Goal: Task Accomplishment & Management: Complete application form

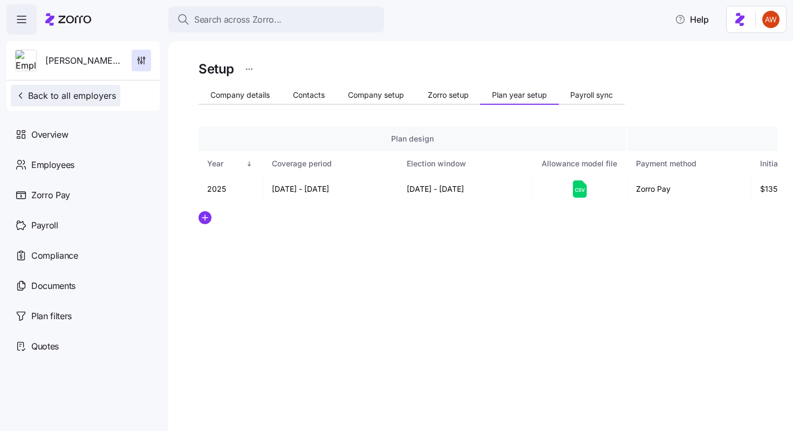
click at [93, 101] on span "Back to all employers" at bounding box center [65, 95] width 101 height 13
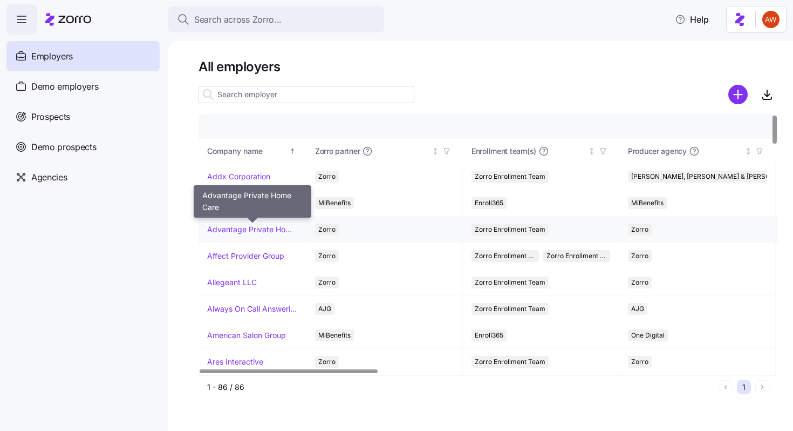
click at [248, 229] on link "Advantage Private Home Care" at bounding box center [252, 229] width 90 height 11
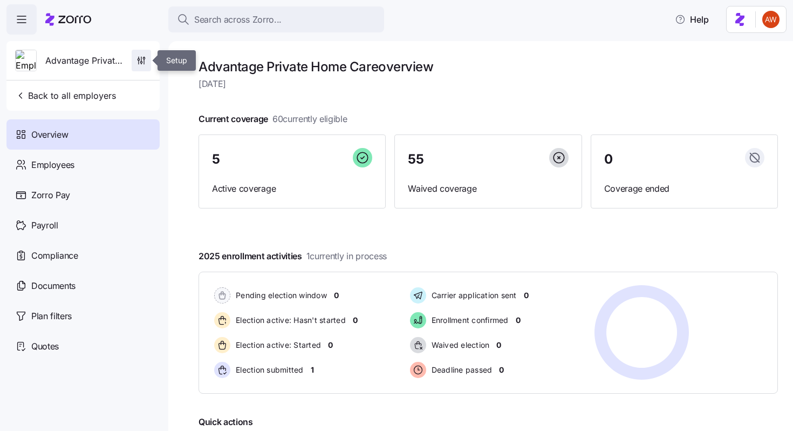
click at [142, 64] on icon "button" at bounding box center [141, 60] width 11 height 11
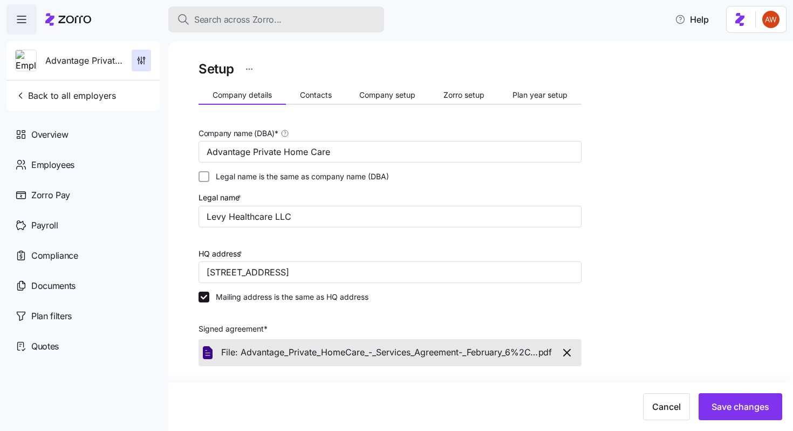
click at [265, 13] on span "Search across Zorro..." at bounding box center [237, 19] width 87 height 13
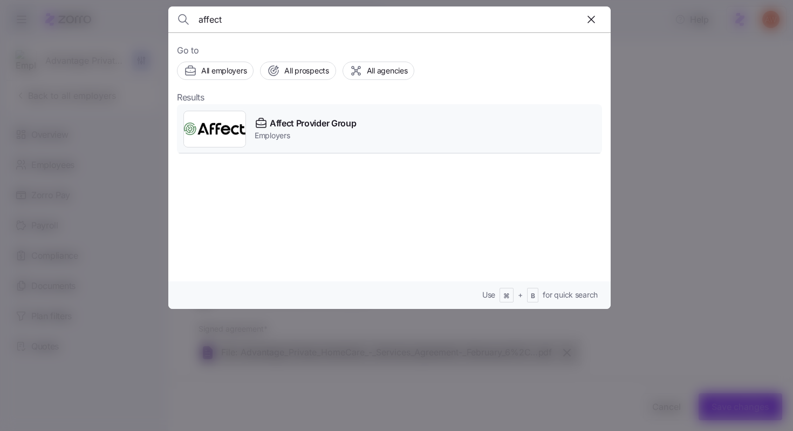
type input "affect"
click at [278, 124] on span "Affect Provider Group" at bounding box center [313, 123] width 86 height 13
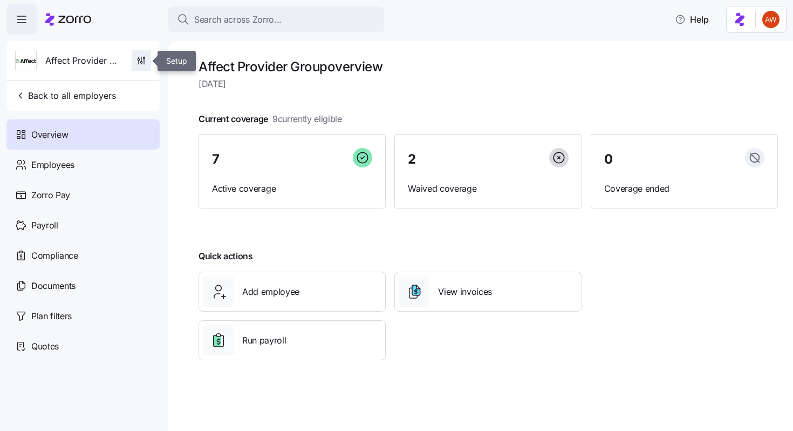
click at [145, 62] on icon "button" at bounding box center [141, 60] width 11 height 11
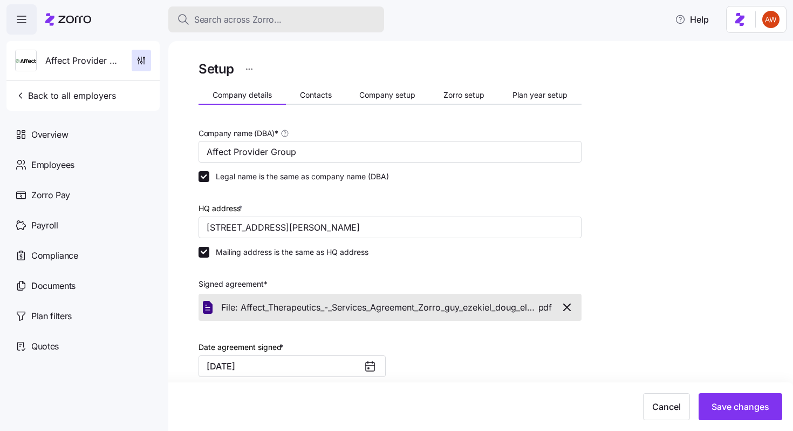
click at [314, 21] on div "Search across Zorro..." at bounding box center [276, 19] width 199 height 13
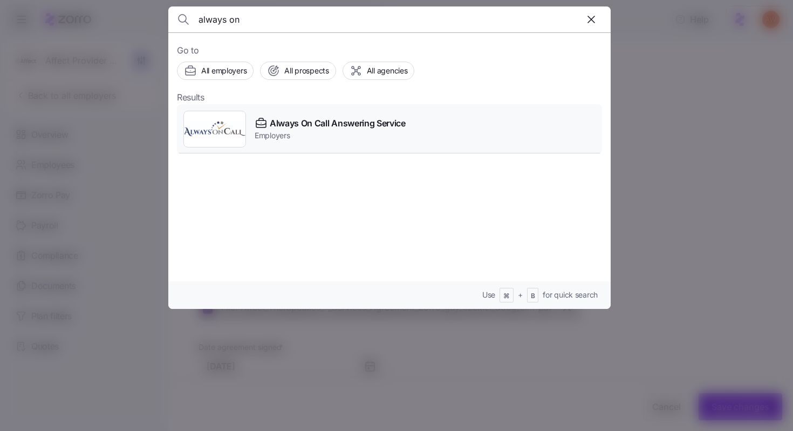
type input "always on"
click at [288, 127] on span "Always On Call Answering Service" at bounding box center [338, 123] width 136 height 13
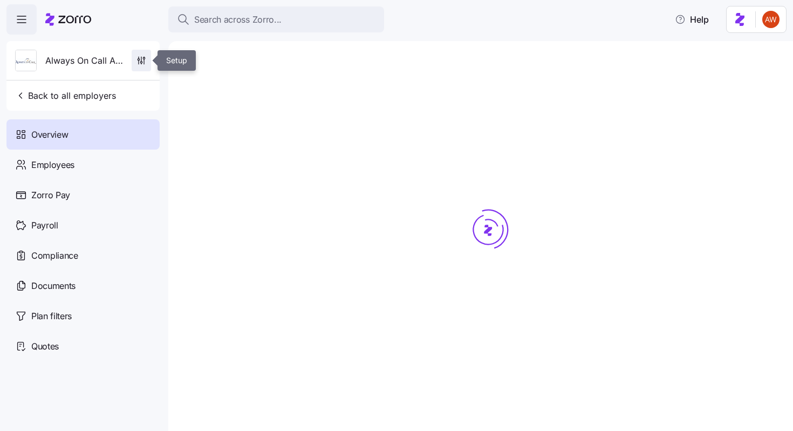
click at [143, 60] on icon "button" at bounding box center [141, 60] width 11 height 11
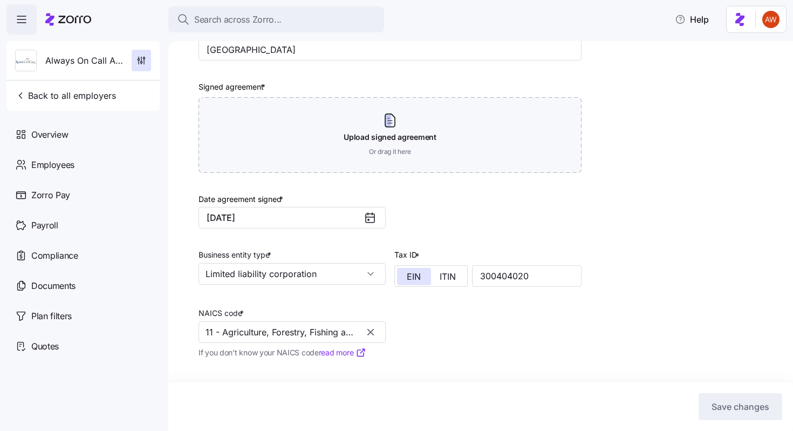
scroll to position [289, 0]
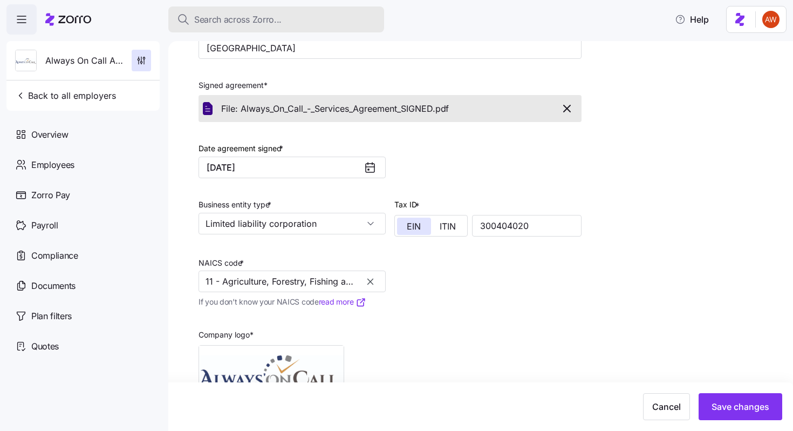
click at [288, 23] on div "Search across Zorro..." at bounding box center [276, 19] width 199 height 13
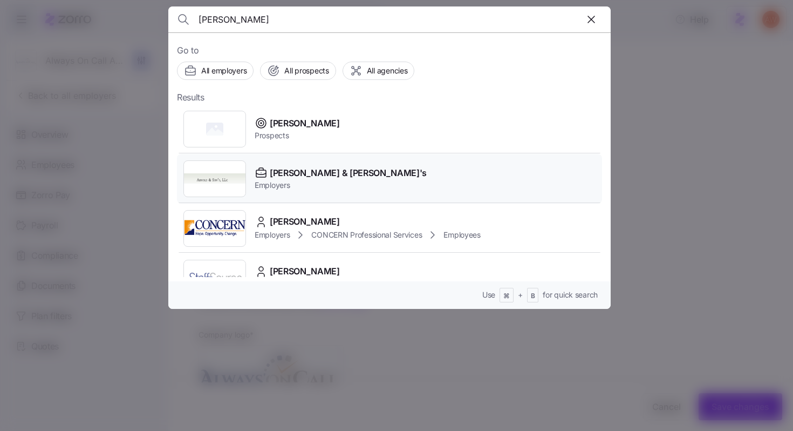
type input "arnold"
click at [286, 167] on span "[PERSON_NAME] & [PERSON_NAME]'s" at bounding box center [348, 172] width 157 height 13
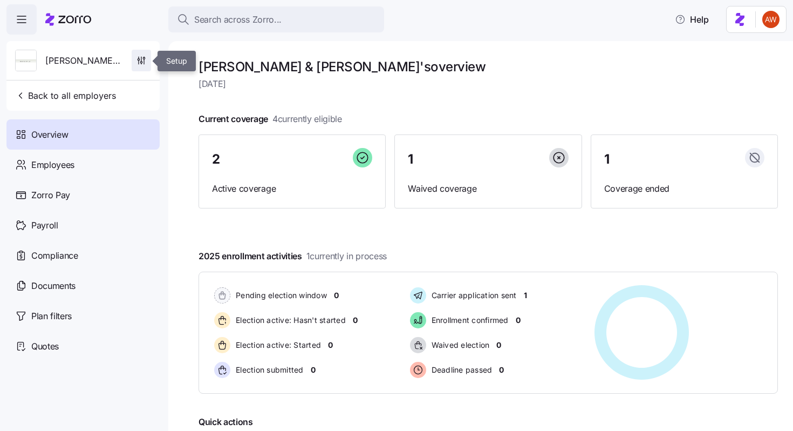
click at [137, 60] on icon "button" at bounding box center [141, 60] width 11 height 11
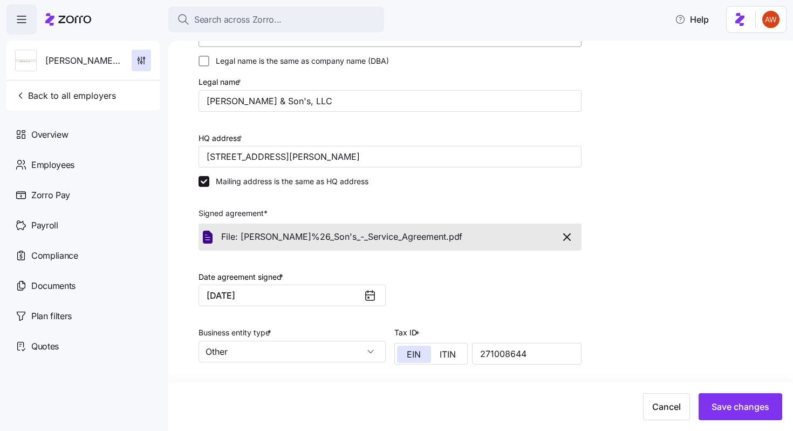
scroll to position [306, 0]
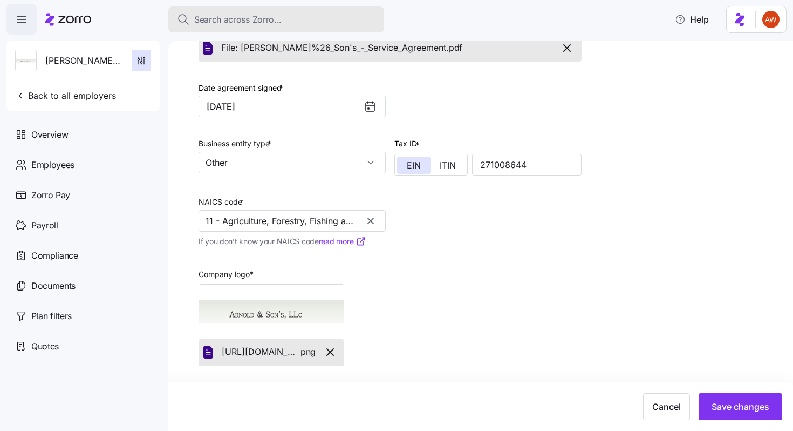
click at [307, 18] on div "Search across Zorro..." at bounding box center [276, 19] width 199 height 13
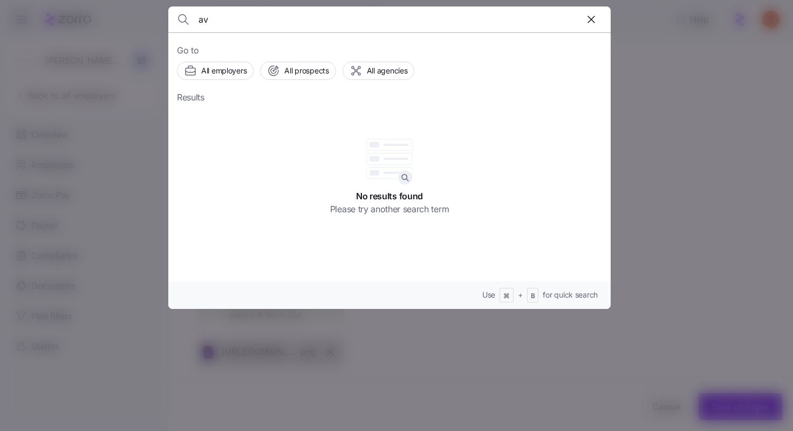
type input "a"
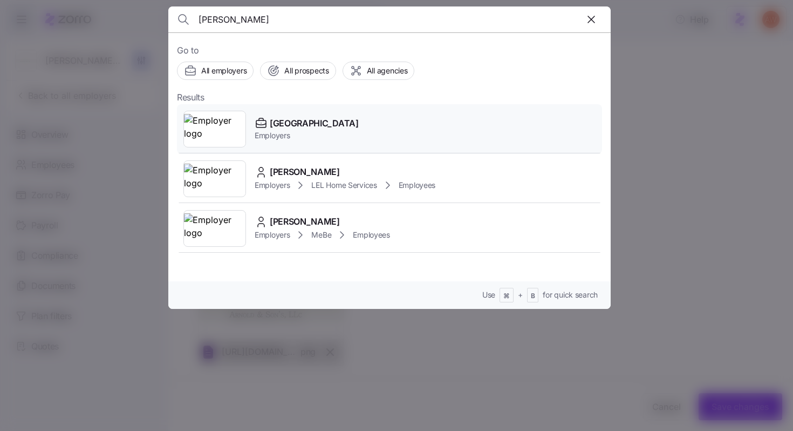
type input "avonda"
click at [291, 124] on span "[GEOGRAPHIC_DATA]" at bounding box center [314, 123] width 89 height 13
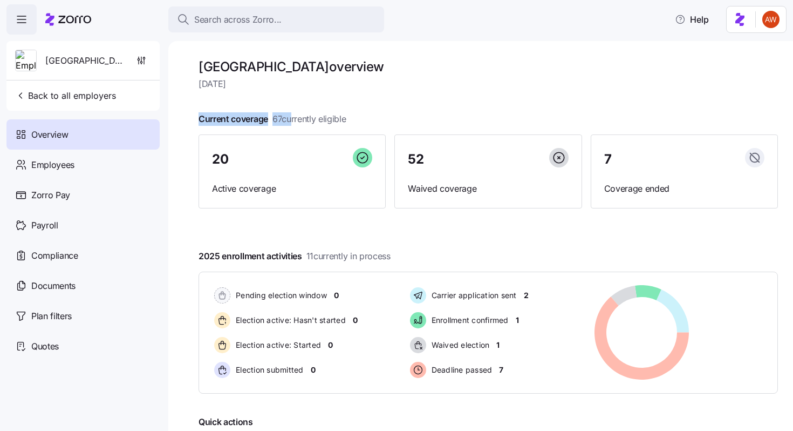
drag, startPoint x: 291, startPoint y: 124, endPoint x: 218, endPoint y: 95, distance: 79.0
click at [218, 95] on div "Avondale House overview Monday, August 18 Current coverage 67 currently eligibl…" at bounding box center [489, 298] width 580 height 480
click at [144, 60] on icon "button" at bounding box center [141, 60] width 11 height 11
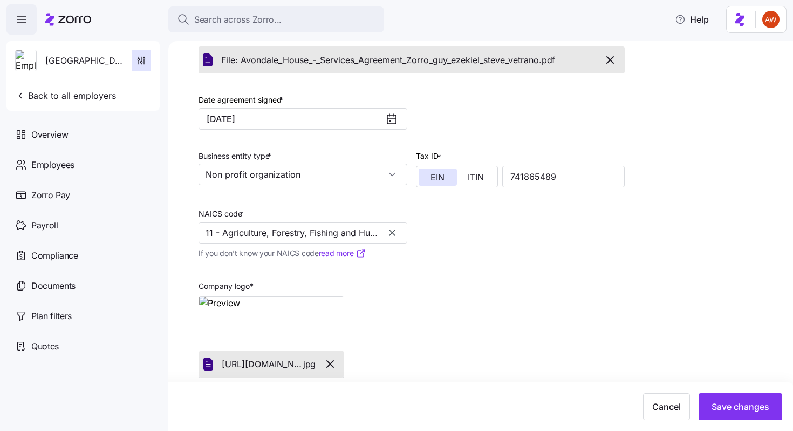
scroll to position [260, 0]
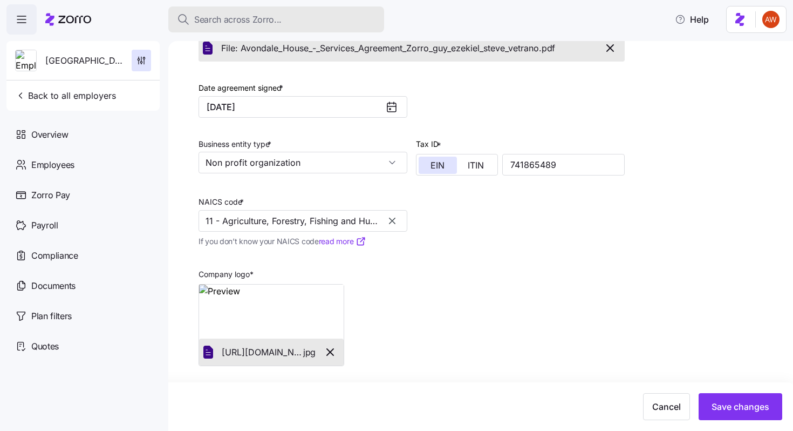
click at [288, 19] on div "Search across Zorro..." at bounding box center [276, 19] width 199 height 13
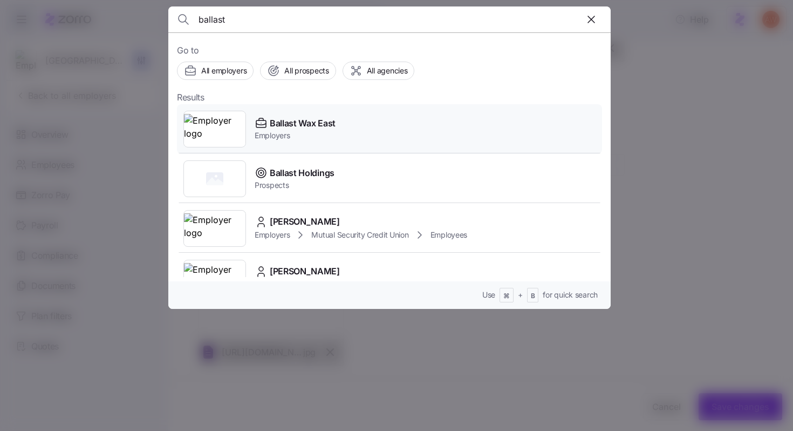
type input "ballast"
click at [307, 145] on div "Ballast Wax East Employers" at bounding box center [389, 129] width 425 height 50
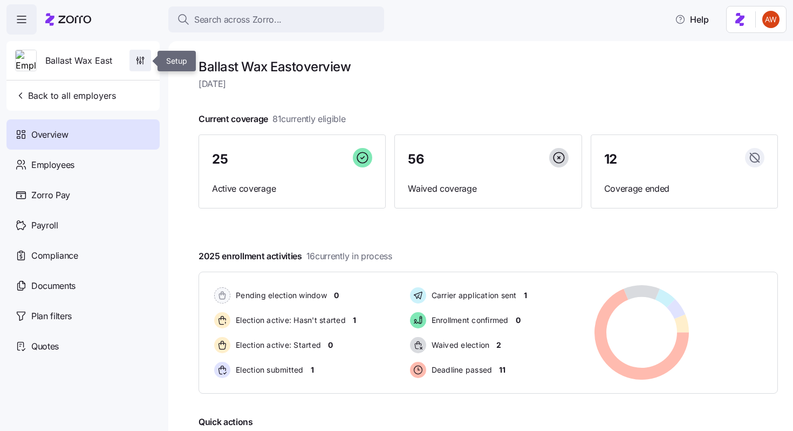
click at [147, 65] on span "button" at bounding box center [140, 60] width 21 height 21
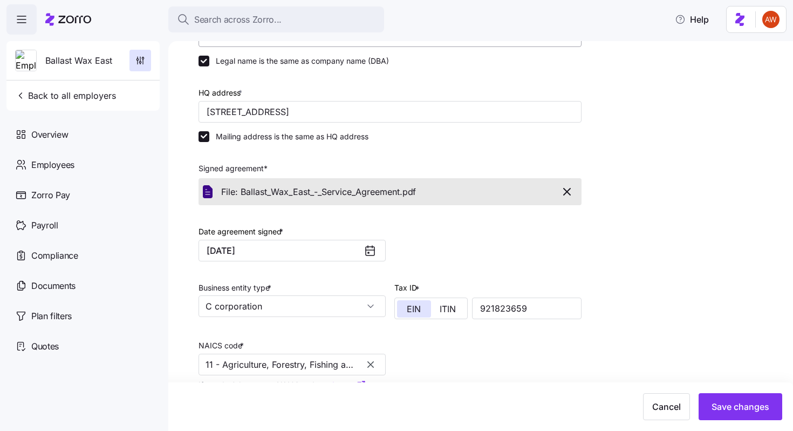
scroll to position [103, 0]
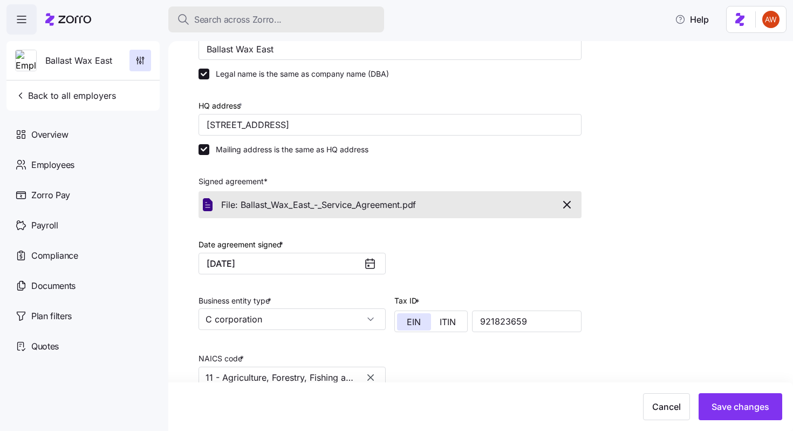
click at [318, 26] on button "Search across Zorro..." at bounding box center [276, 19] width 216 height 26
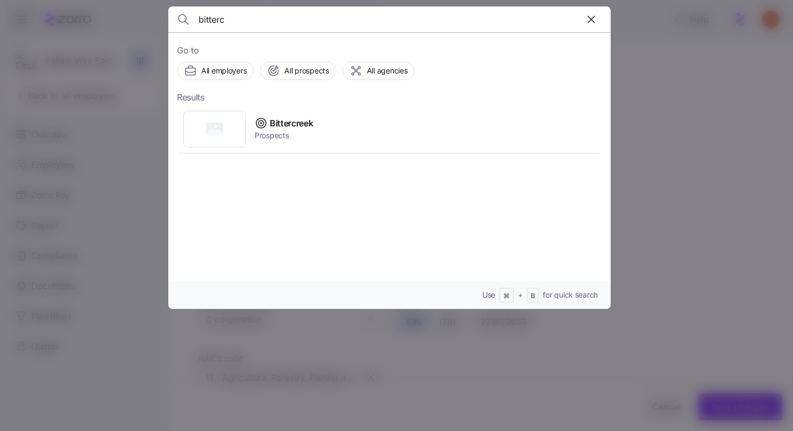
type input "bitterc"
click at [58, 103] on div at bounding box center [396, 215] width 793 height 431
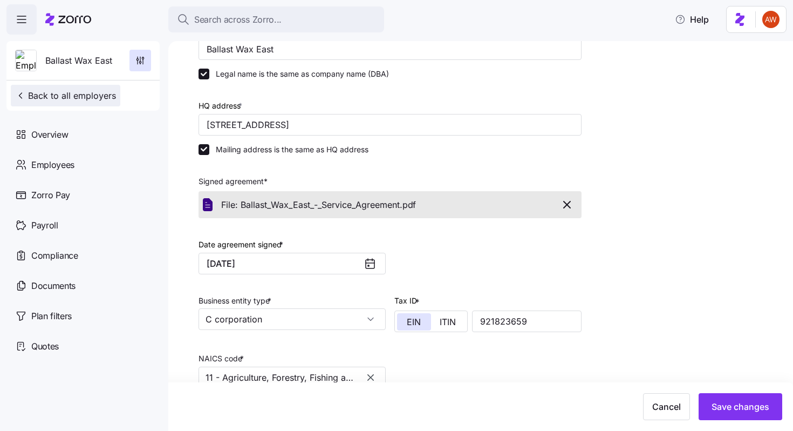
click at [57, 96] on span "Back to all employers" at bounding box center [65, 95] width 101 height 13
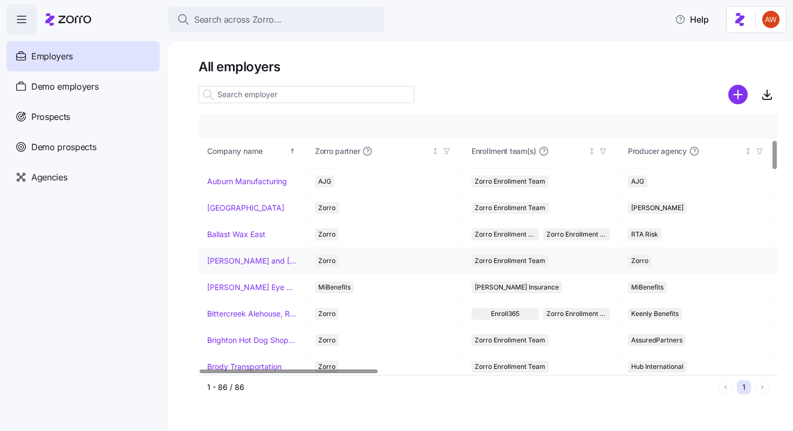
scroll to position [234, 0]
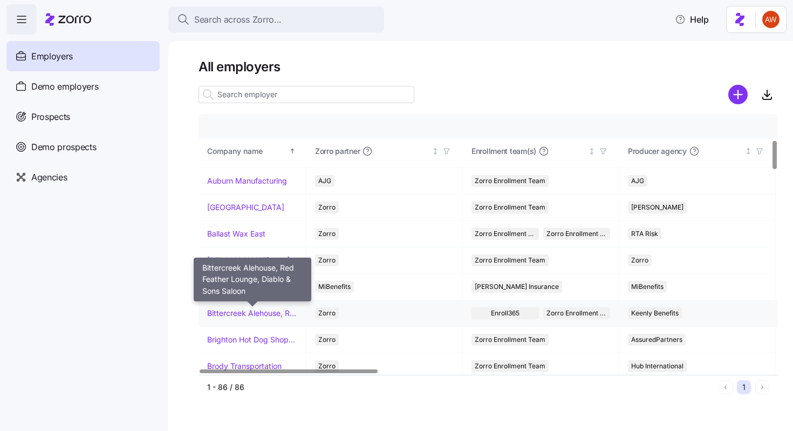
click at [257, 316] on link "Bittercreek Alehouse, Red Feather Lounge, Diablo & Sons Saloon" at bounding box center [252, 313] width 90 height 11
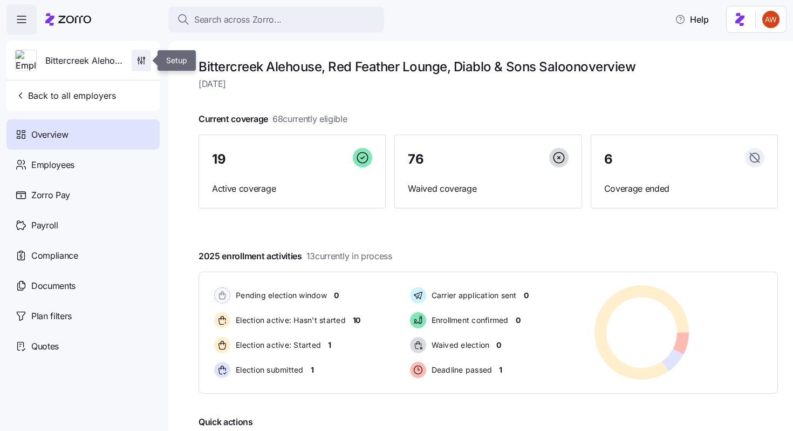
click at [140, 56] on icon "button" at bounding box center [141, 60] width 11 height 11
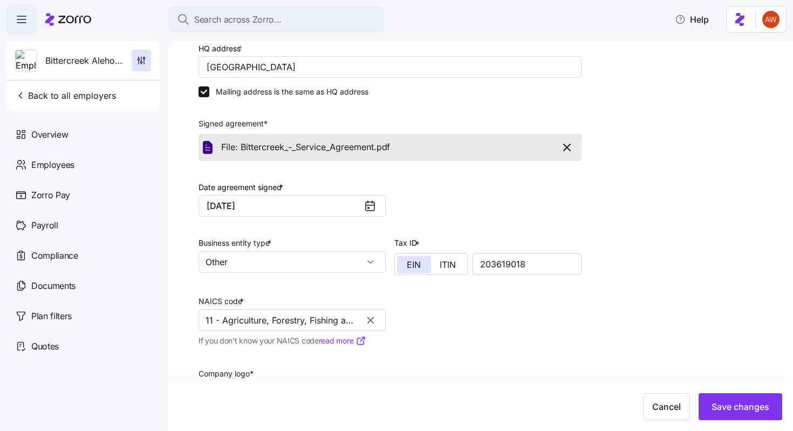
scroll to position [306, 0]
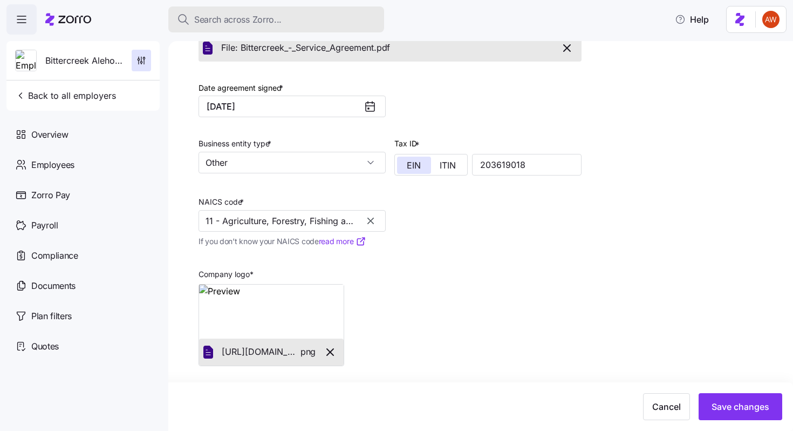
click at [311, 15] on div "Search across Zorro..." at bounding box center [276, 19] width 199 height 13
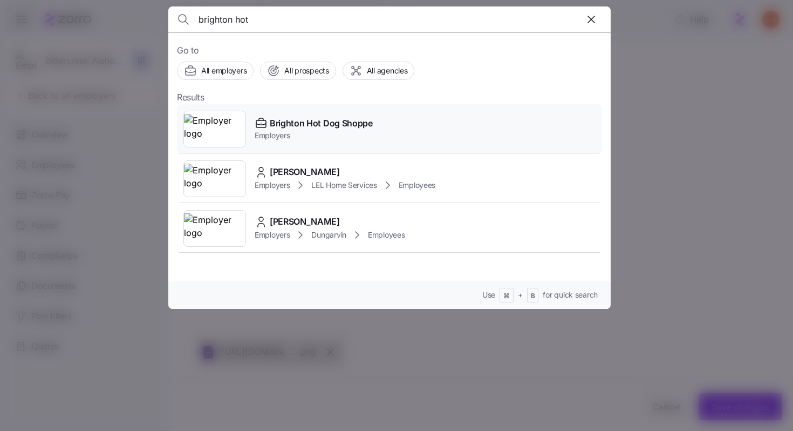
type input "brighton hot"
click at [308, 115] on div "Brighton Hot Dog Shoppe Employers" at bounding box center [389, 129] width 425 height 50
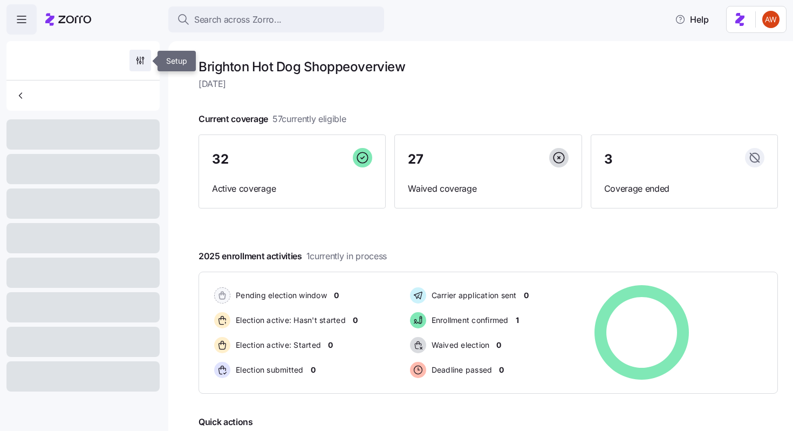
click at [137, 65] on icon "button" at bounding box center [140, 60] width 11 height 11
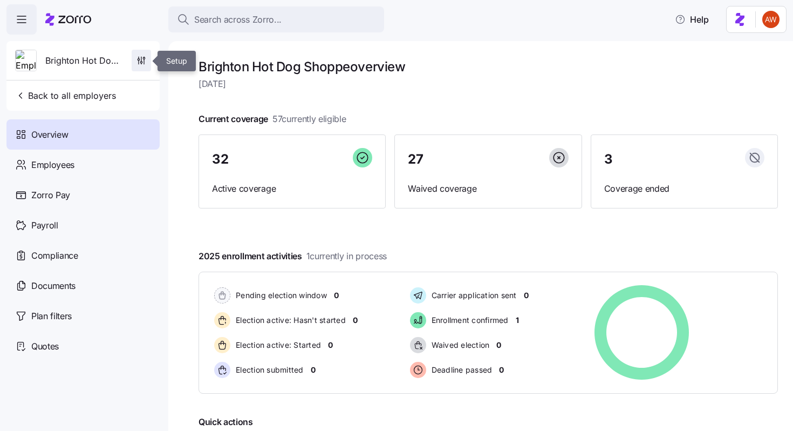
click at [144, 59] on icon "button" at bounding box center [141, 60] width 11 height 11
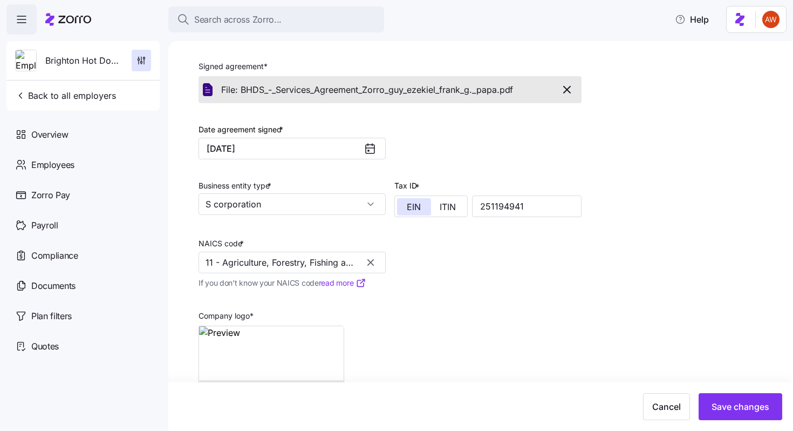
scroll to position [260, 0]
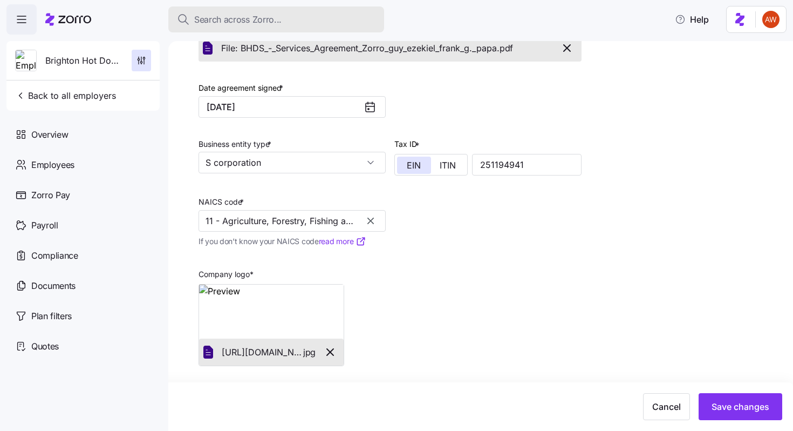
click at [294, 18] on div "Search across Zorro..." at bounding box center [276, 19] width 199 height 13
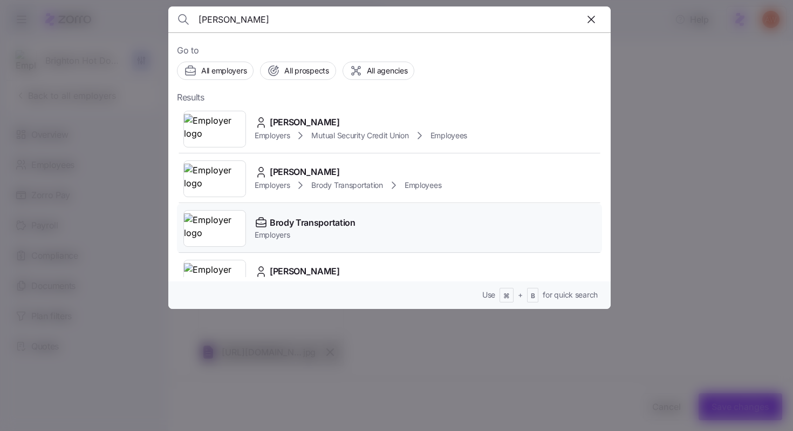
type input "brody tr"
click at [308, 221] on span "Brody Transportation" at bounding box center [313, 222] width 86 height 13
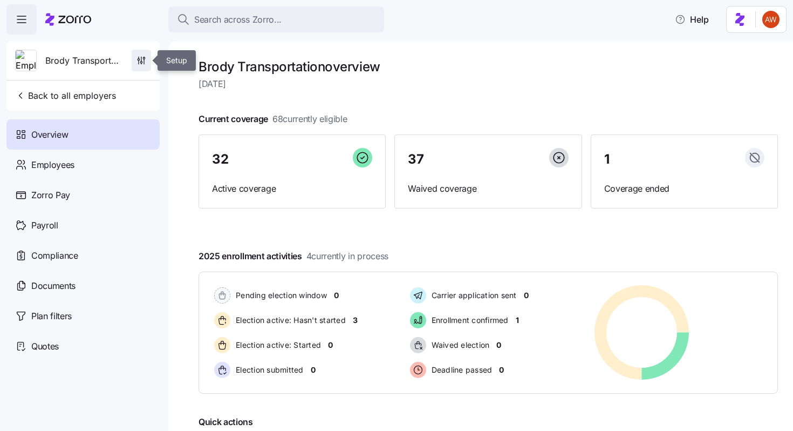
click at [145, 66] on span "button" at bounding box center [141, 60] width 18 height 21
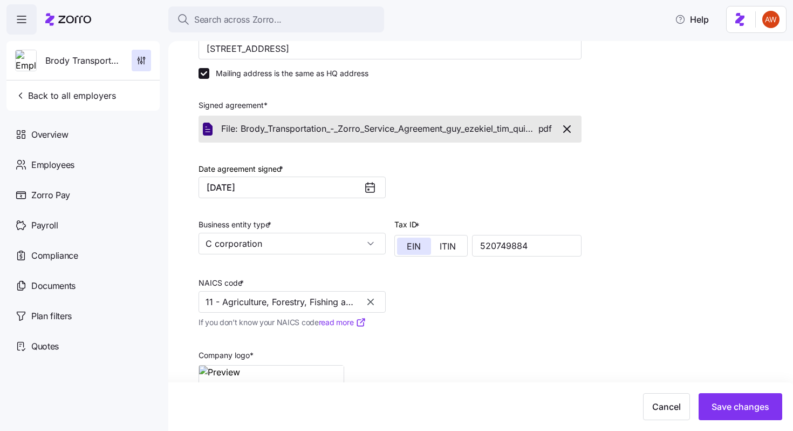
scroll to position [226, 0]
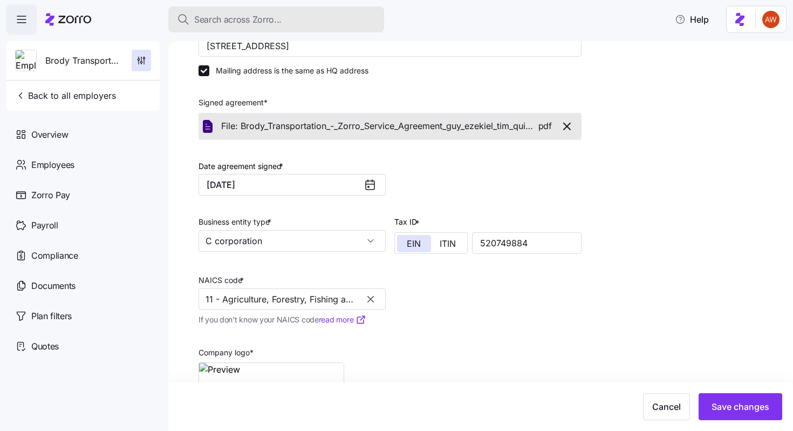
click at [303, 15] on div "Search across Zorro..." at bounding box center [276, 19] width 199 height 13
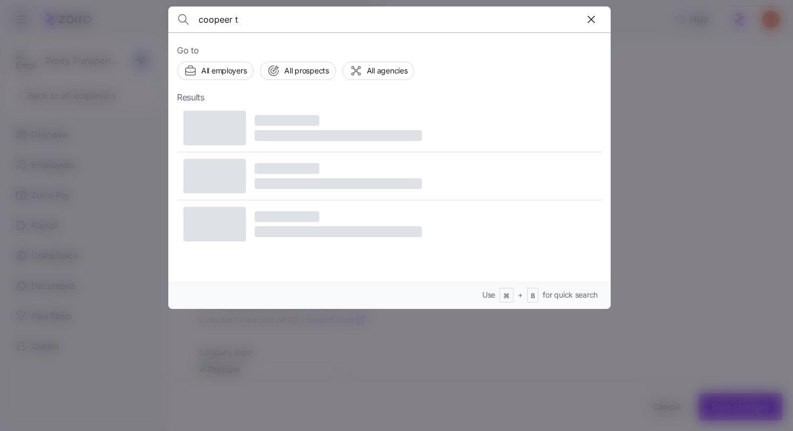
click at [303, 15] on input "coopeer t" at bounding box center [337, 19] width 276 height 26
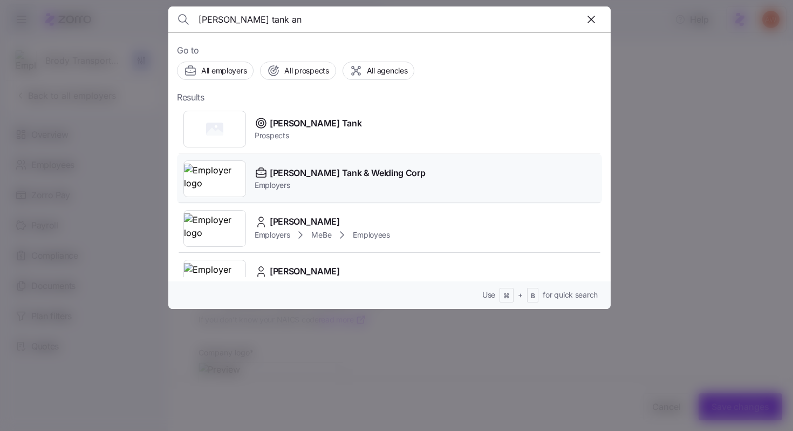
type input "cooper tank an"
click at [315, 166] on div "Cooper Tank & Welding Corp Employers" at bounding box center [389, 179] width 425 height 50
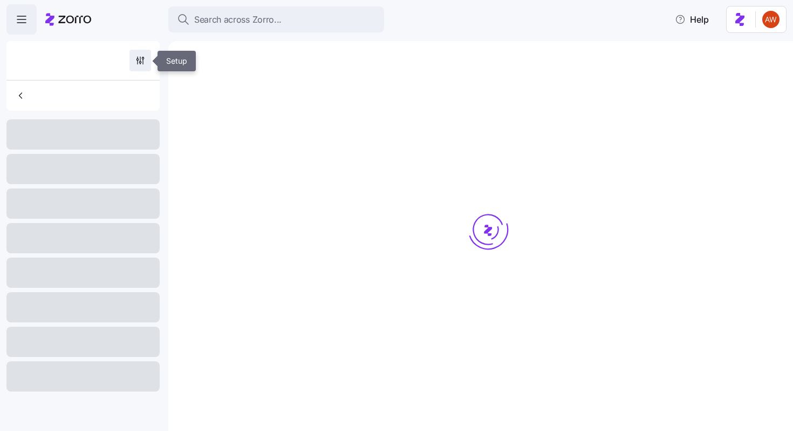
click at [142, 60] on icon "button" at bounding box center [140, 60] width 11 height 11
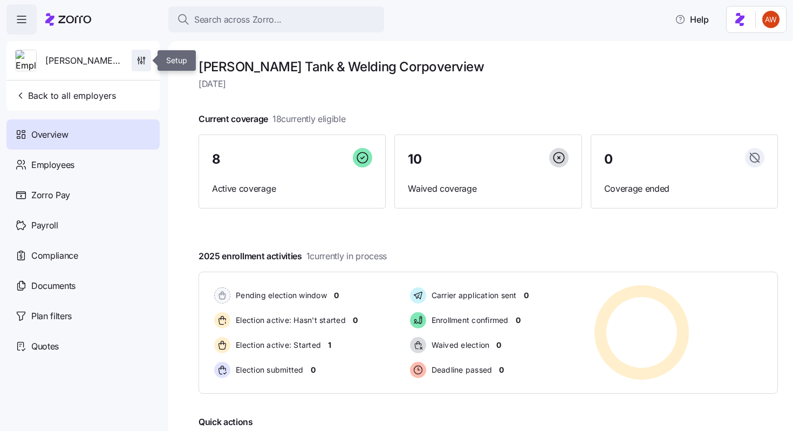
click at [142, 60] on icon "button" at bounding box center [141, 60] width 11 height 11
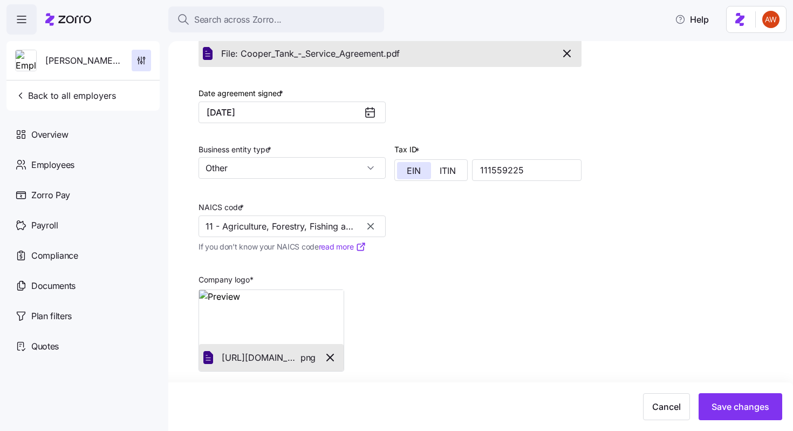
scroll to position [260, 0]
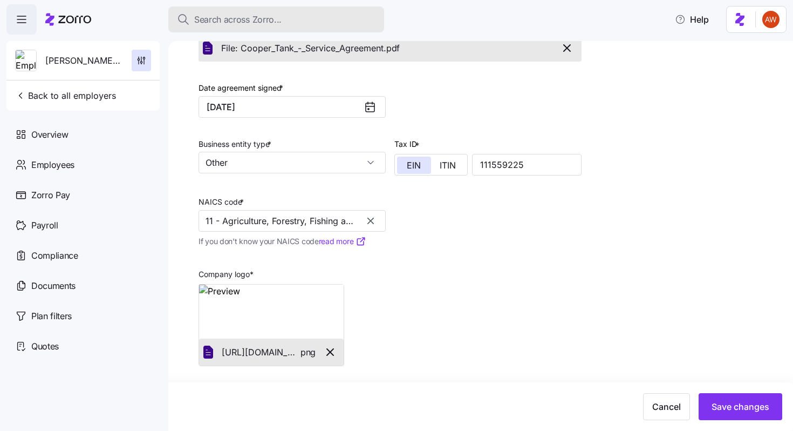
click at [303, 15] on div "Search across Zorro..." at bounding box center [276, 19] width 199 height 13
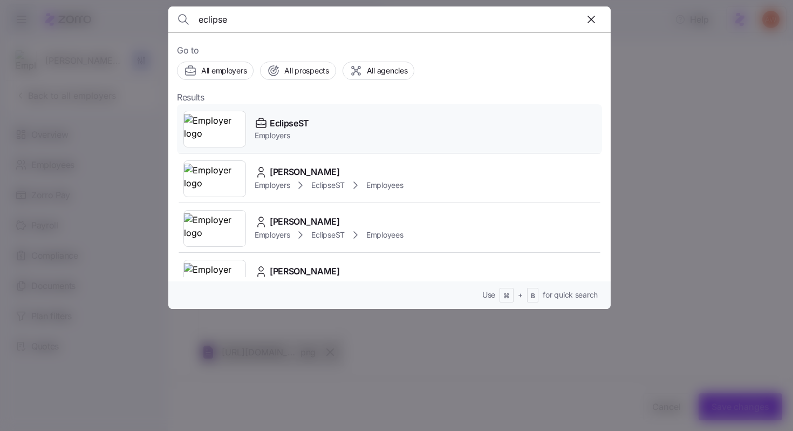
type input "eclipse"
click at [342, 124] on div "EclipseST Employers" at bounding box center [389, 129] width 425 height 50
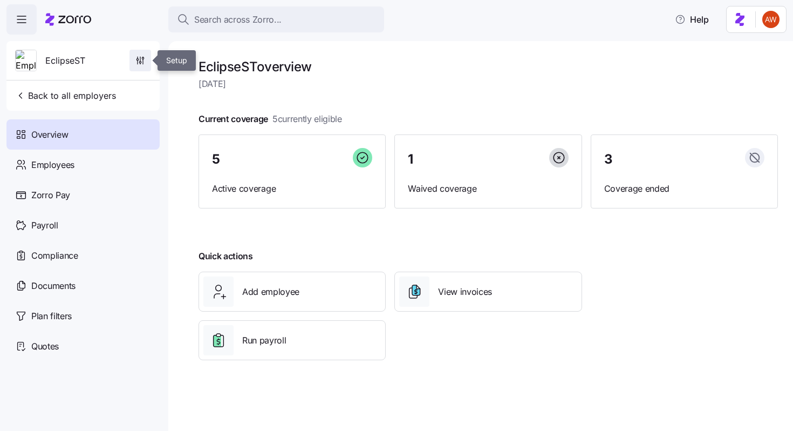
click at [140, 62] on icon "button" at bounding box center [140, 60] width 11 height 11
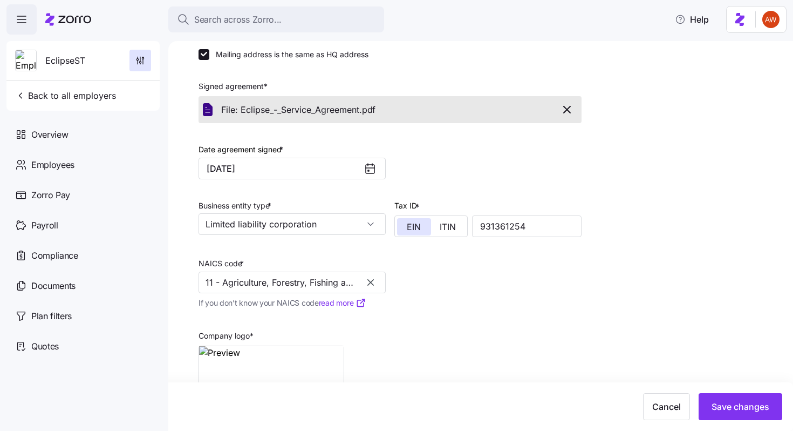
scroll to position [260, 0]
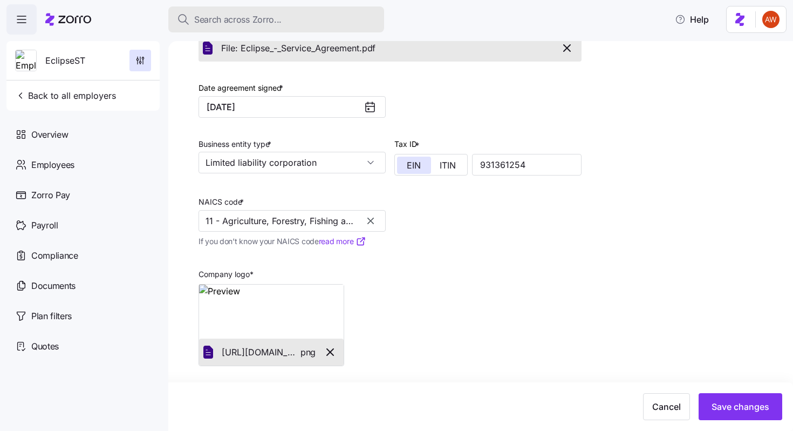
click at [314, 15] on div "Search across Zorro..." at bounding box center [276, 19] width 199 height 13
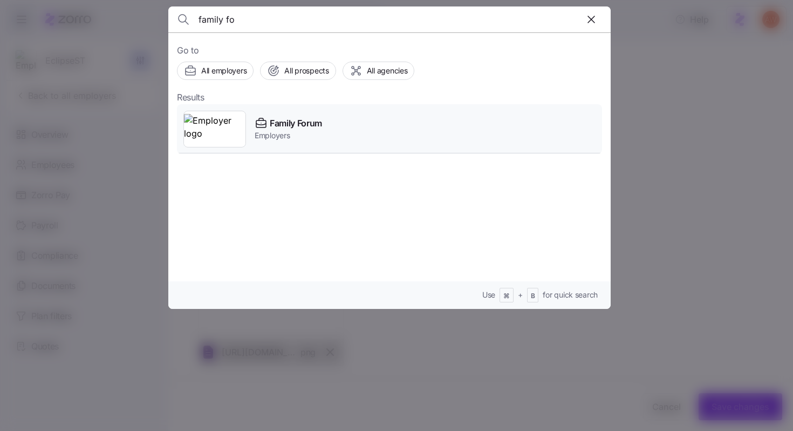
type input "family fo"
click at [302, 123] on span "Family Forum" at bounding box center [296, 123] width 52 height 13
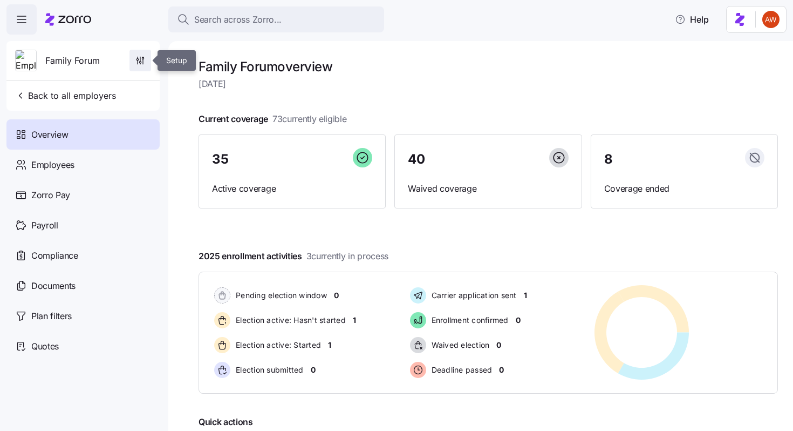
click at [140, 63] on icon "button" at bounding box center [140, 63] width 2 height 2
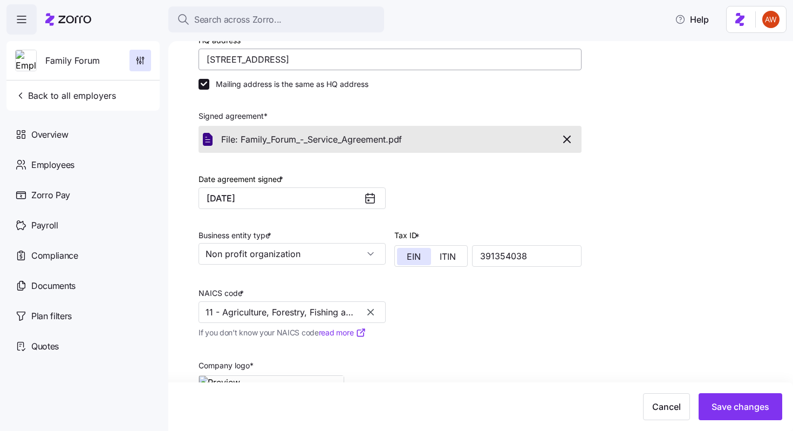
scroll to position [168, 0]
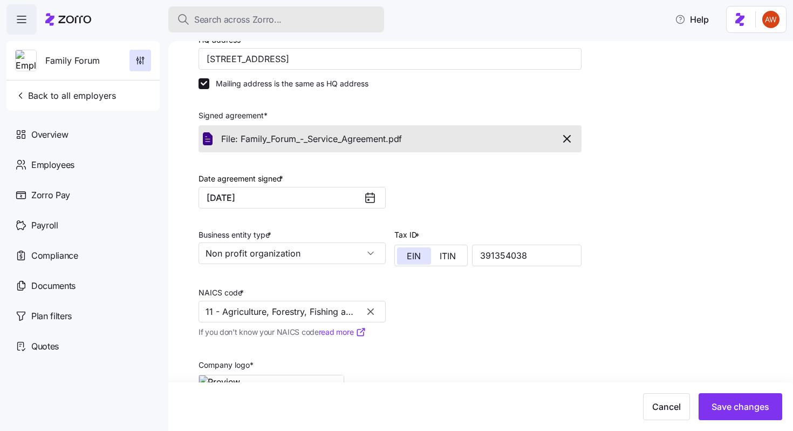
click at [330, 12] on button "Search across Zorro..." at bounding box center [276, 19] width 216 height 26
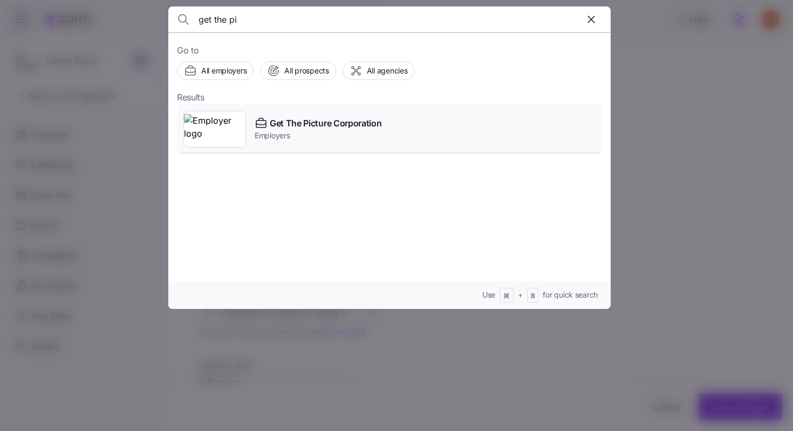
type input "get the pi"
click at [327, 113] on div "Get The Picture Corporation Employers" at bounding box center [389, 129] width 425 height 50
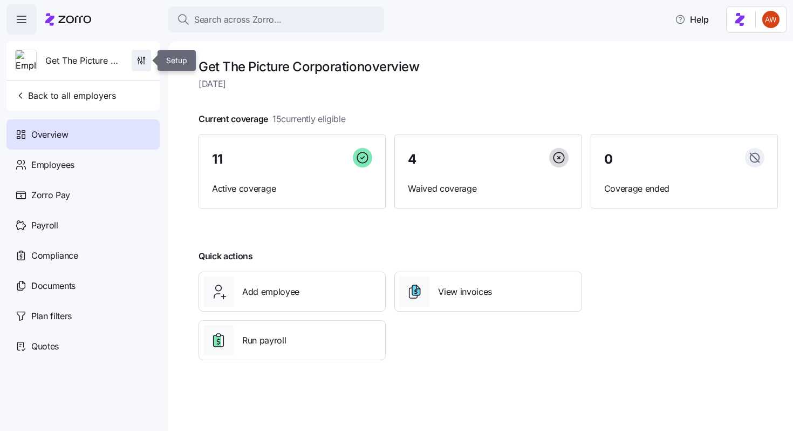
click at [139, 61] on icon "button" at bounding box center [141, 60] width 11 height 11
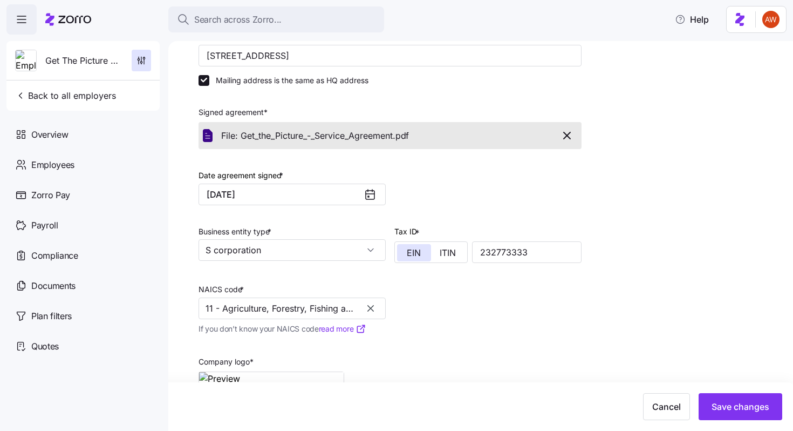
scroll to position [177, 0]
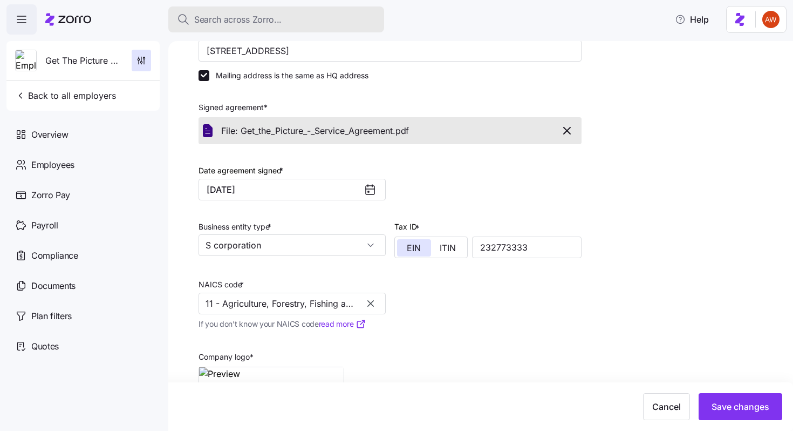
click at [290, 19] on div "Search across Zorro..." at bounding box center [276, 19] width 199 height 13
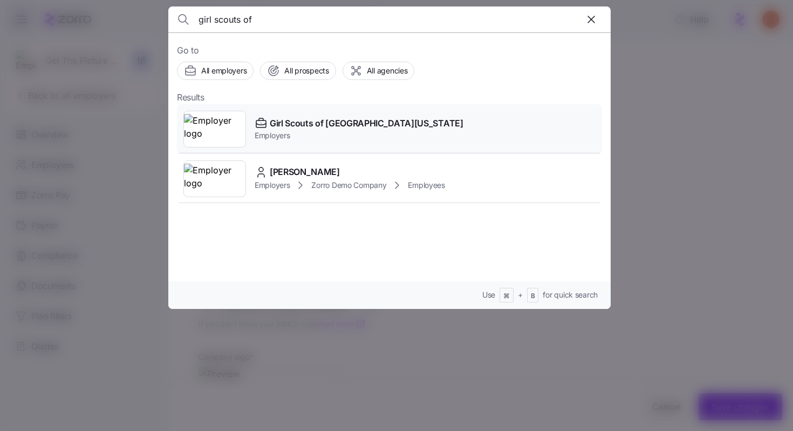
type input "girl scouts of"
click at [304, 124] on span "Girl Scouts of [GEOGRAPHIC_DATA][US_STATE]" at bounding box center [367, 123] width 194 height 13
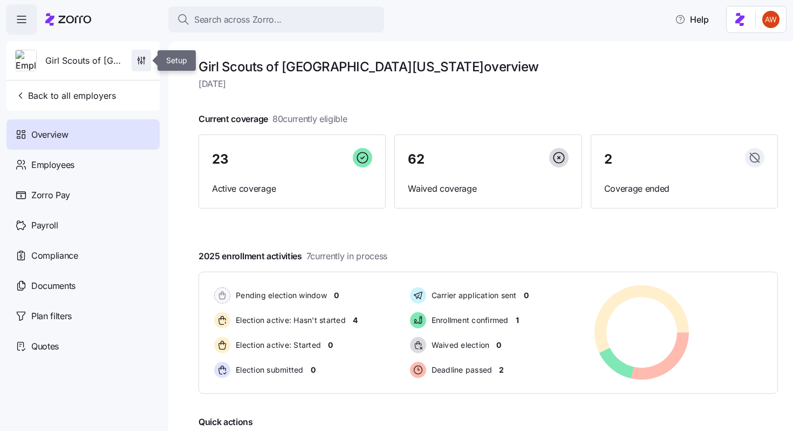
click at [144, 61] on icon "button" at bounding box center [144, 61] width 0 height 5
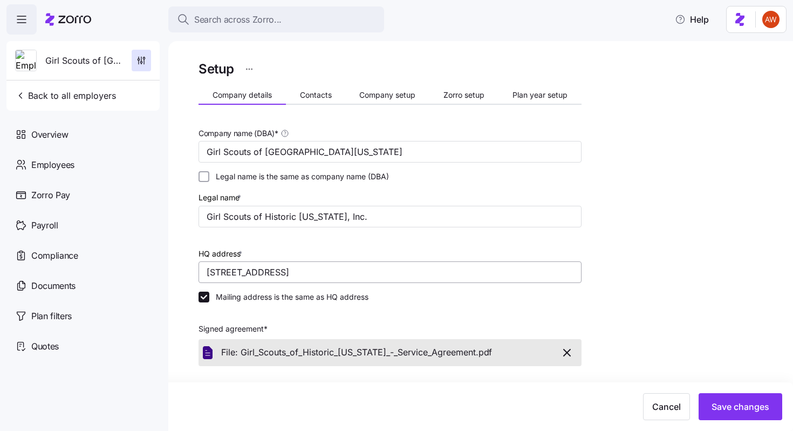
scroll to position [306, 0]
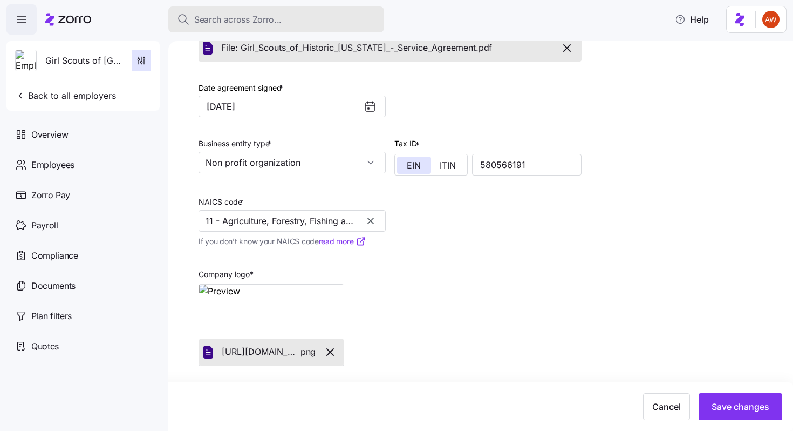
click at [345, 18] on div "Search across Zorro..." at bounding box center [276, 19] width 199 height 13
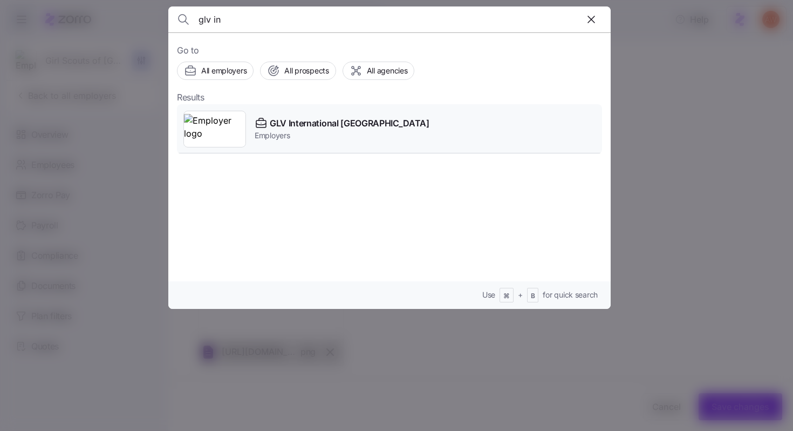
type input "glv in"
click at [352, 118] on span "GLV International [GEOGRAPHIC_DATA]" at bounding box center [350, 123] width 160 height 13
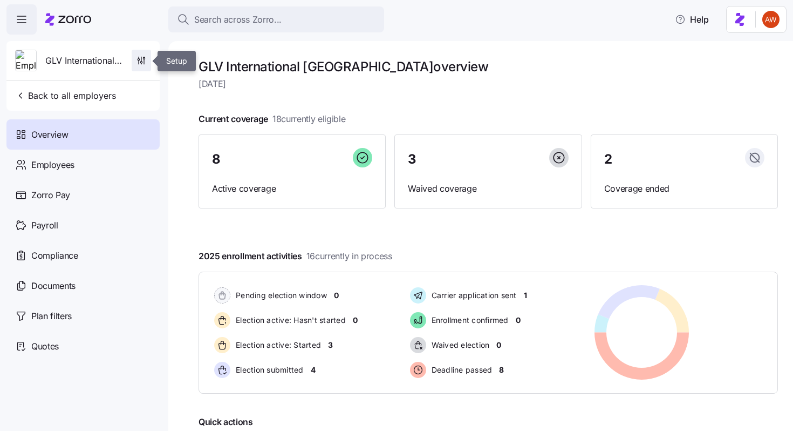
click at [140, 63] on icon "button" at bounding box center [141, 63] width 2 height 2
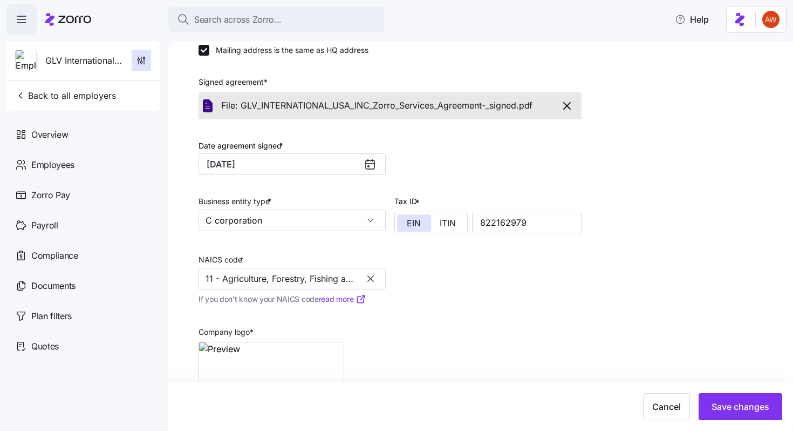
scroll to position [306, 0]
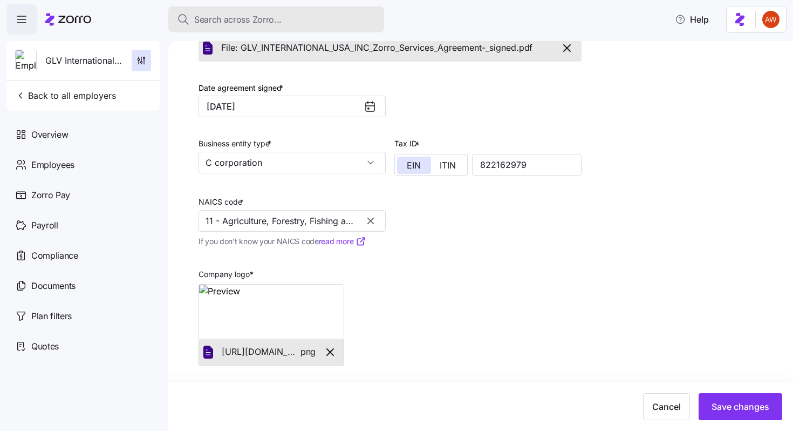
click at [324, 22] on div "Search across Zorro..." at bounding box center [276, 19] width 199 height 13
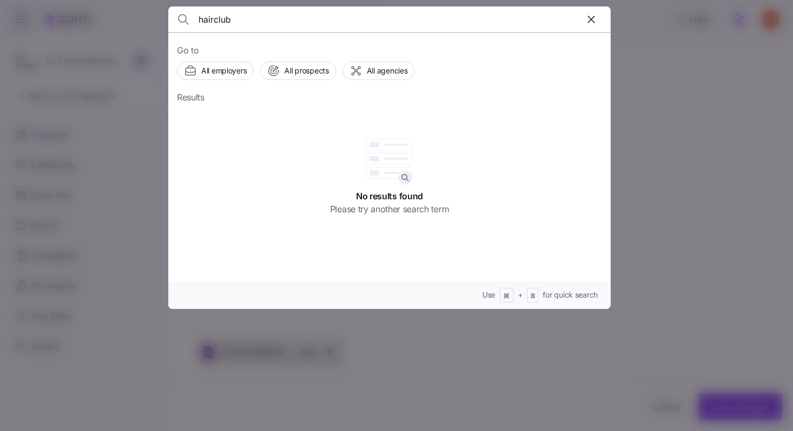
drag, startPoint x: 240, startPoint y: 25, endPoint x: 161, endPoint y: 9, distance: 80.0
click at [161, 424] on div "hairclub Go to All employers All prospects All agencies Results No results foun…" at bounding box center [396, 424] width 793 height 0
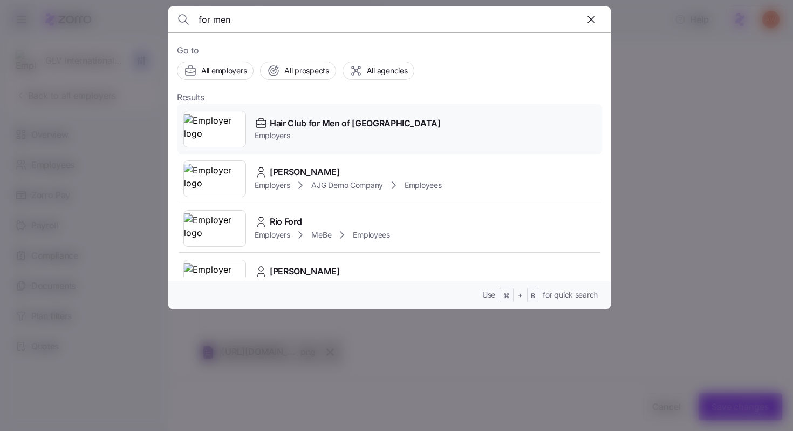
type input "for men"
click at [321, 126] on span "Hair Club for Men of [GEOGRAPHIC_DATA]" at bounding box center [355, 123] width 171 height 13
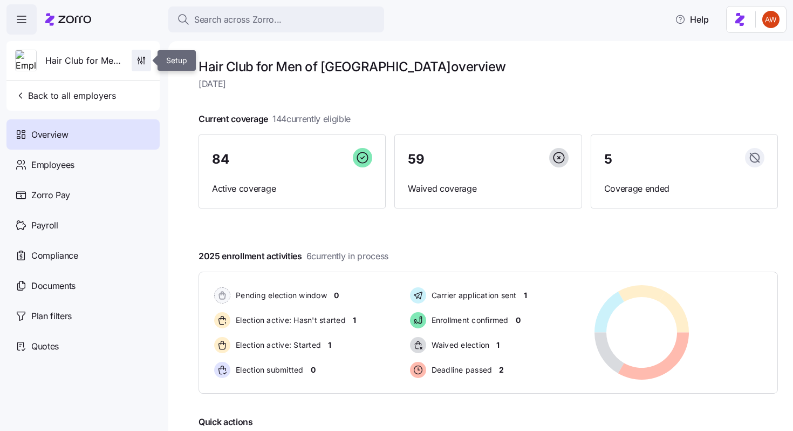
click at [141, 60] on icon "button" at bounding box center [141, 59] width 0 height 4
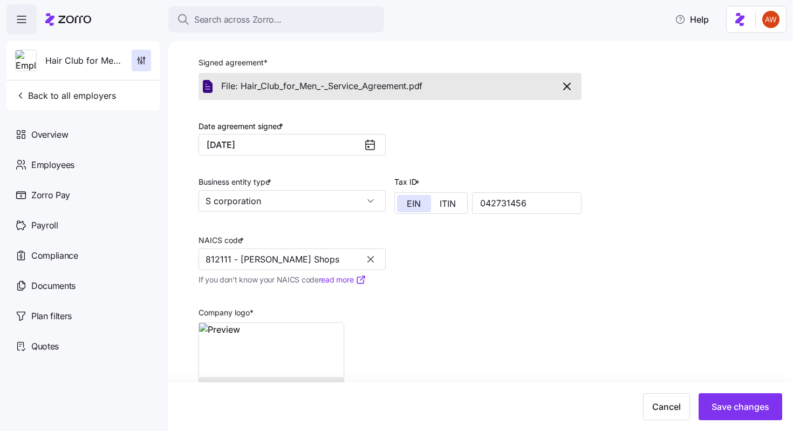
scroll to position [273, 0]
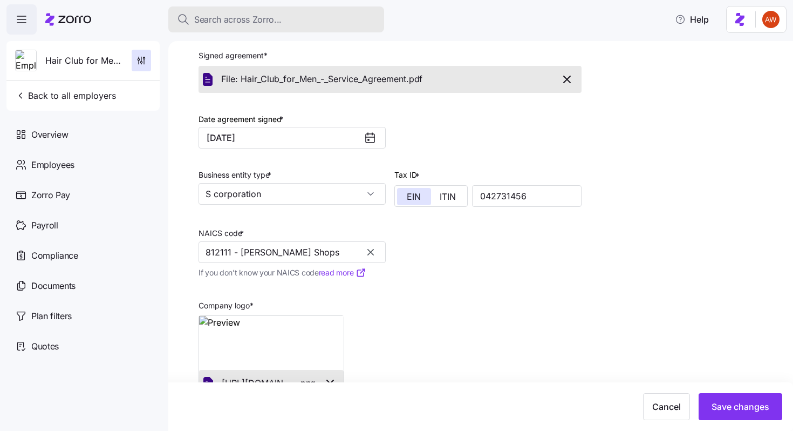
click at [279, 13] on span "Search across Zorro..." at bounding box center [237, 19] width 87 height 13
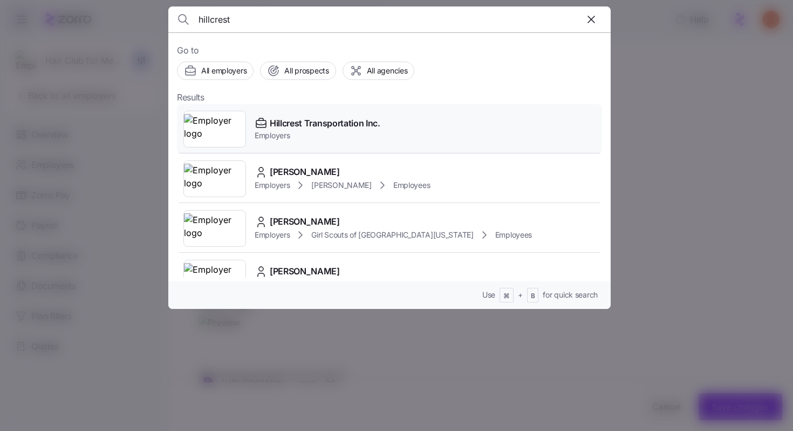
type input "hillcrest"
click at [277, 124] on span "Hillcrest Transportation Inc." at bounding box center [325, 123] width 111 height 13
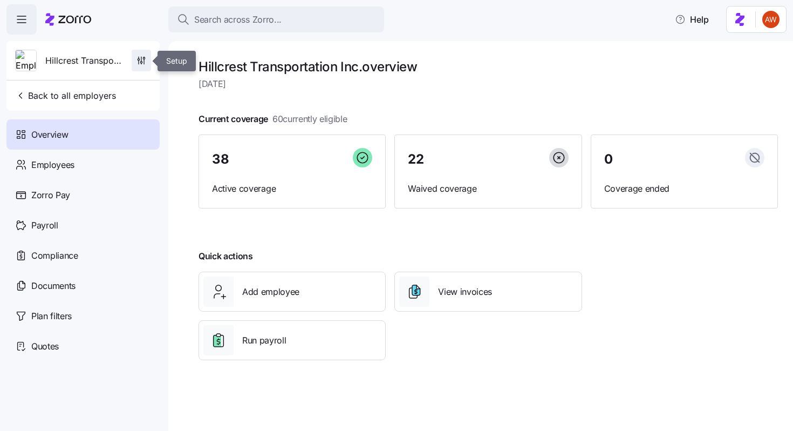
click at [148, 60] on span "button" at bounding box center [141, 60] width 18 height 21
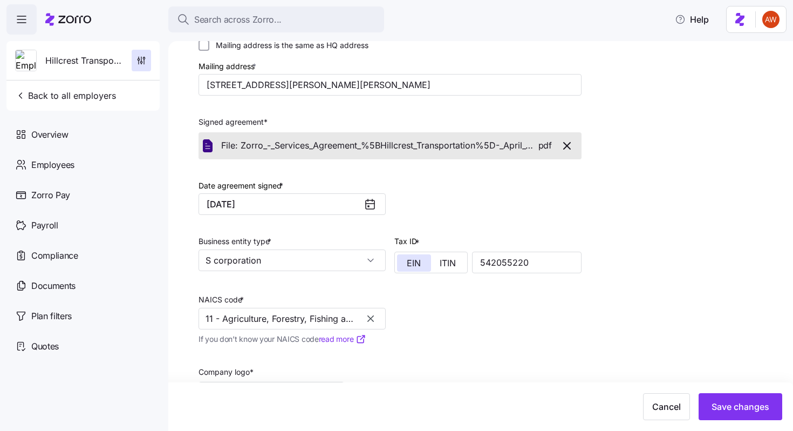
scroll to position [211, 0]
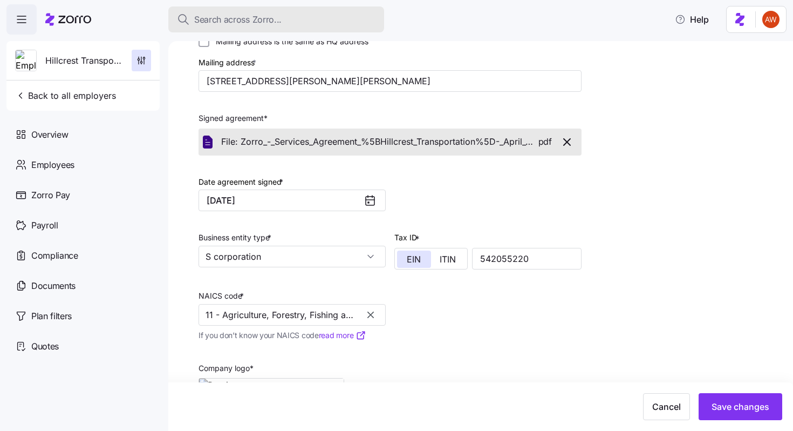
click at [302, 24] on div "Search across Zorro..." at bounding box center [276, 19] width 199 height 13
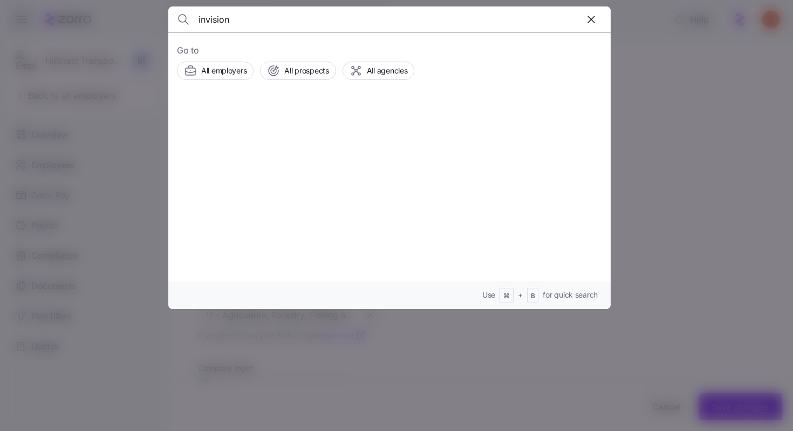
type input "invision"
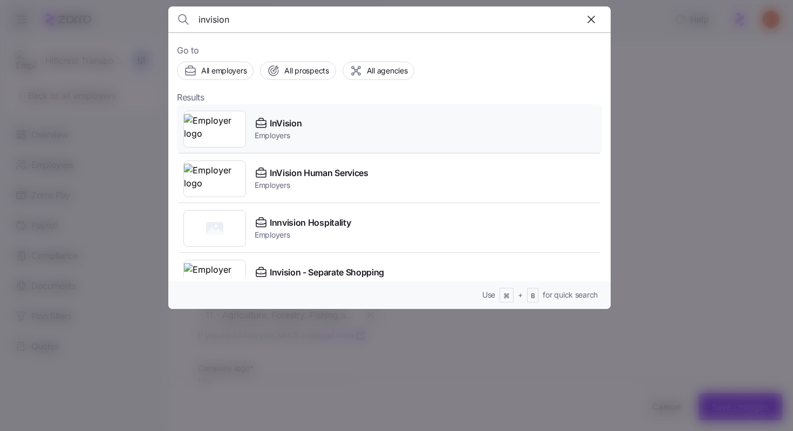
click at [305, 131] on div "InVision Employers" at bounding box center [389, 129] width 425 height 50
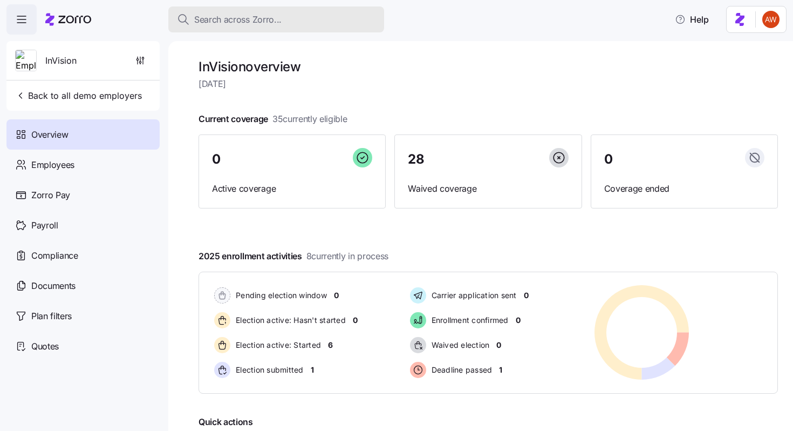
click at [257, 9] on button "Search across Zorro..." at bounding box center [276, 19] width 216 height 26
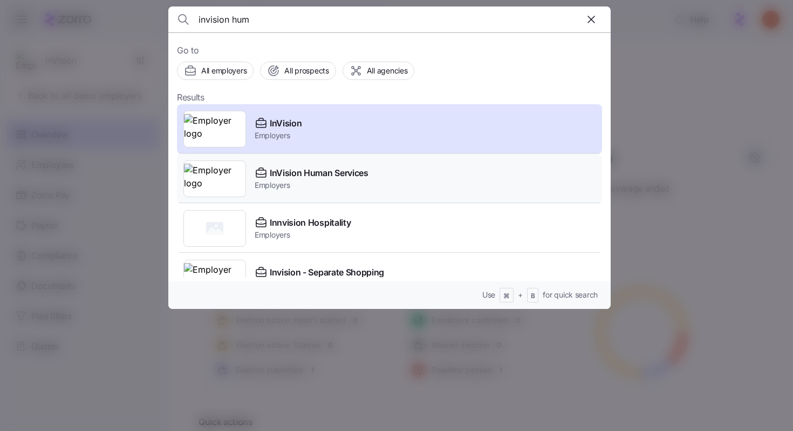
type input "invision hum"
click at [290, 173] on span "InVision Human Services" at bounding box center [319, 172] width 99 height 13
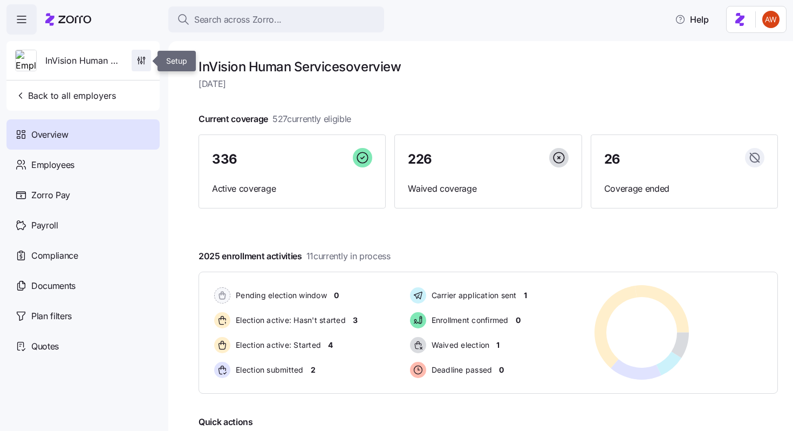
click at [135, 64] on span "button" at bounding box center [141, 60] width 18 height 21
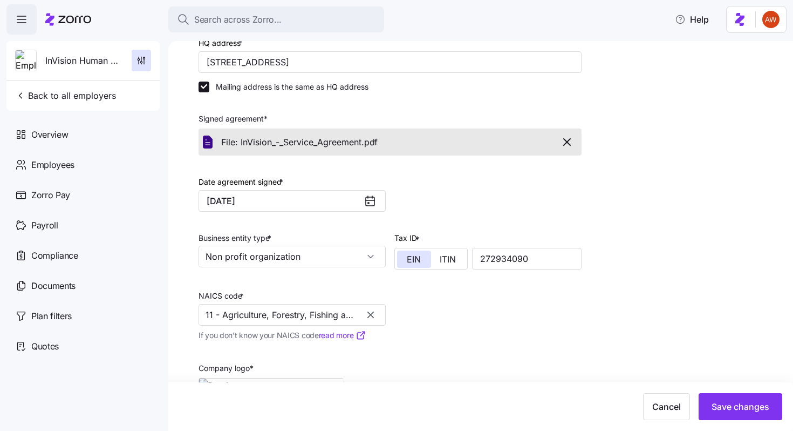
scroll to position [260, 0]
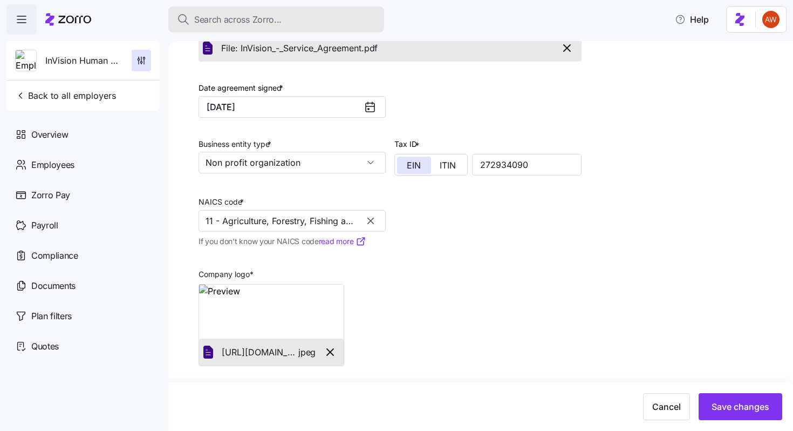
click at [296, 18] on div "Search across Zorro..." at bounding box center [276, 19] width 199 height 13
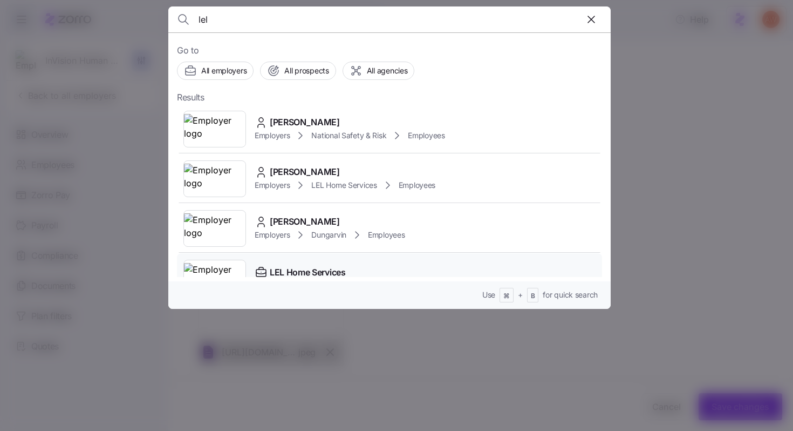
type input "lel"
click at [337, 274] on span "LEL Home Services" at bounding box center [308, 272] width 76 height 13
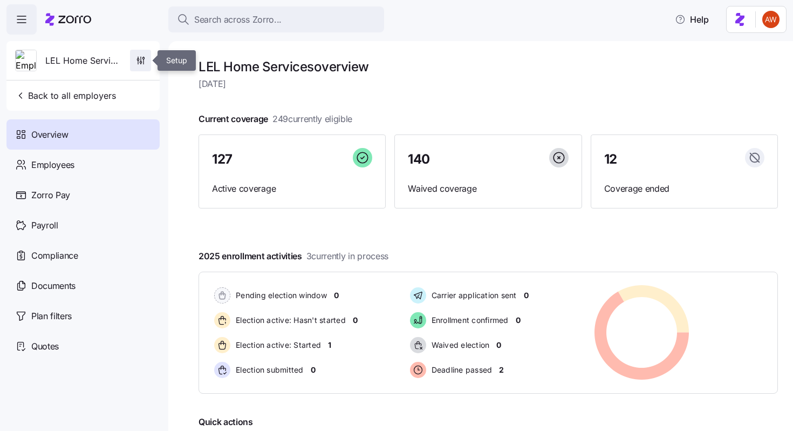
click at [141, 60] on icon "button" at bounding box center [140, 60] width 11 height 11
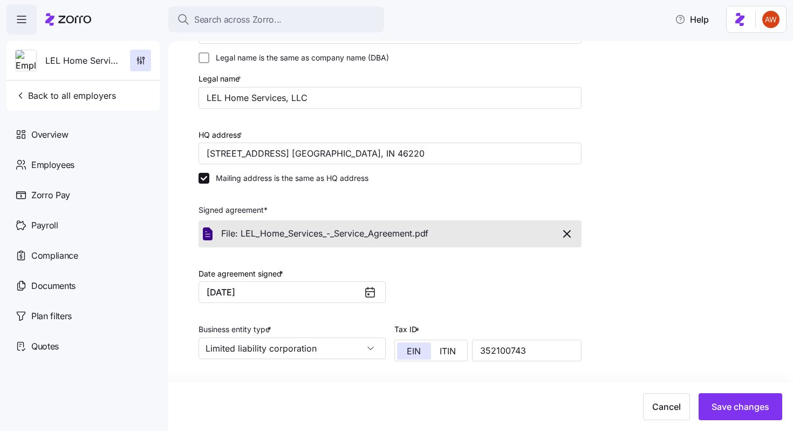
scroll to position [306, 0]
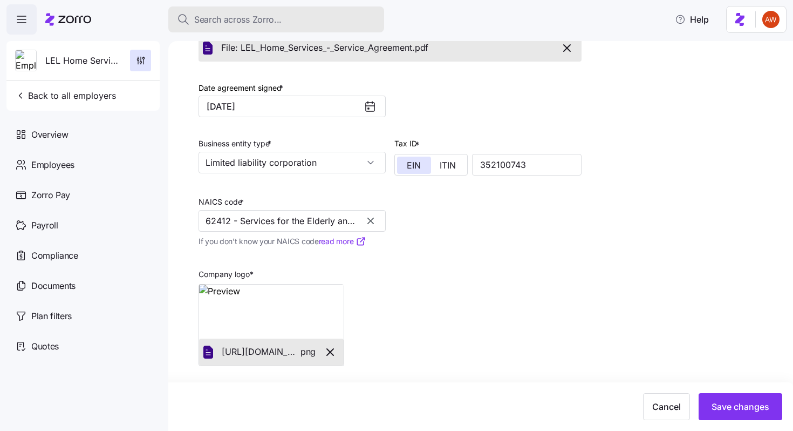
click at [331, 15] on div "Search across Zorro..." at bounding box center [276, 19] width 199 height 13
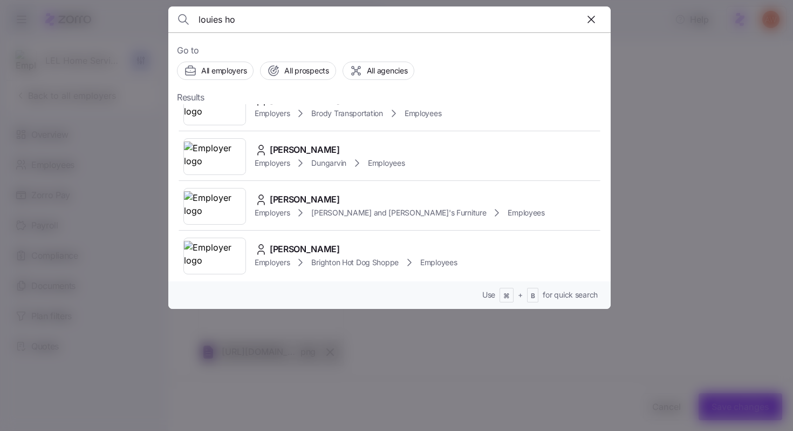
scroll to position [225, 0]
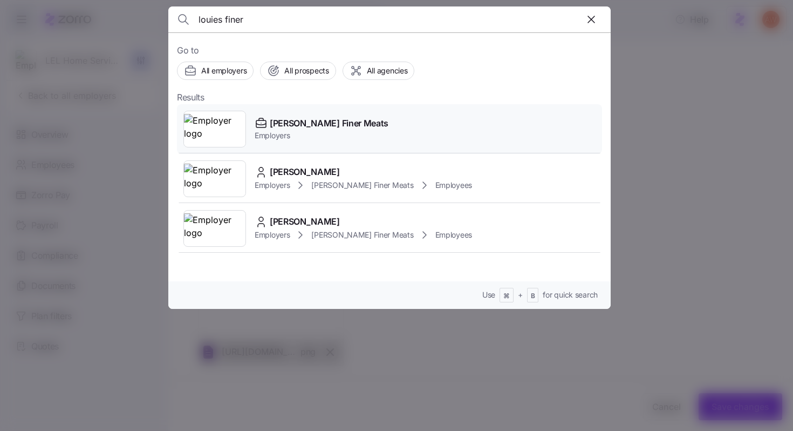
type input "louies finer"
click at [321, 129] on span "[PERSON_NAME] Finer Meats" at bounding box center [329, 123] width 119 height 13
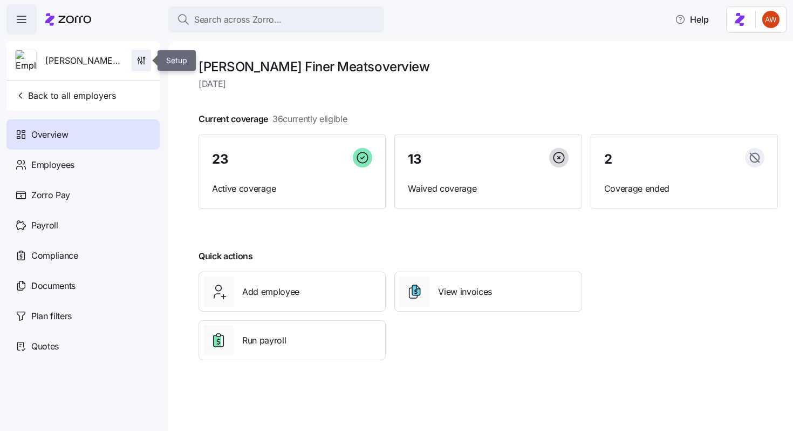
click at [140, 65] on icon "button" at bounding box center [141, 60] width 11 height 11
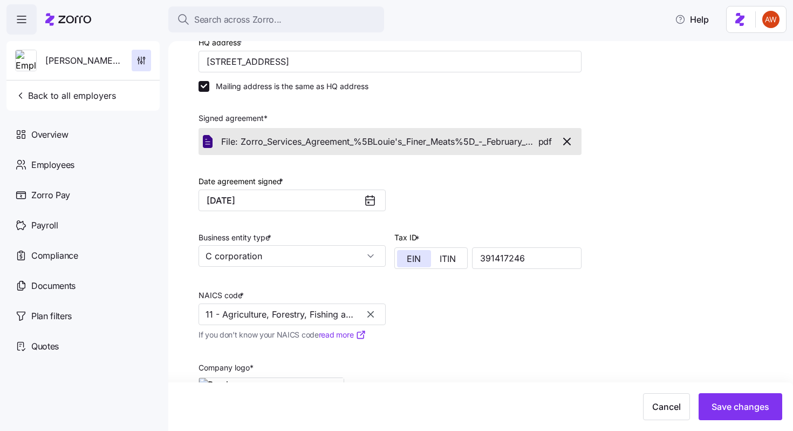
scroll to position [166, 0]
click at [107, 92] on span "Back to all employers" at bounding box center [65, 95] width 101 height 13
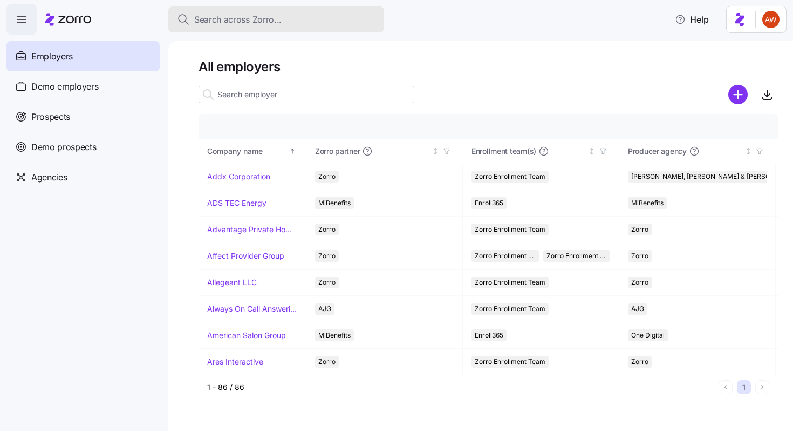
click at [286, 21] on div "Search across Zorro..." at bounding box center [276, 19] width 199 height 13
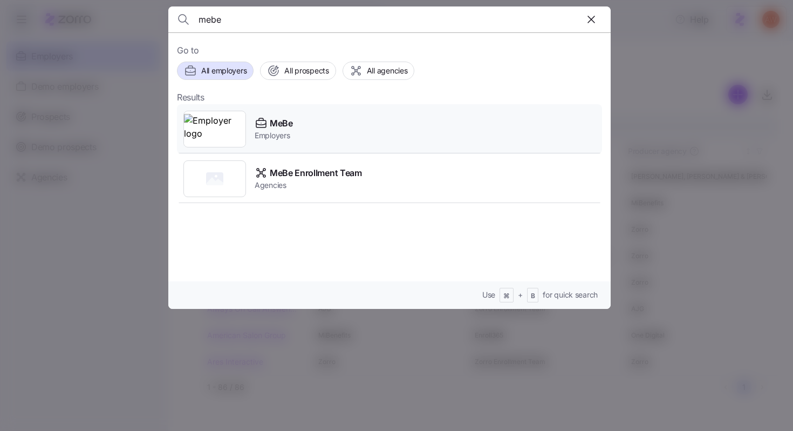
type input "mebe"
click at [294, 114] on div "MeBe Employers" at bounding box center [389, 129] width 425 height 50
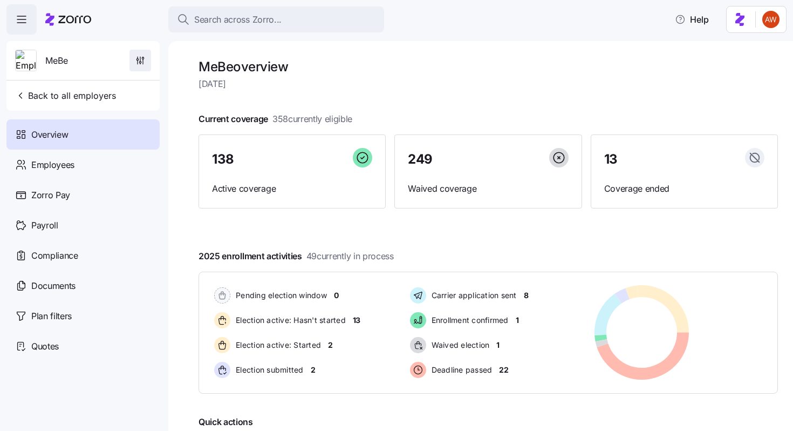
click at [135, 60] on icon "button" at bounding box center [140, 60] width 11 height 11
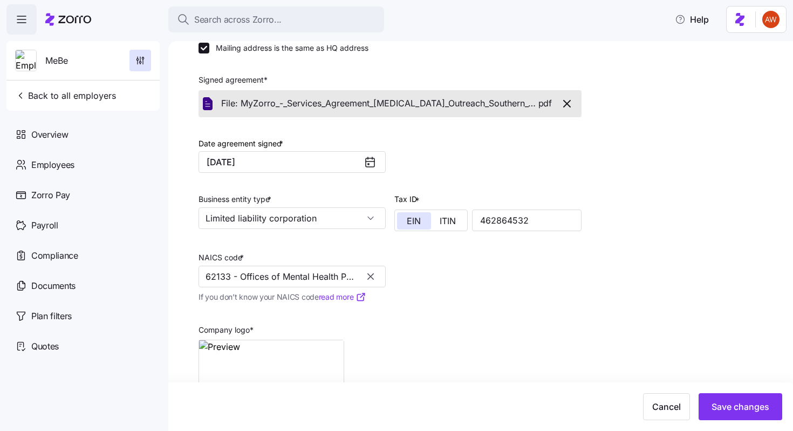
scroll to position [306, 0]
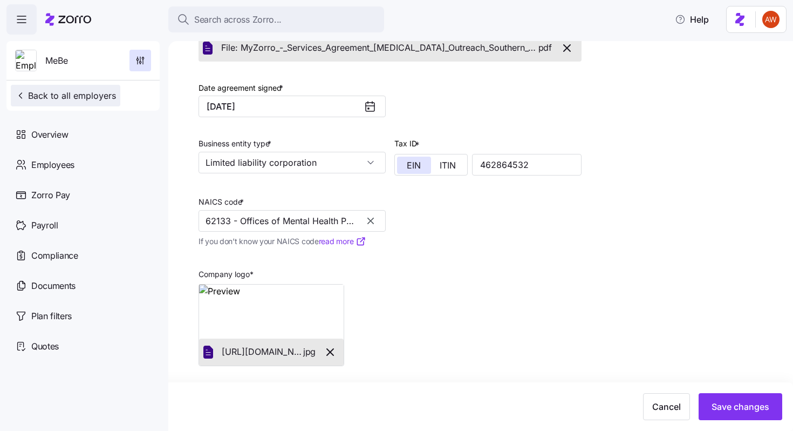
click at [106, 94] on span "Back to all employers" at bounding box center [65, 95] width 101 height 13
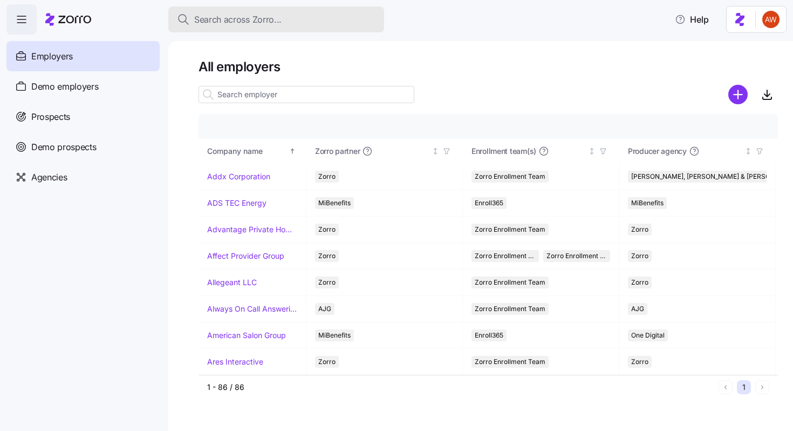
click at [260, 24] on span "Search across Zorro..." at bounding box center [237, 19] width 87 height 13
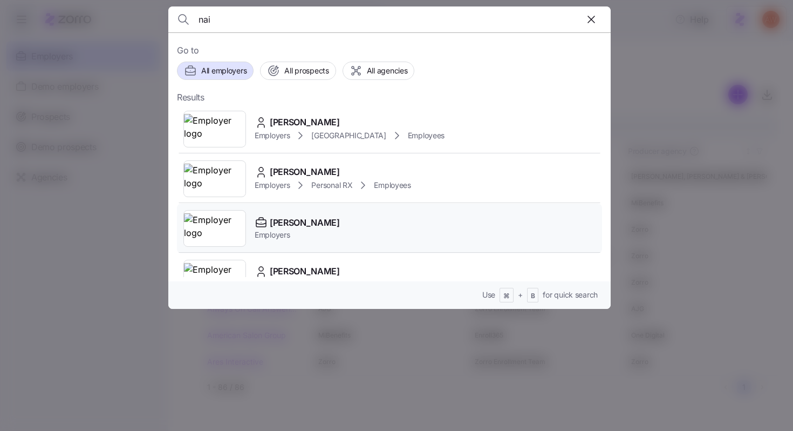
type input "nai"
click at [301, 225] on span "[PERSON_NAME]" at bounding box center [305, 222] width 70 height 13
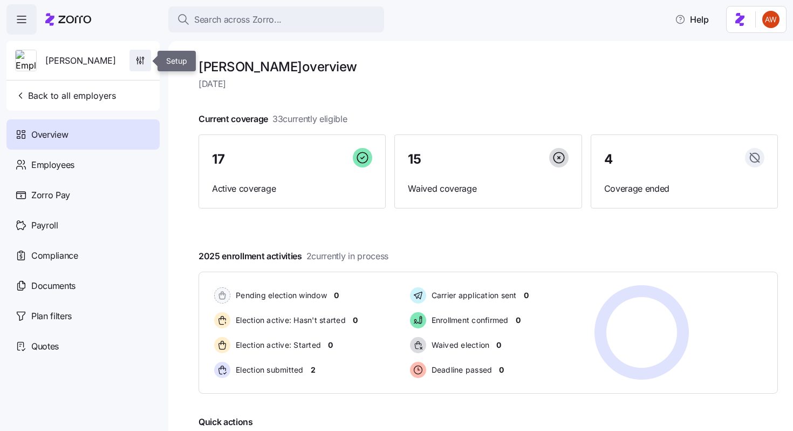
click at [143, 65] on icon "button" at bounding box center [140, 60] width 11 height 11
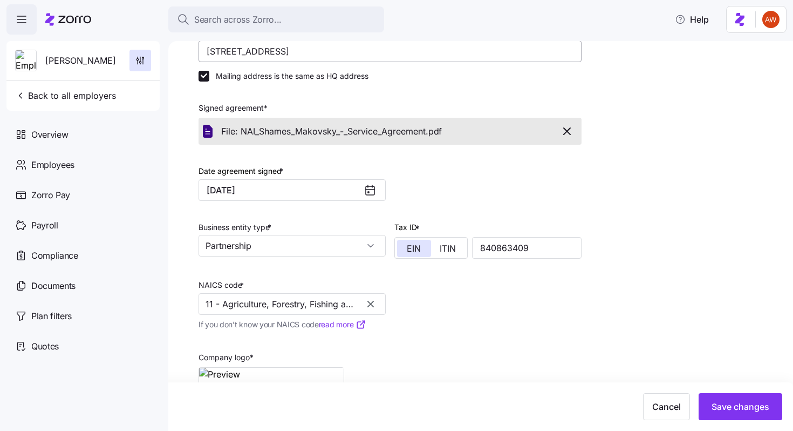
scroll to position [204, 0]
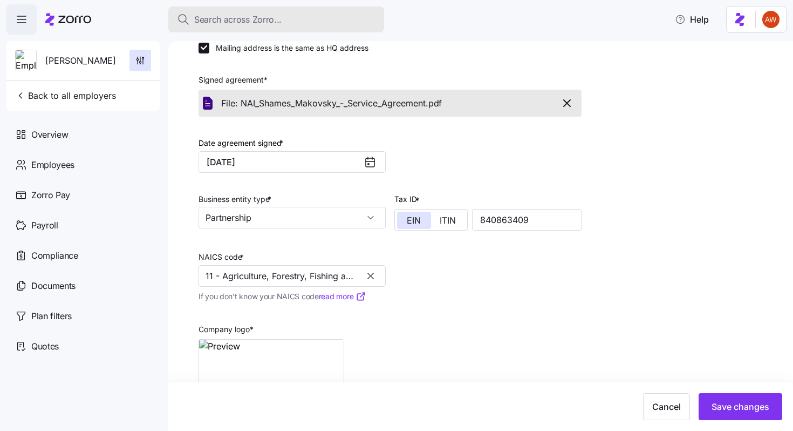
click at [299, 21] on div "Search across Zorro..." at bounding box center [276, 19] width 199 height 13
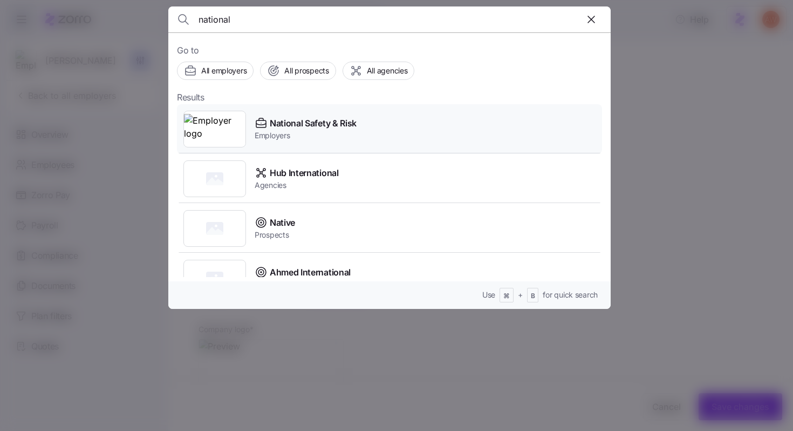
type input "national"
click at [314, 121] on span "National Safety & Risk" at bounding box center [313, 123] width 87 height 13
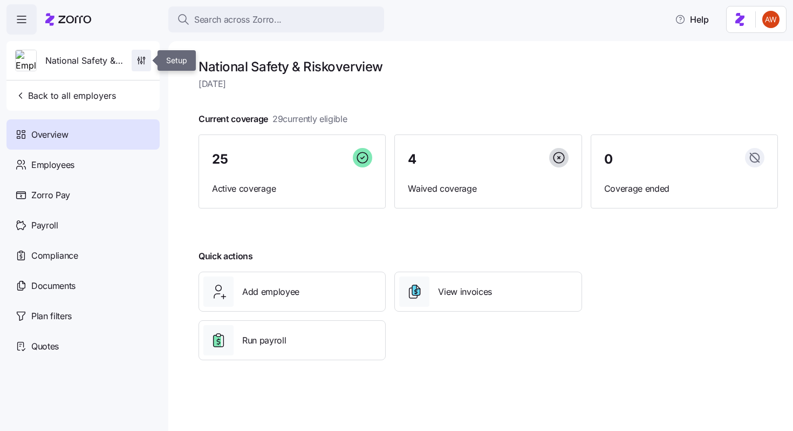
click at [138, 69] on span "button" at bounding box center [141, 60] width 18 height 21
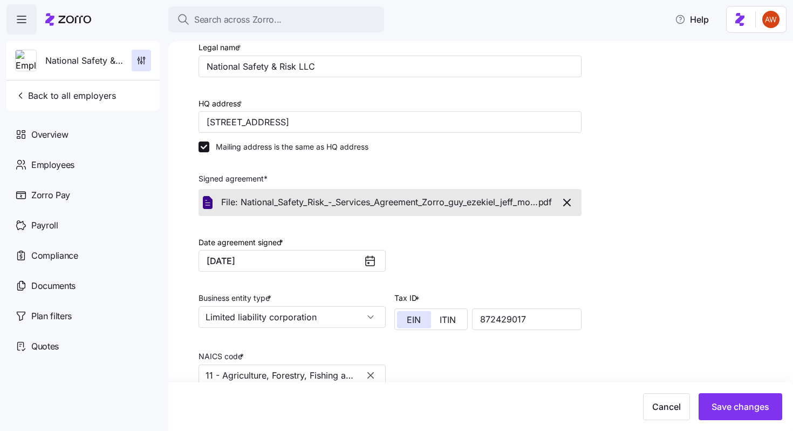
scroll to position [306, 0]
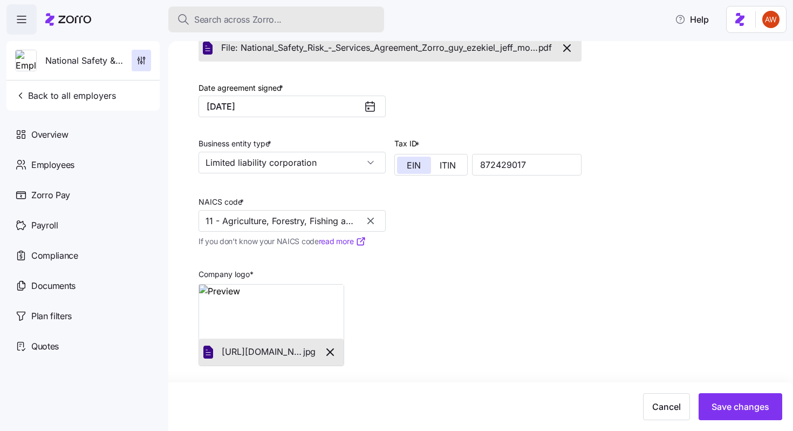
click at [308, 27] on button "Search across Zorro..." at bounding box center [276, 19] width 216 height 26
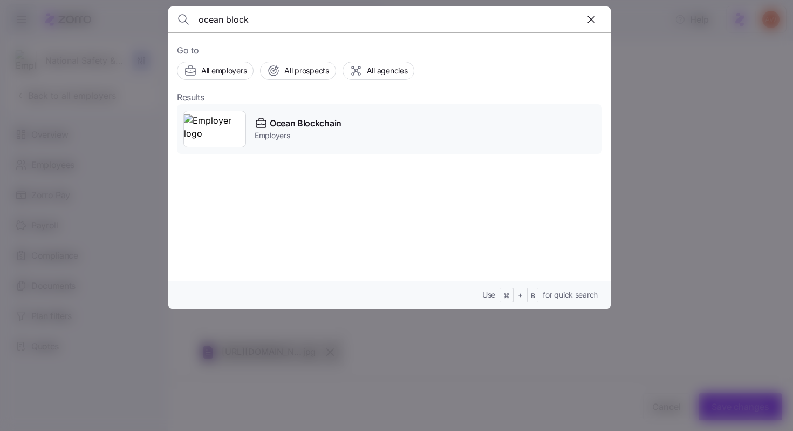
type input "ocean block"
click at [296, 133] on span "Employers" at bounding box center [298, 135] width 87 height 11
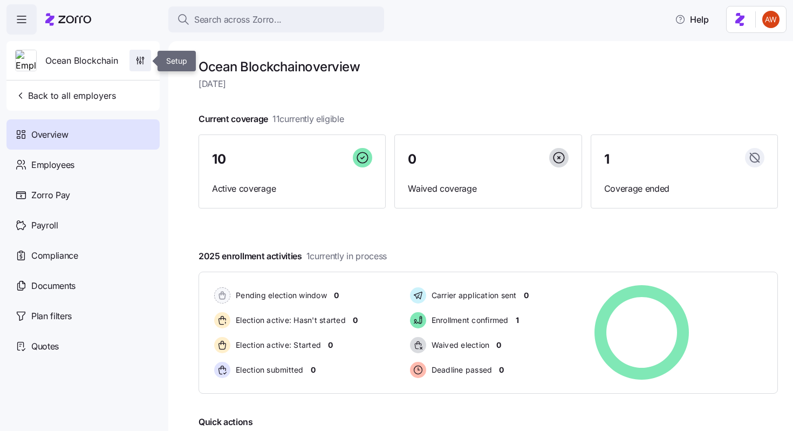
click at [144, 57] on icon "button" at bounding box center [140, 60] width 11 height 11
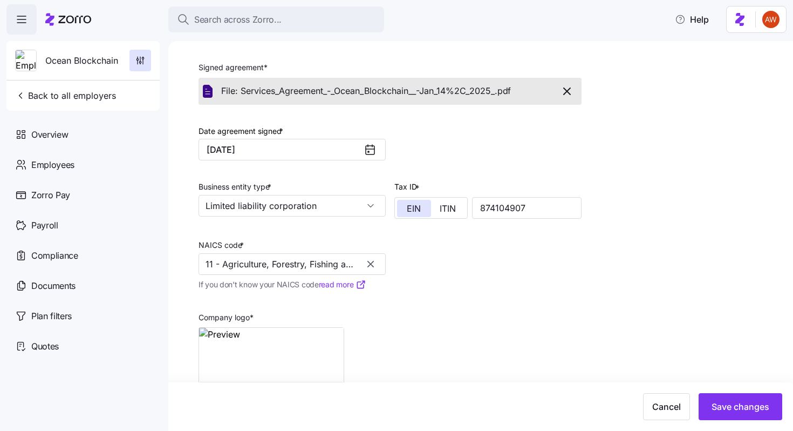
scroll to position [306, 0]
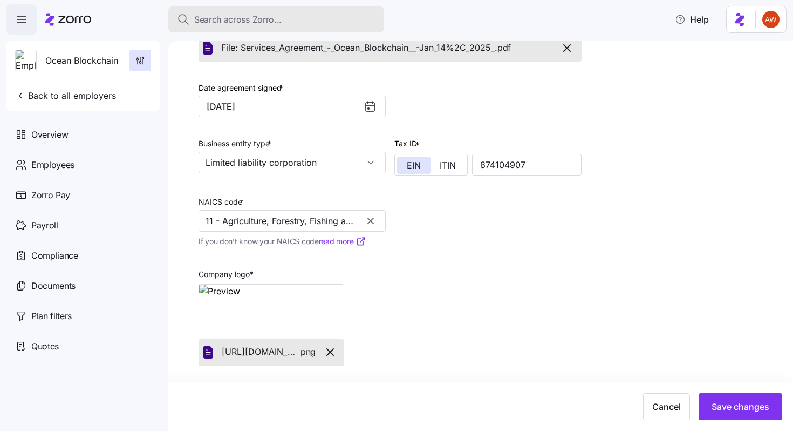
click at [307, 28] on button "Search across Zorro..." at bounding box center [276, 19] width 216 height 26
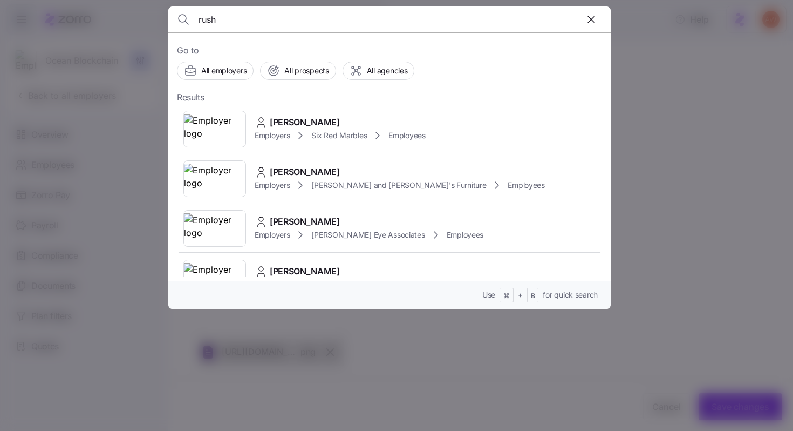
click at [307, 28] on input "rush" at bounding box center [337, 19] width 276 height 26
type input "rush m"
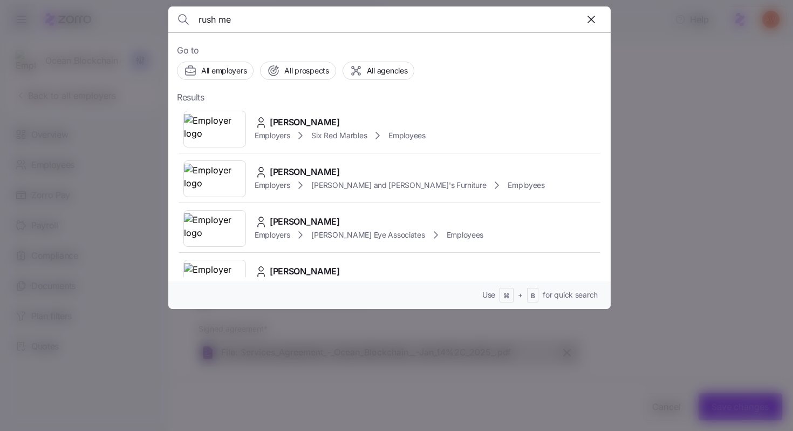
scroll to position [306, 0]
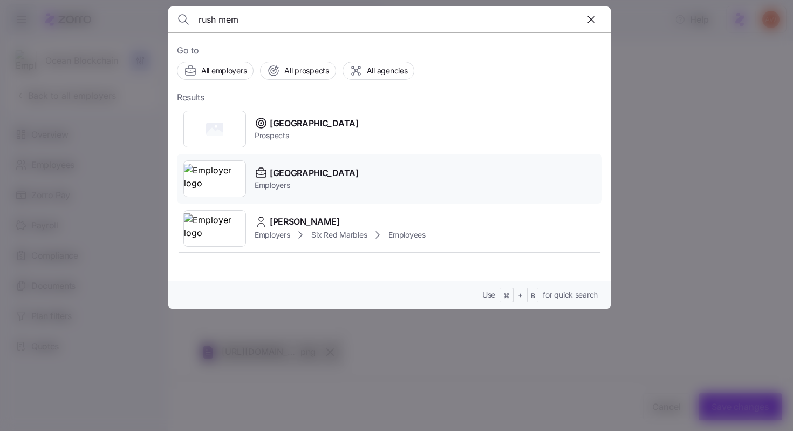
type input "rush mem"
click at [339, 166] on span "[GEOGRAPHIC_DATA]" at bounding box center [314, 172] width 89 height 13
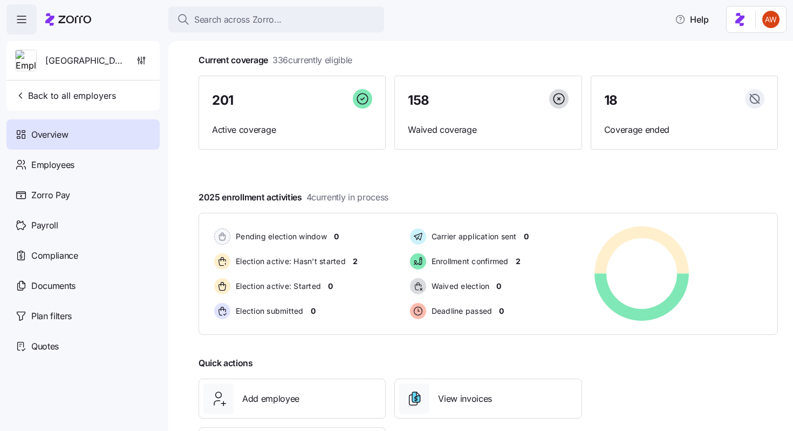
scroll to position [121, 0]
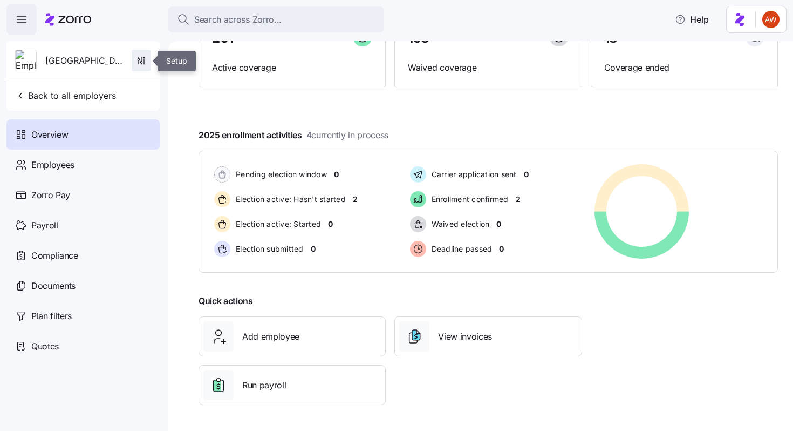
click at [145, 57] on icon "button" at bounding box center [141, 60] width 11 height 11
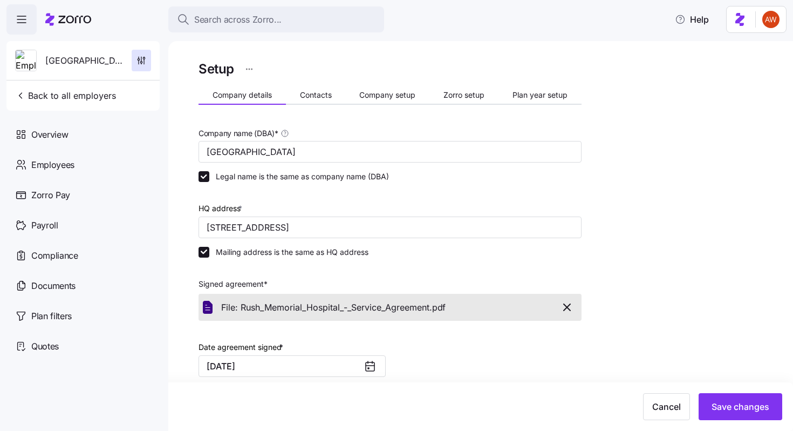
scroll to position [175, 0]
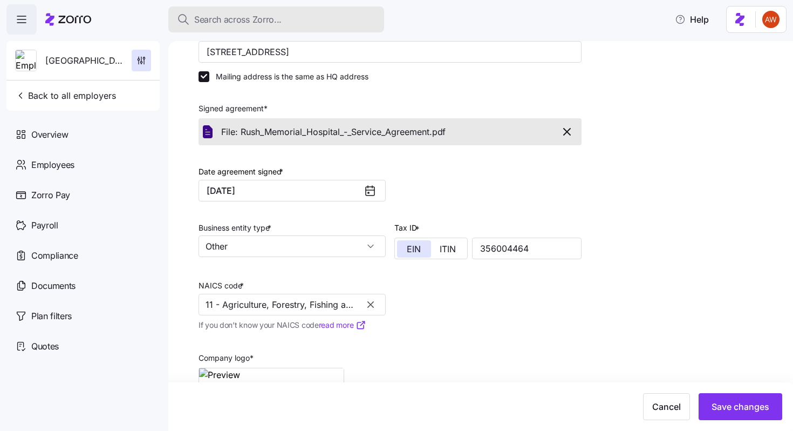
click at [328, 15] on div "Search across Zorro..." at bounding box center [276, 19] width 199 height 13
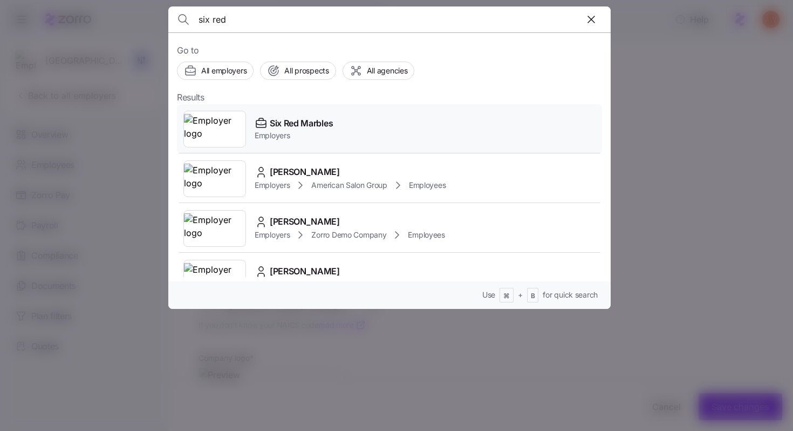
type input "six red"
click at [311, 113] on div "Six Red Marbles Employers" at bounding box center [389, 129] width 425 height 50
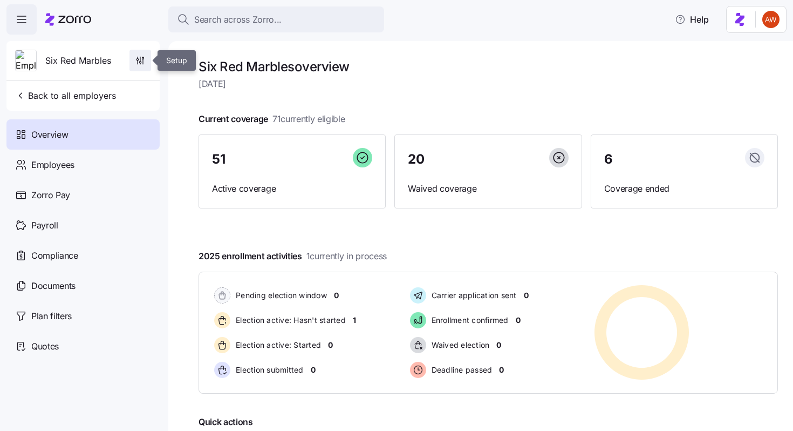
click at [141, 65] on icon "button" at bounding box center [140, 60] width 11 height 11
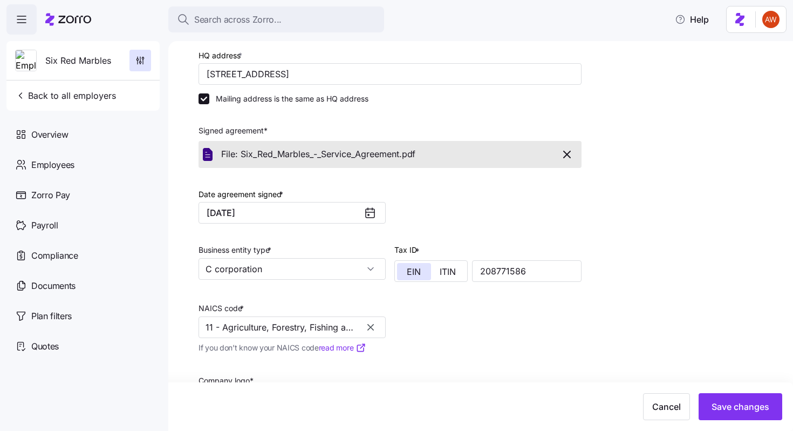
scroll to position [306, 0]
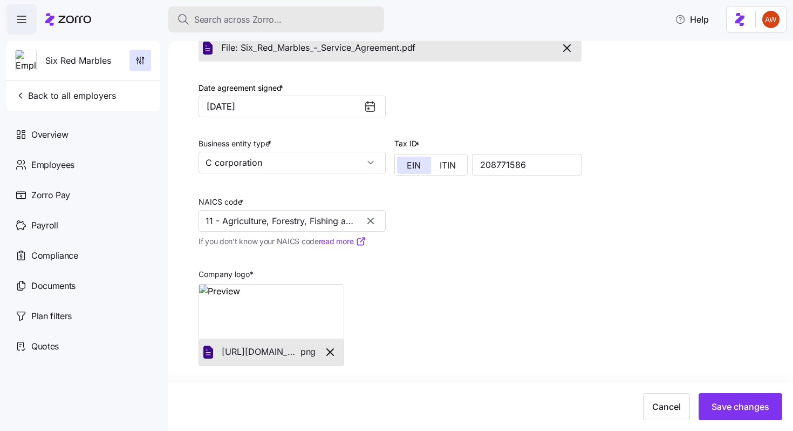
click at [317, 12] on button "Search across Zorro..." at bounding box center [276, 19] width 216 height 26
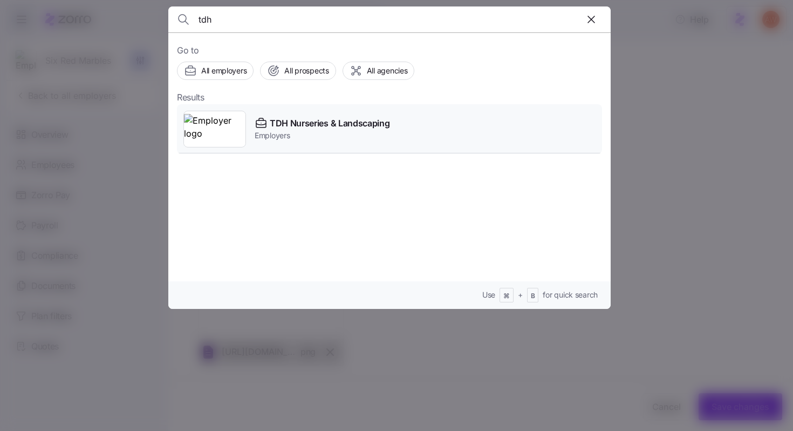
type input "tdh"
click at [393, 140] on div "TDH Nurseries & Landscaping Employers" at bounding box center [389, 129] width 425 height 50
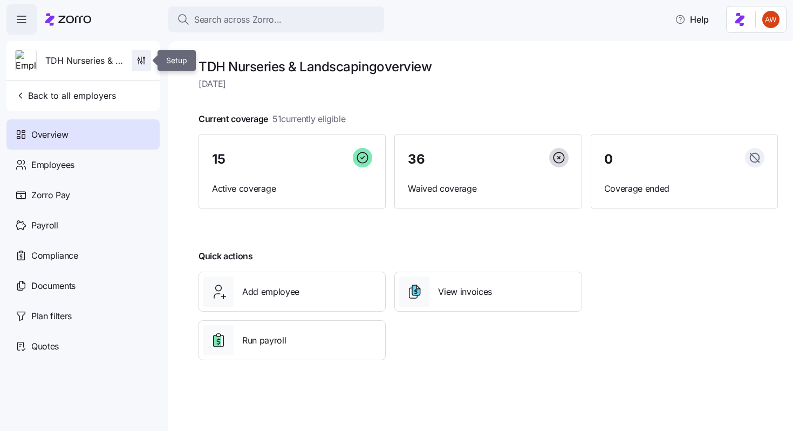
click at [143, 65] on icon "button" at bounding box center [141, 60] width 11 height 11
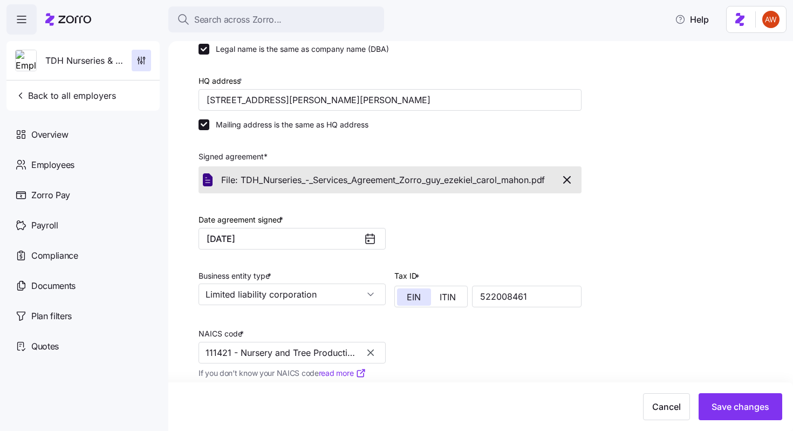
scroll to position [260, 0]
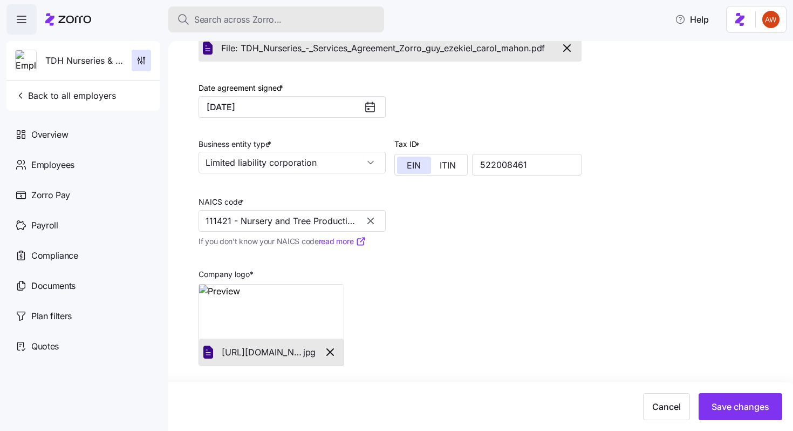
click at [252, 15] on span "Search across Zorro..." at bounding box center [237, 19] width 87 height 13
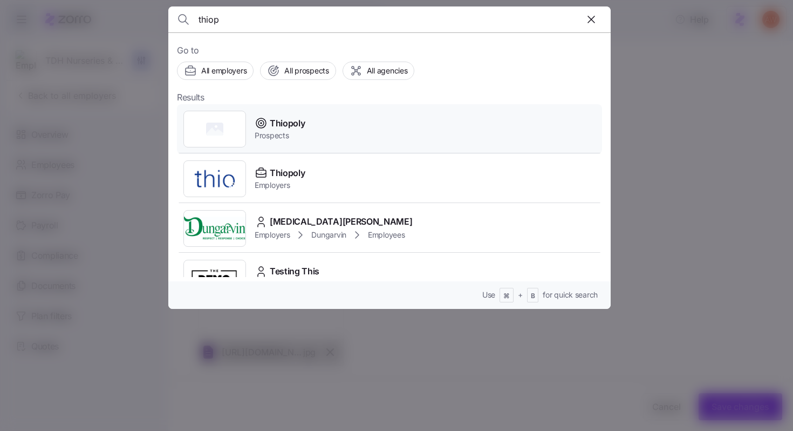
type input "thiop"
click at [287, 126] on span "Thiopoly" at bounding box center [287, 123] width 35 height 13
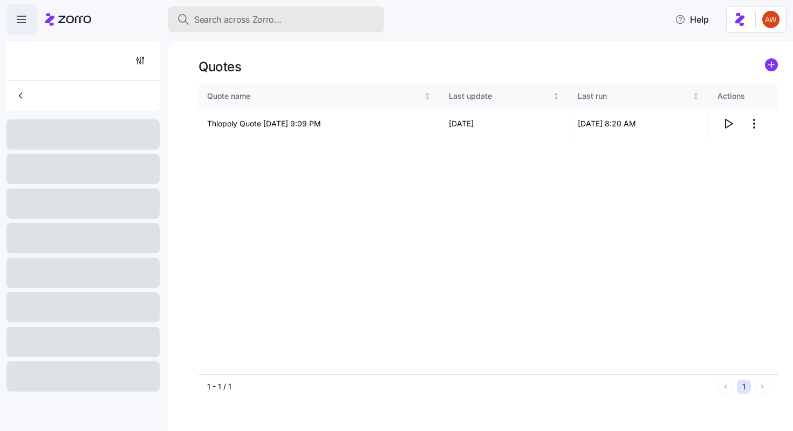
click at [268, 21] on span "Search across Zorro..." at bounding box center [237, 19] width 87 height 13
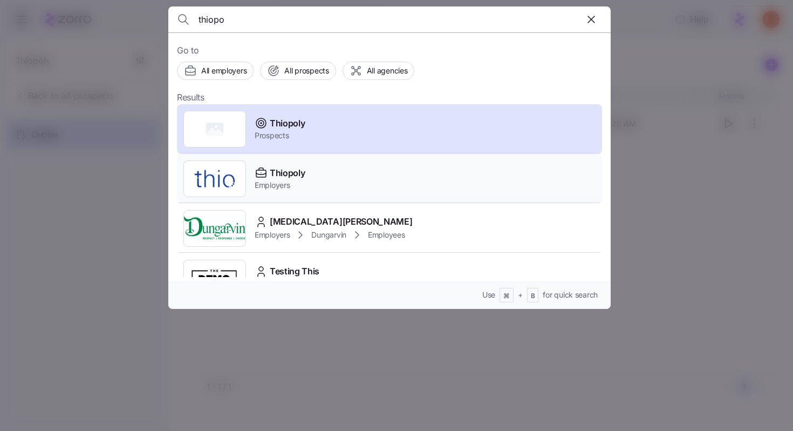
type input "thiopo"
click at [291, 177] on span "Thiopoly" at bounding box center [287, 172] width 35 height 13
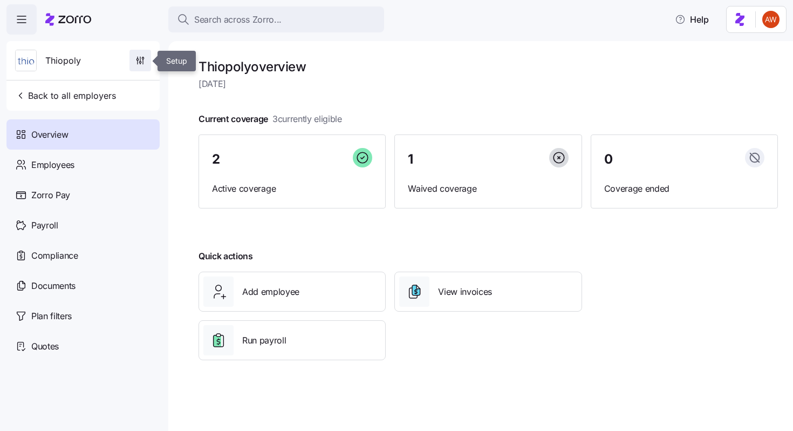
click at [143, 58] on icon "button" at bounding box center [140, 60] width 11 height 11
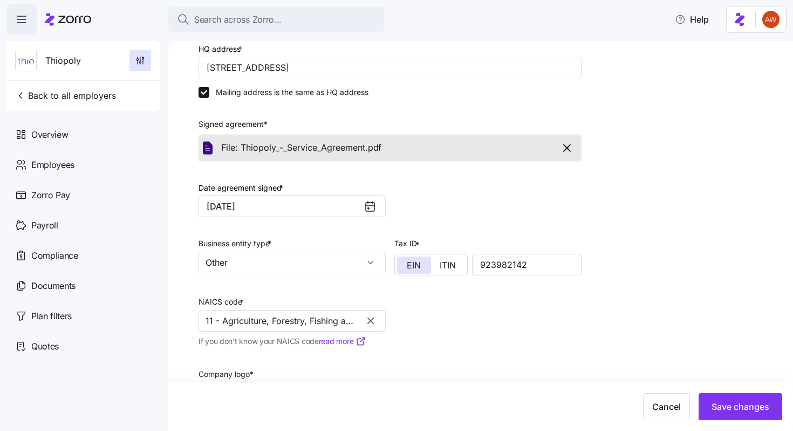
scroll to position [306, 0]
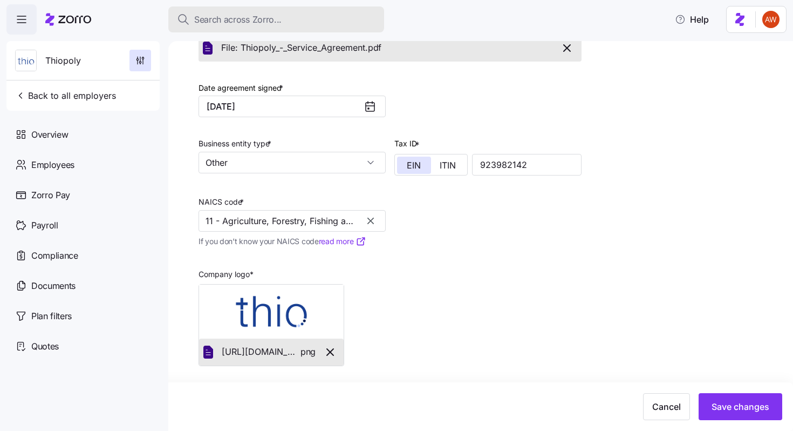
click at [308, 27] on button "Search across Zorro..." at bounding box center [276, 19] width 216 height 26
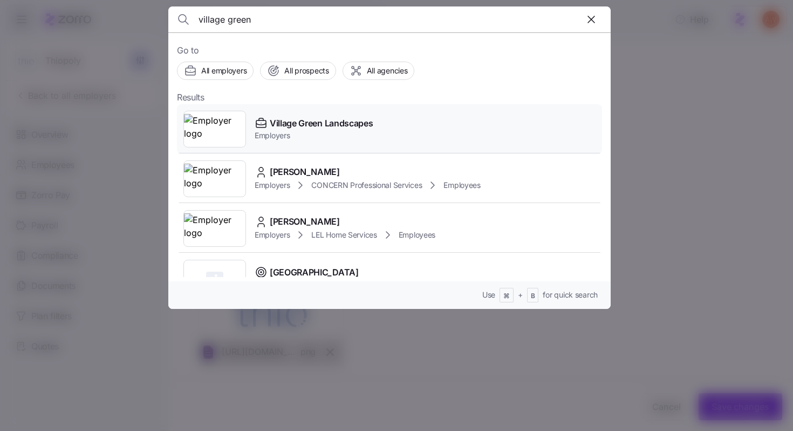
type input "village green"
click at [341, 120] on span "Village Green Landscapes" at bounding box center [321, 123] width 103 height 13
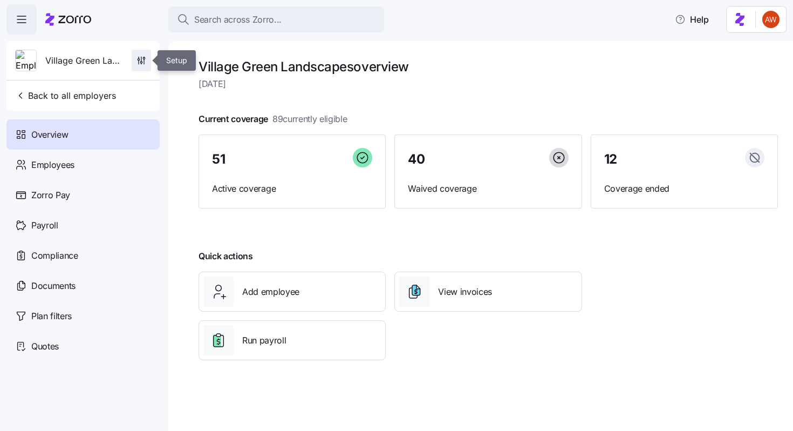
click at [143, 64] on icon "button" at bounding box center [141, 60] width 11 height 11
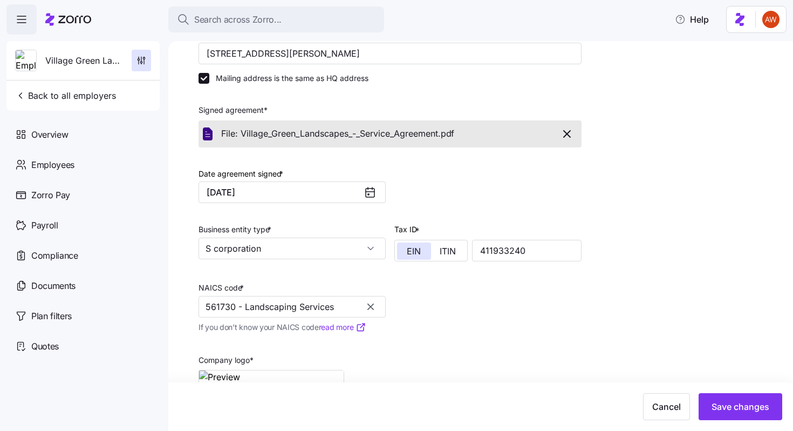
scroll to position [306, 0]
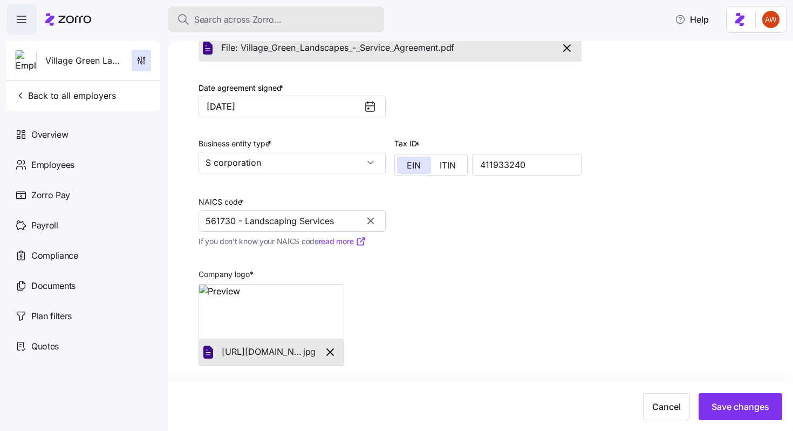
click at [220, 23] on span "Search across Zorro..." at bounding box center [237, 19] width 87 height 13
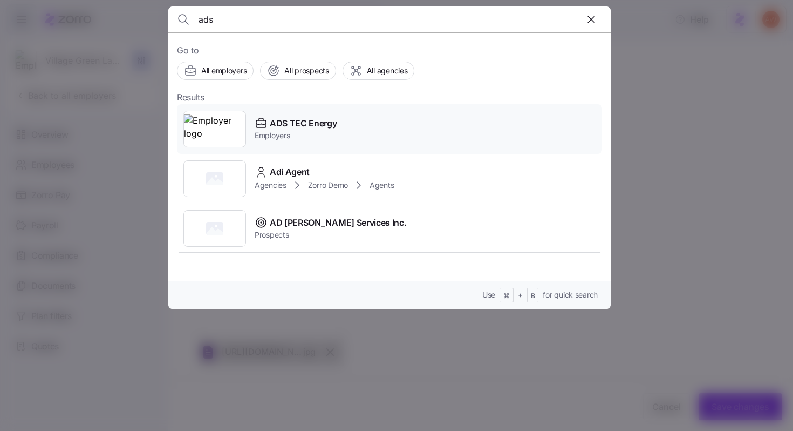
type input "ads"
click at [286, 131] on span "Employers" at bounding box center [296, 135] width 83 height 11
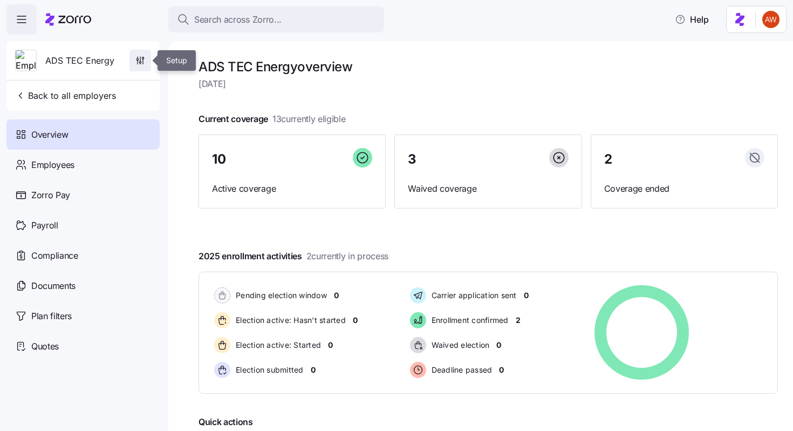
click at [142, 58] on icon "button" at bounding box center [140, 60] width 11 height 11
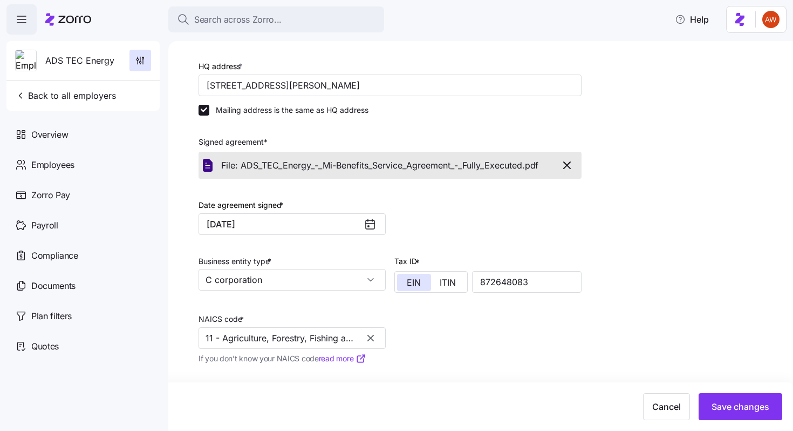
scroll to position [260, 0]
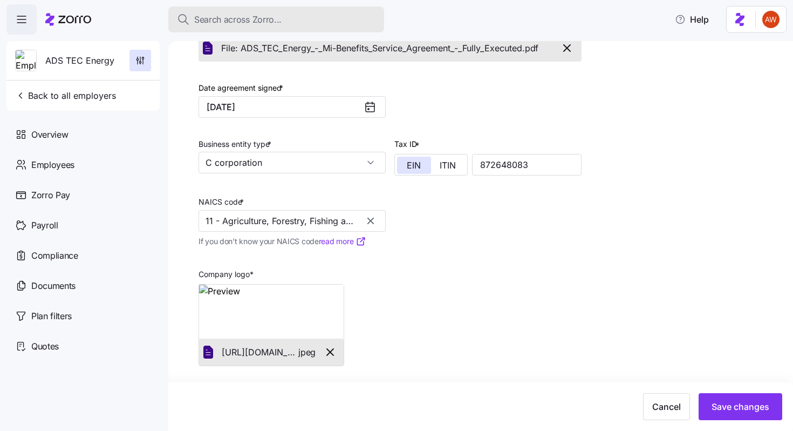
click at [311, 22] on div "Search across Zorro..." at bounding box center [276, 19] width 199 height 13
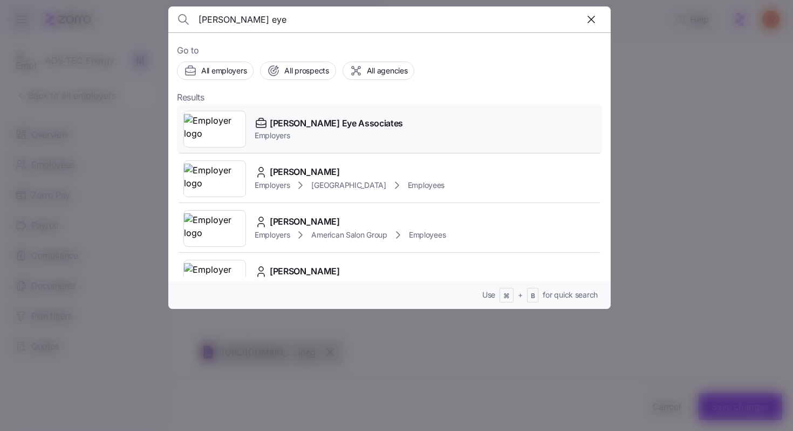
type input "[PERSON_NAME] eye"
click at [328, 130] on span "[PERSON_NAME] Eye Associates" at bounding box center [336, 123] width 133 height 13
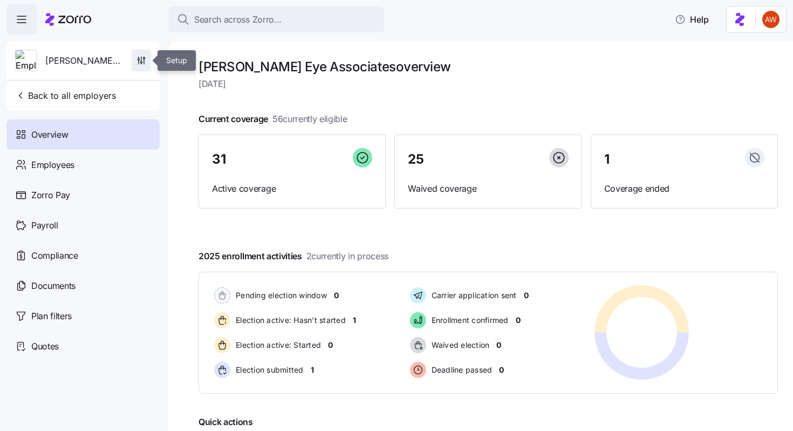
click at [140, 62] on icon "button" at bounding box center [141, 60] width 11 height 11
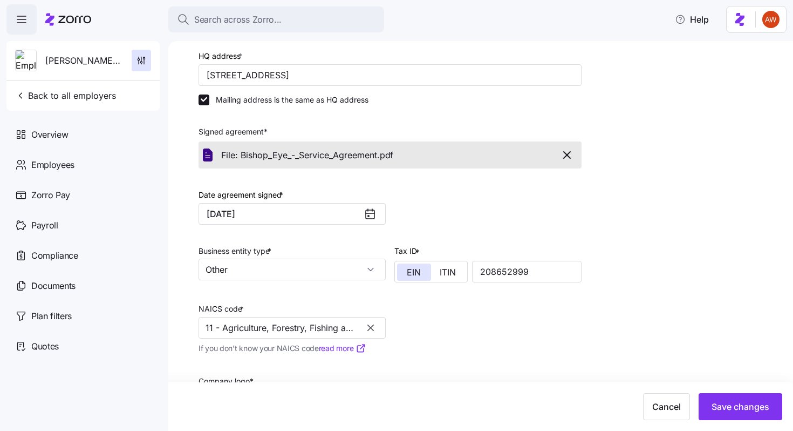
scroll to position [260, 0]
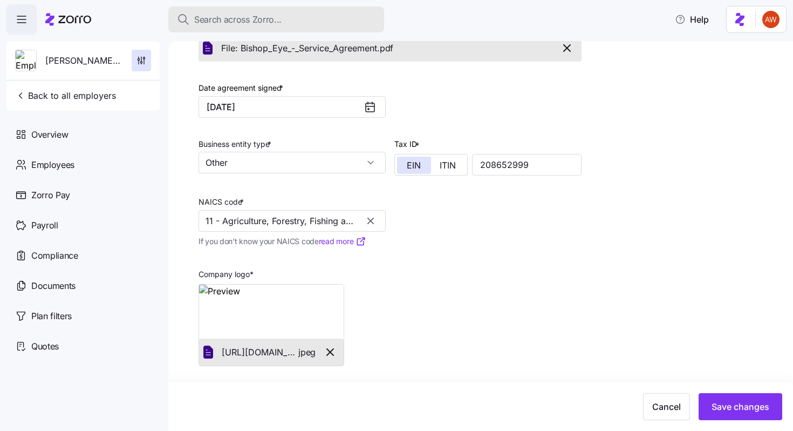
click at [281, 16] on span "Search across Zorro..." at bounding box center [237, 19] width 87 height 13
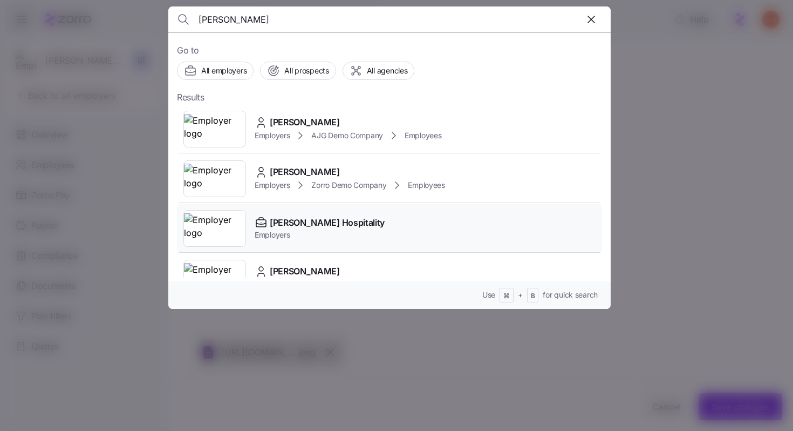
type input "[PERSON_NAME]"
click at [299, 220] on span "[PERSON_NAME] Hospitality" at bounding box center [327, 222] width 115 height 13
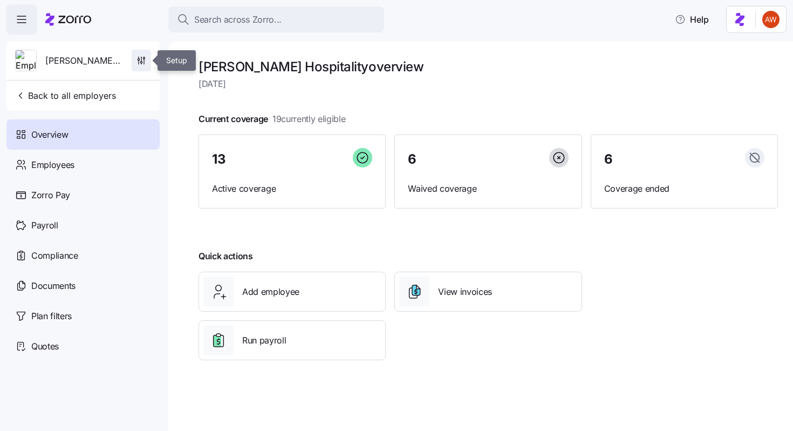
click at [137, 51] on span "button" at bounding box center [141, 60] width 18 height 21
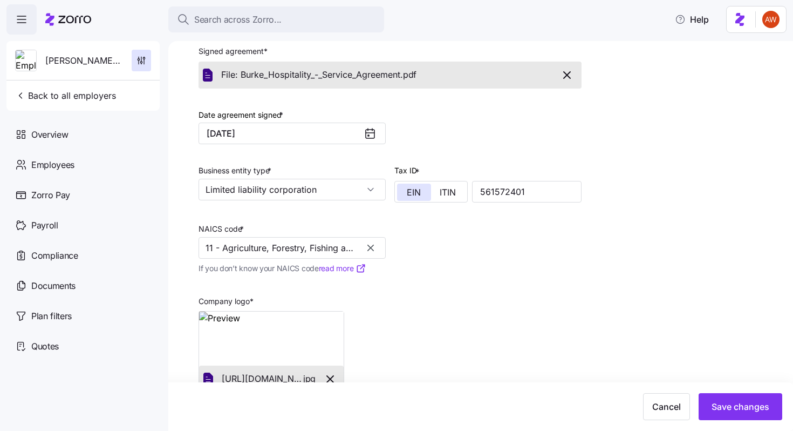
scroll to position [306, 0]
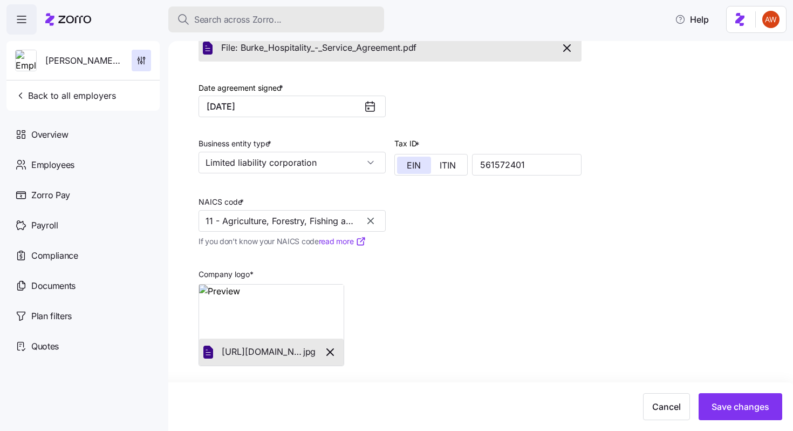
click at [310, 20] on div "Search across Zorro..." at bounding box center [276, 19] width 199 height 13
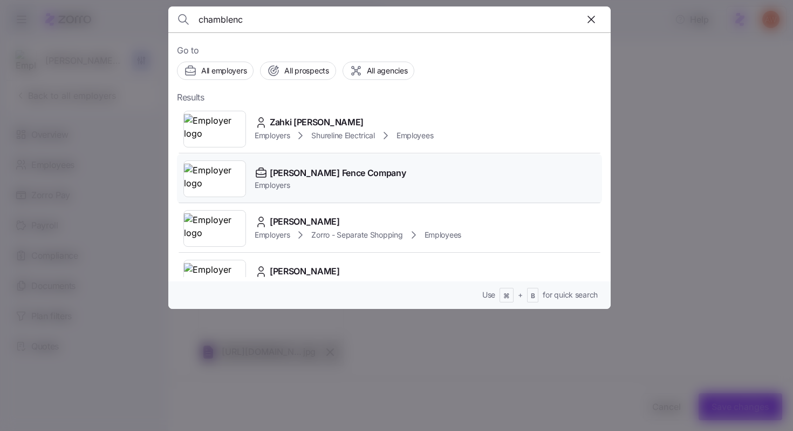
type input "chamblenc"
click at [344, 170] on span "[PERSON_NAME] Fence Company" at bounding box center [338, 172] width 136 height 13
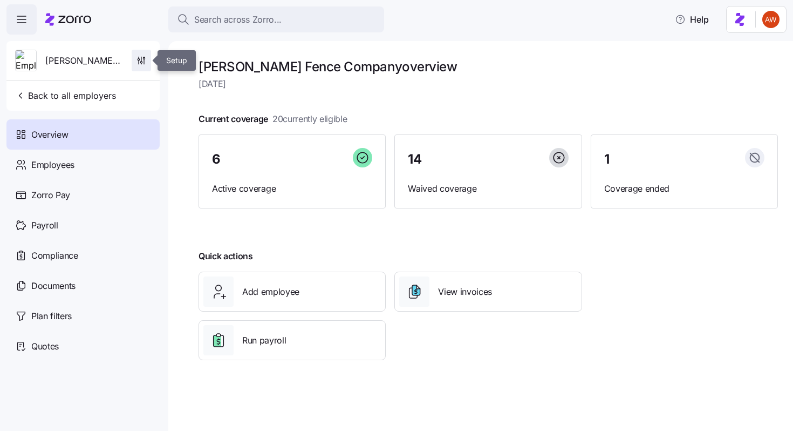
click at [140, 60] on icon "button" at bounding box center [141, 60] width 11 height 11
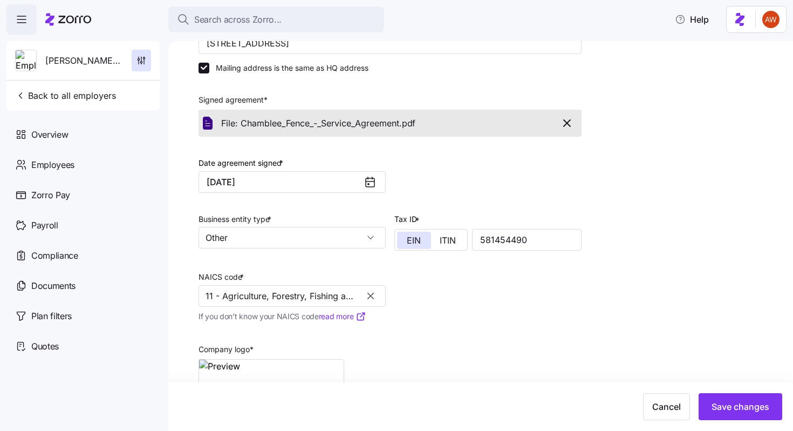
scroll to position [187, 0]
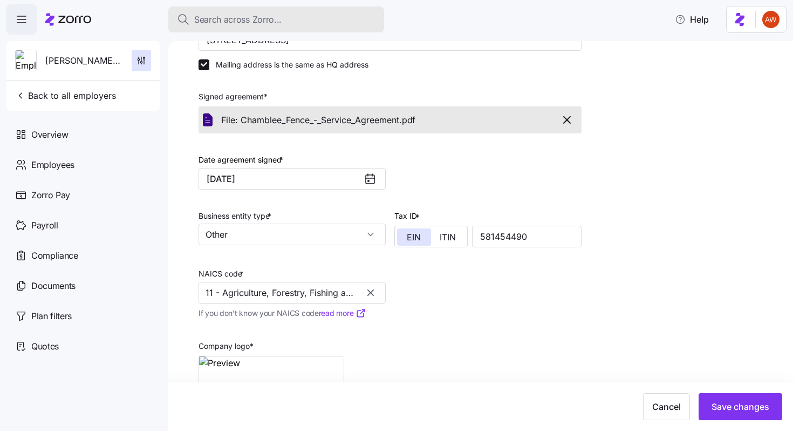
click at [293, 23] on div "Search across Zorro..." at bounding box center [276, 19] width 199 height 13
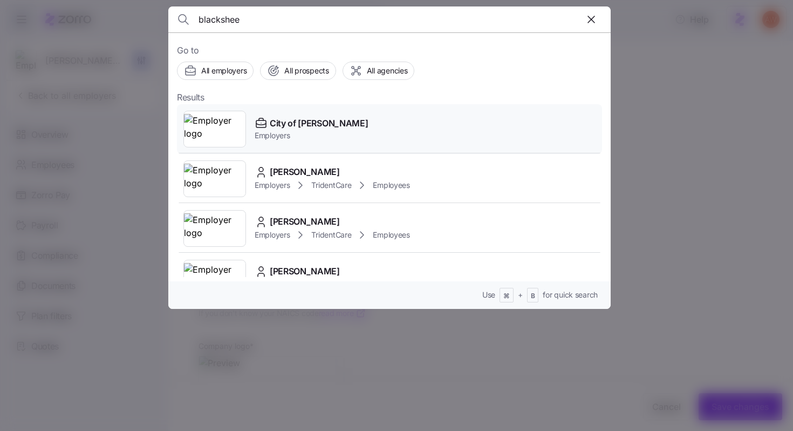
type input "blackshee"
click at [300, 128] on span "City of [PERSON_NAME]" at bounding box center [319, 123] width 98 height 13
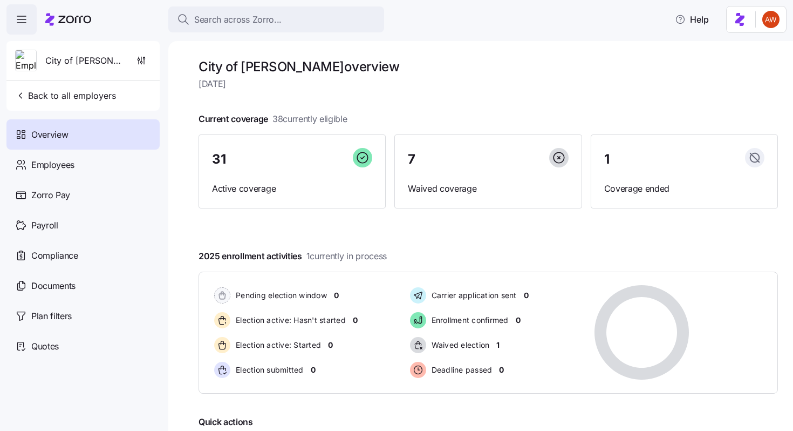
scroll to position [38, 0]
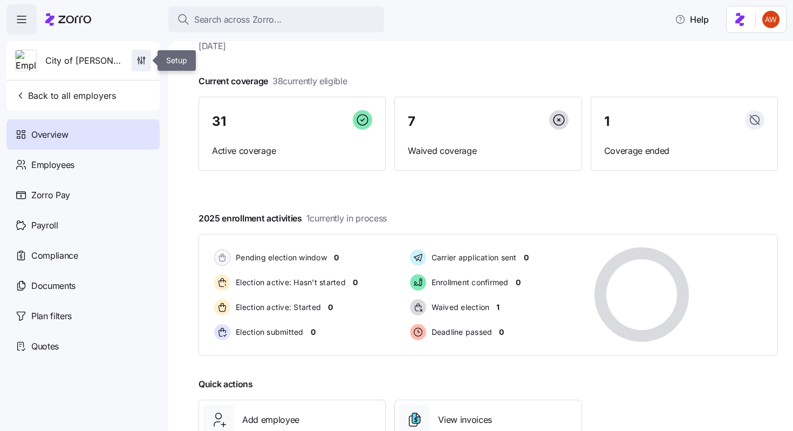
click at [140, 60] on icon "button" at bounding box center [141, 60] width 11 height 11
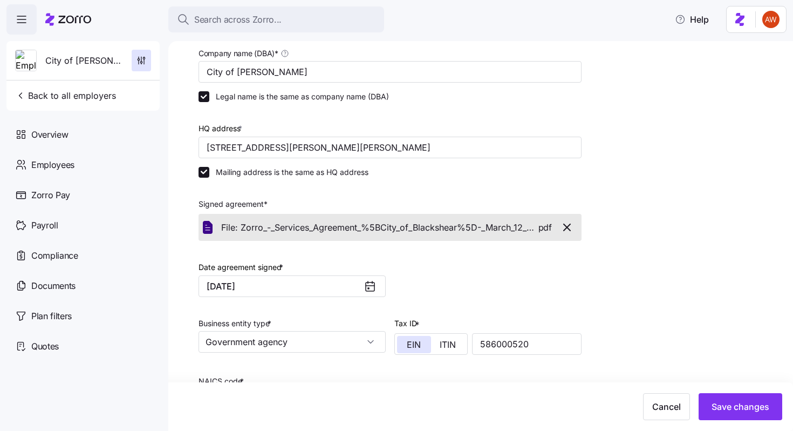
scroll to position [260, 0]
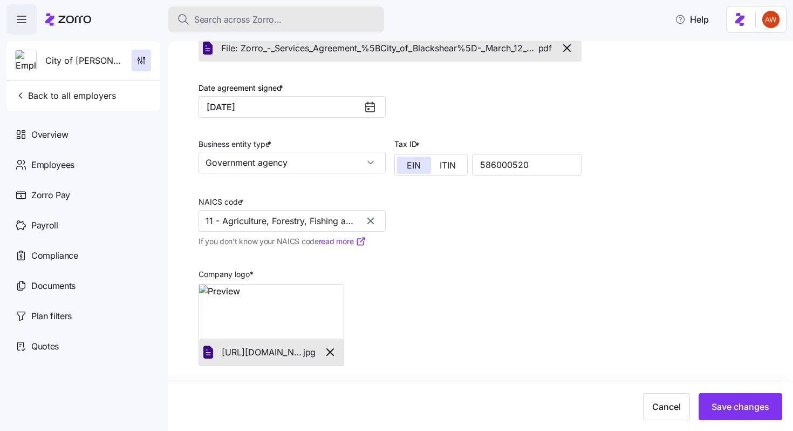
click at [328, 18] on div "Search across Zorro..." at bounding box center [276, 19] width 199 height 13
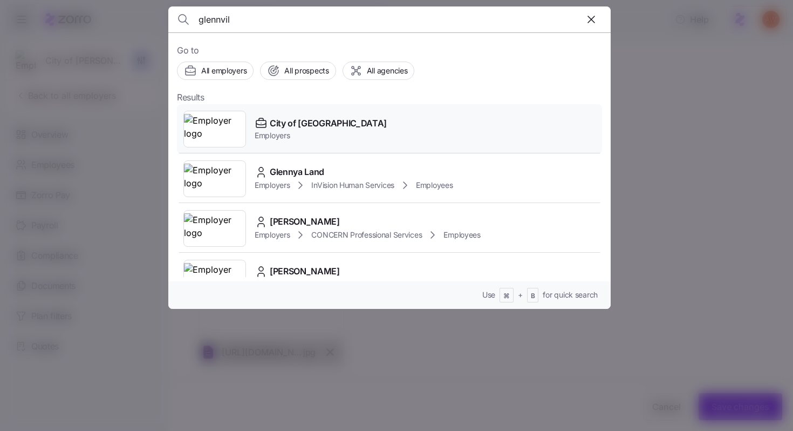
type input "glennvil"
click at [333, 142] on div "City of [GEOGRAPHIC_DATA] Employers" at bounding box center [389, 129] width 425 height 50
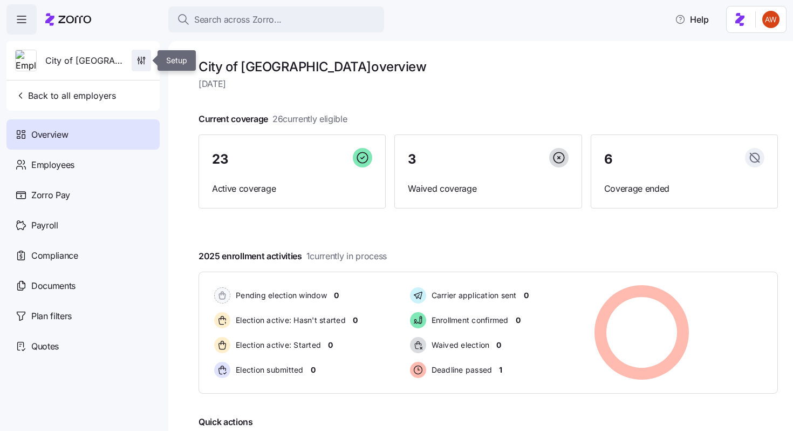
click at [144, 58] on icon "button" at bounding box center [141, 60] width 11 height 11
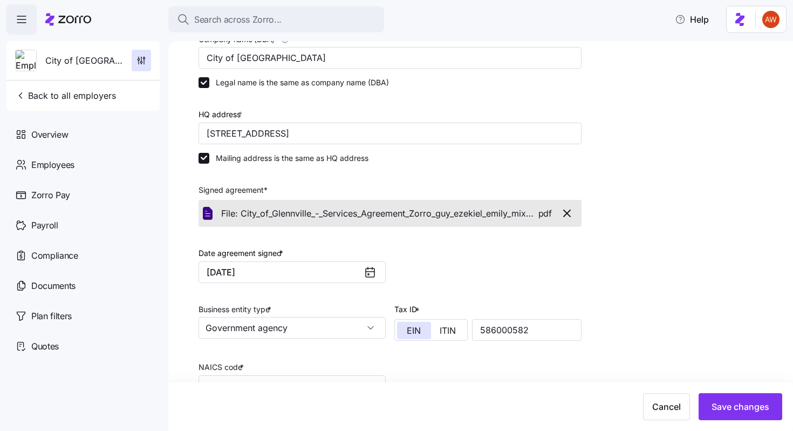
scroll to position [260, 0]
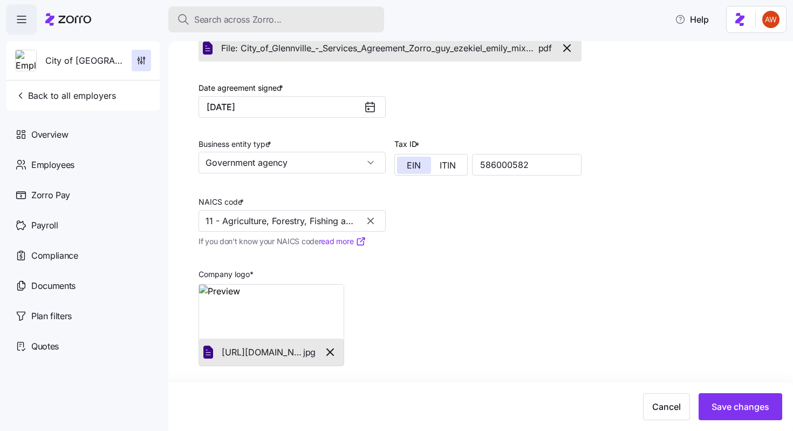
click at [282, 19] on div "Search across Zorro..." at bounding box center [276, 19] width 199 height 13
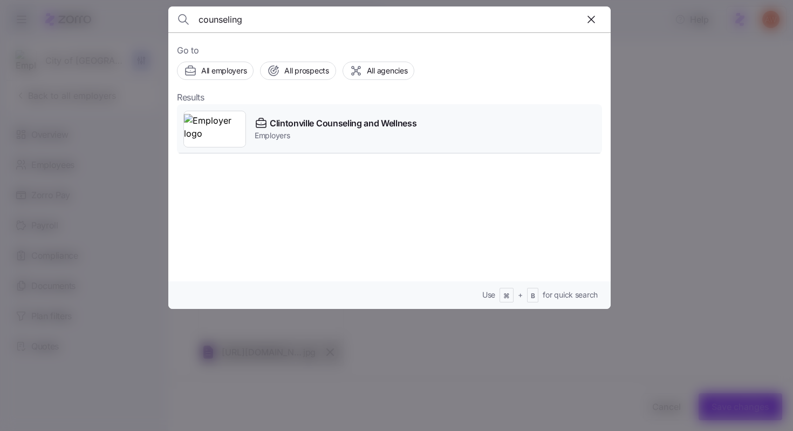
type input "counseling"
click at [302, 120] on span "Clintonville Counseling and Wellness" at bounding box center [343, 123] width 147 height 13
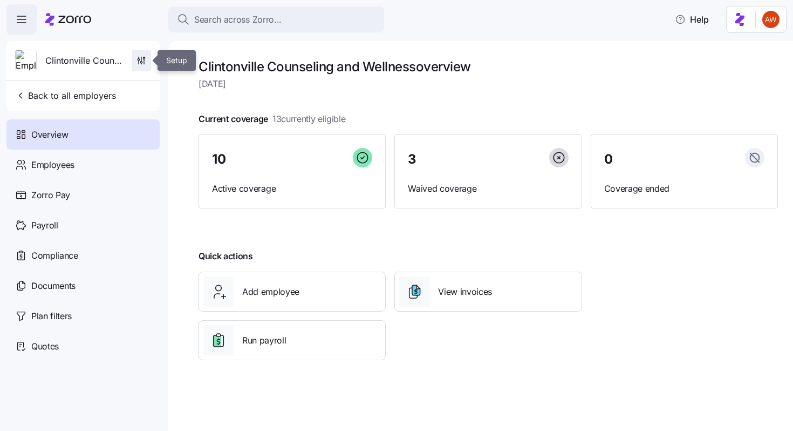
click at [143, 68] on span "button" at bounding box center [141, 60] width 18 height 21
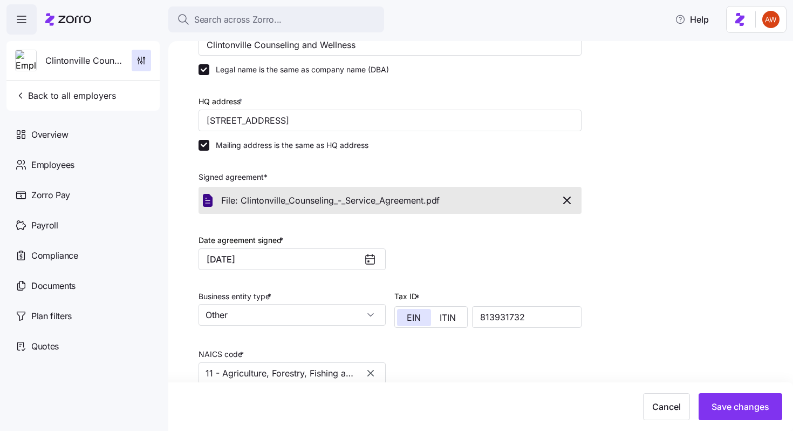
scroll to position [260, 0]
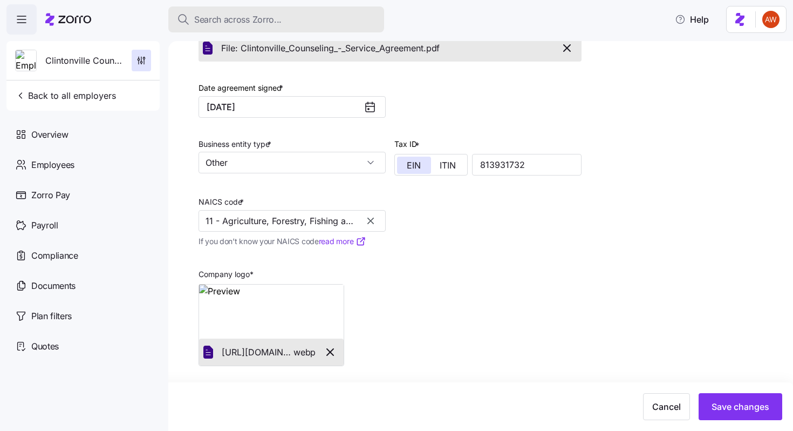
click at [274, 21] on span "Search across Zorro..." at bounding box center [237, 19] width 87 height 13
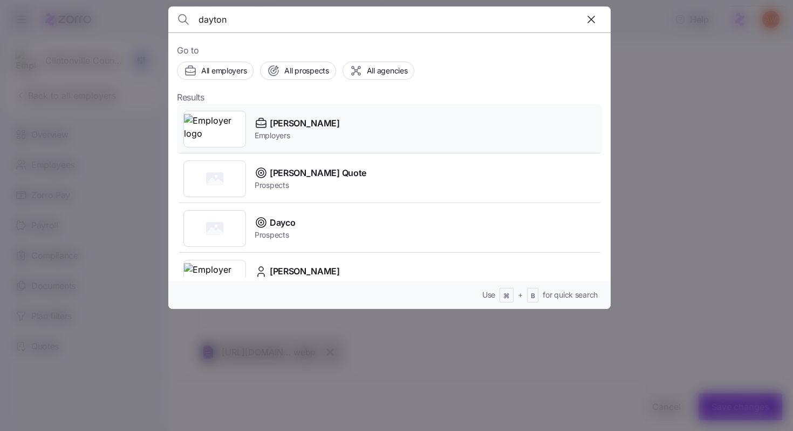
type input "dayton"
click at [301, 116] on div "[PERSON_NAME] Employers" at bounding box center [389, 129] width 425 height 50
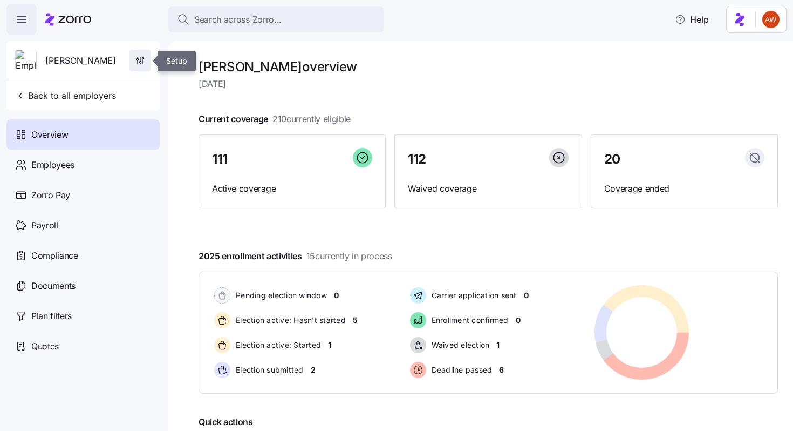
click at [144, 66] on span "button" at bounding box center [140, 60] width 21 height 21
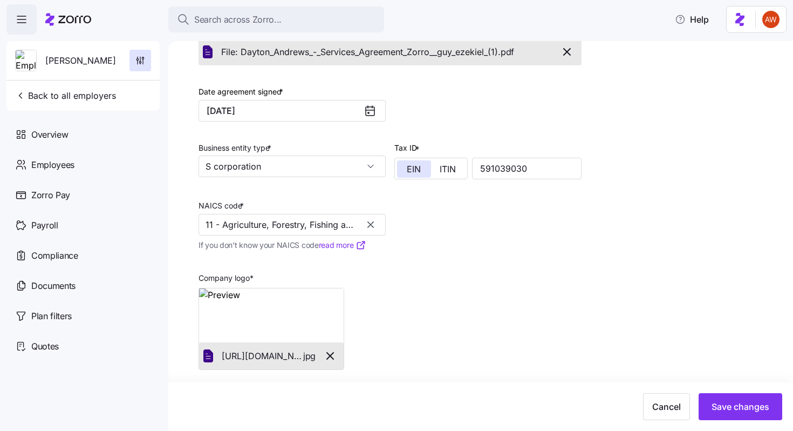
scroll to position [260, 0]
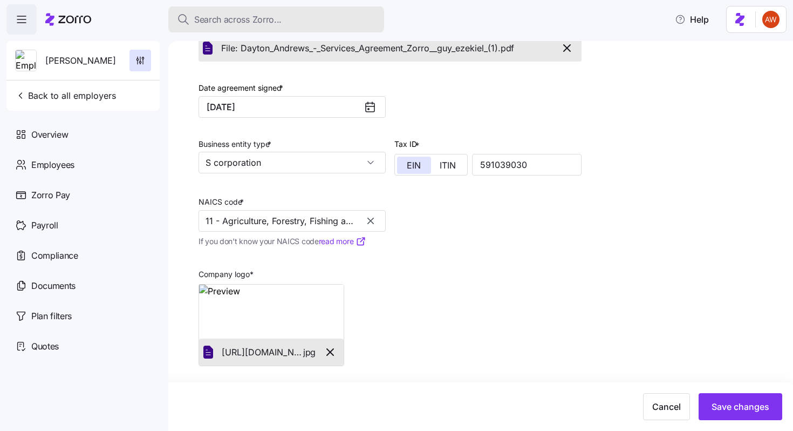
click at [277, 19] on span "Search across Zorro..." at bounding box center [237, 19] width 87 height 13
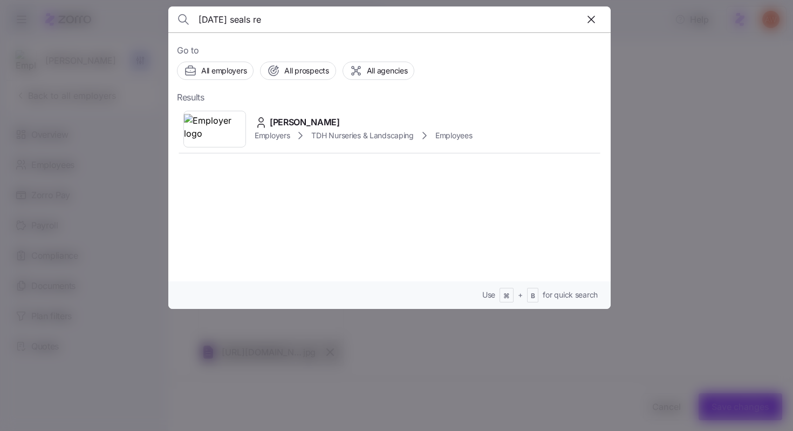
type input "[DATE] seals re"
click at [160, 18] on div at bounding box center [396, 215] width 793 height 431
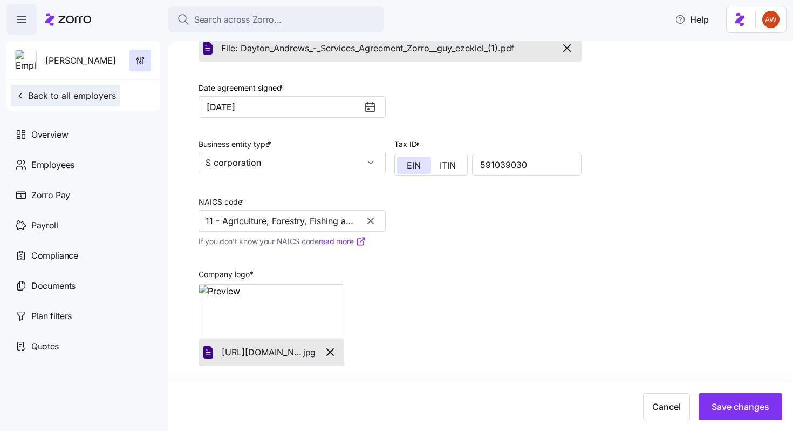
click at [96, 93] on span "Back to all employers" at bounding box center [65, 95] width 101 height 13
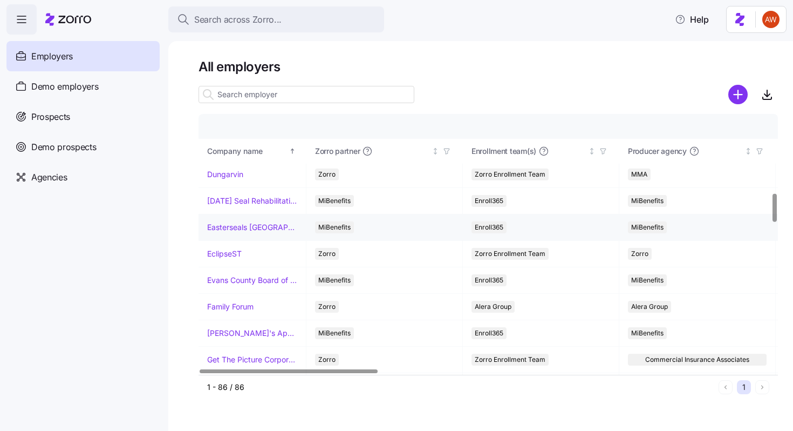
scroll to position [711, 0]
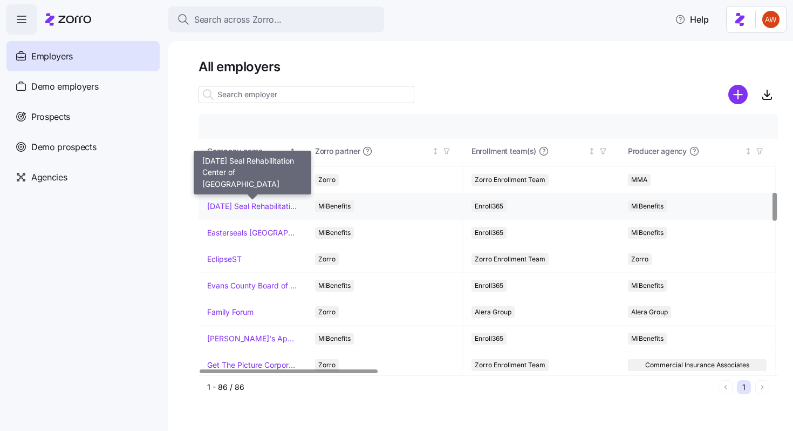
click at [259, 207] on link "[DATE] Seal Rehabilitation Center of [GEOGRAPHIC_DATA]" at bounding box center [252, 206] width 90 height 11
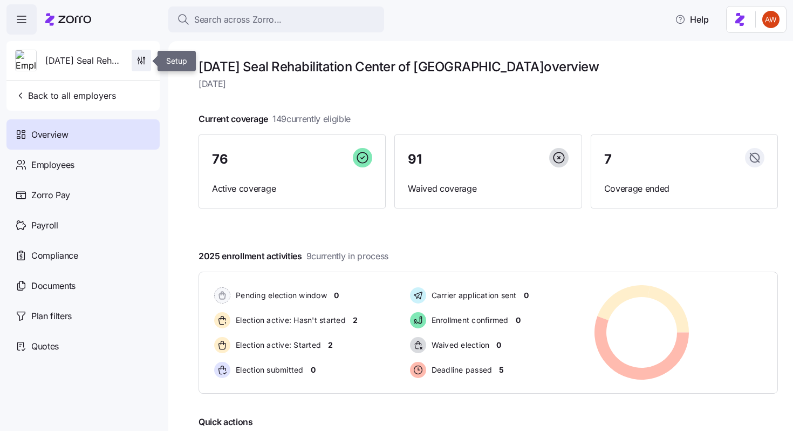
click at [143, 62] on icon "button" at bounding box center [141, 60] width 11 height 11
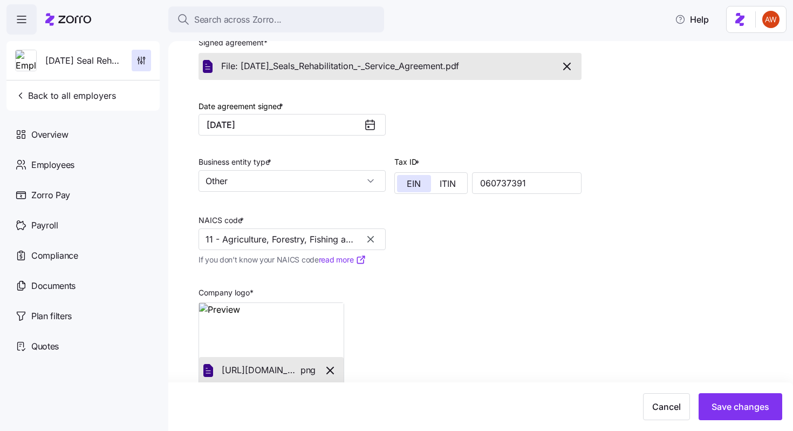
scroll to position [306, 0]
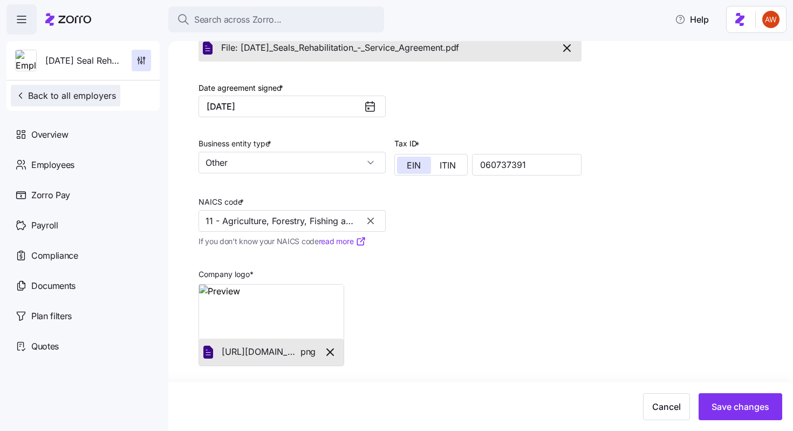
click at [109, 91] on span "Back to all employers" at bounding box center [65, 95] width 101 height 13
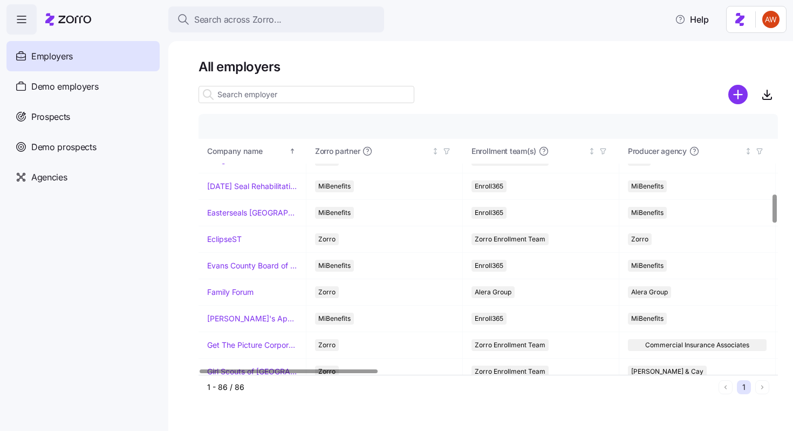
scroll to position [733, 0]
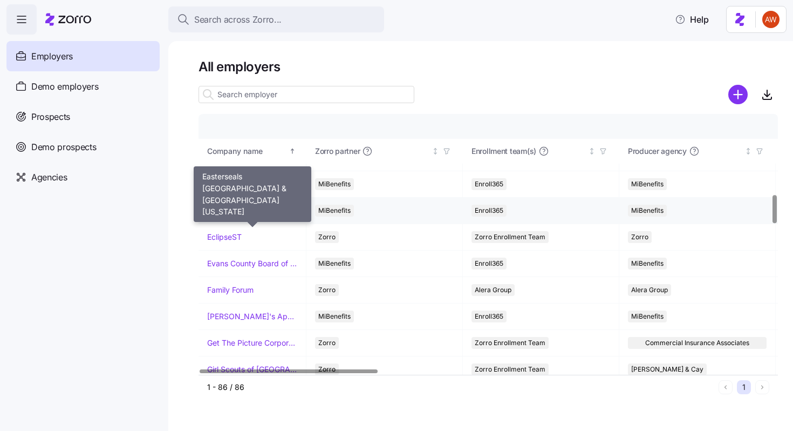
click at [266, 212] on link "Easterseals [GEOGRAPHIC_DATA] & [GEOGRAPHIC_DATA][US_STATE]" at bounding box center [252, 210] width 90 height 11
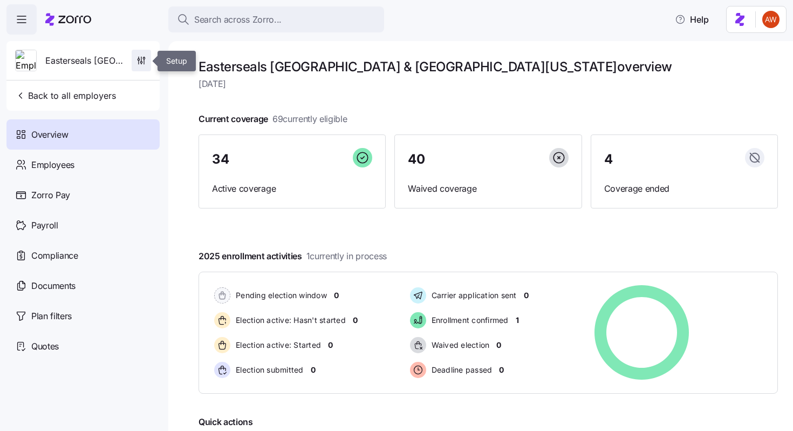
click at [144, 66] on span "button" at bounding box center [141, 60] width 18 height 21
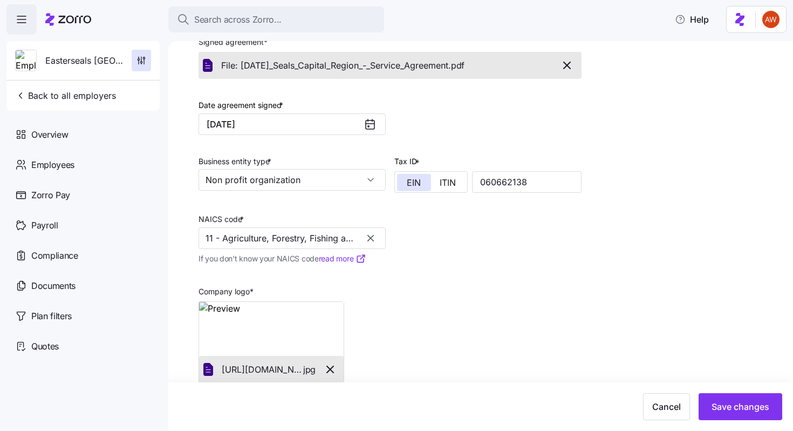
scroll to position [260, 0]
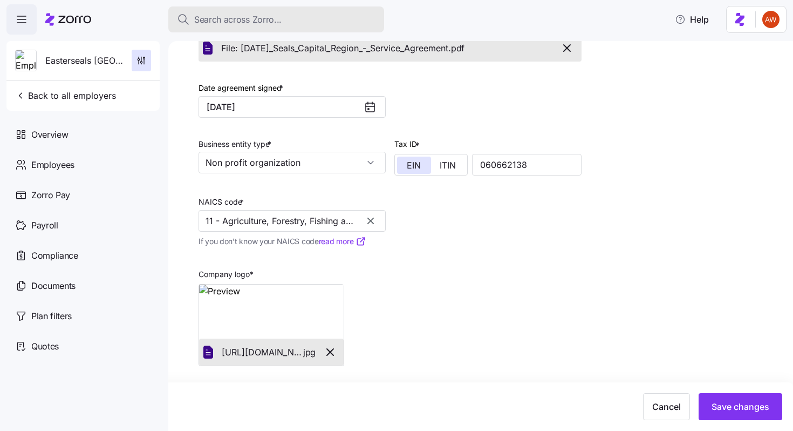
click at [297, 17] on div "Search across Zorro..." at bounding box center [276, 19] width 199 height 13
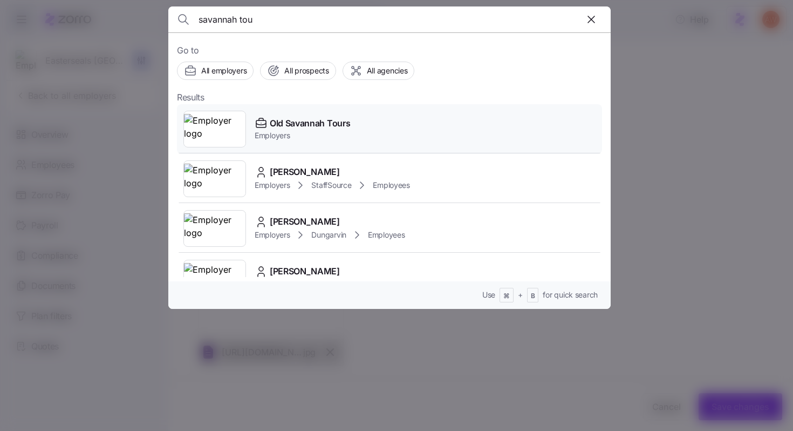
type input "savannah tou"
click at [309, 133] on span "Employers" at bounding box center [303, 135] width 96 height 11
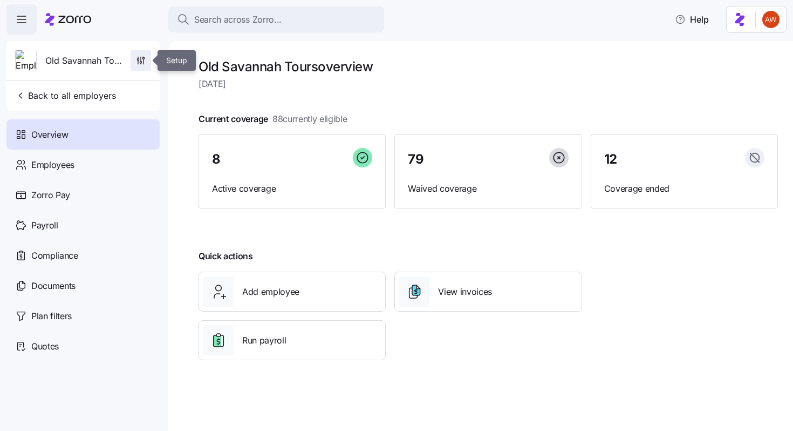
click at [145, 57] on icon "button" at bounding box center [140, 60] width 11 height 11
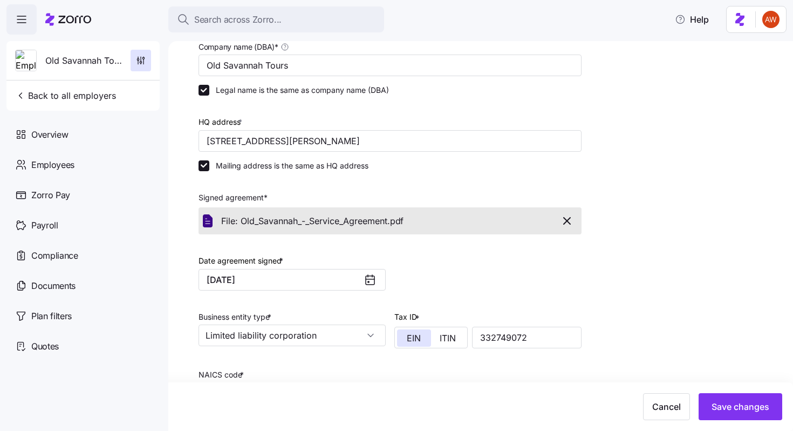
scroll to position [260, 0]
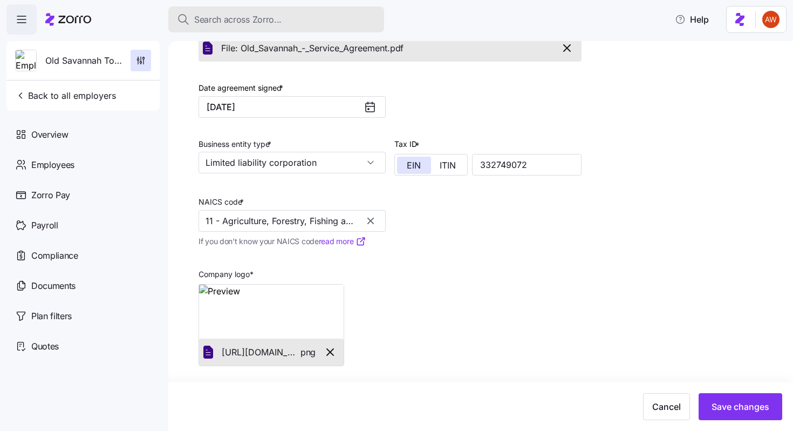
click at [290, 9] on button "Search across Zorro..." at bounding box center [276, 19] width 216 height 26
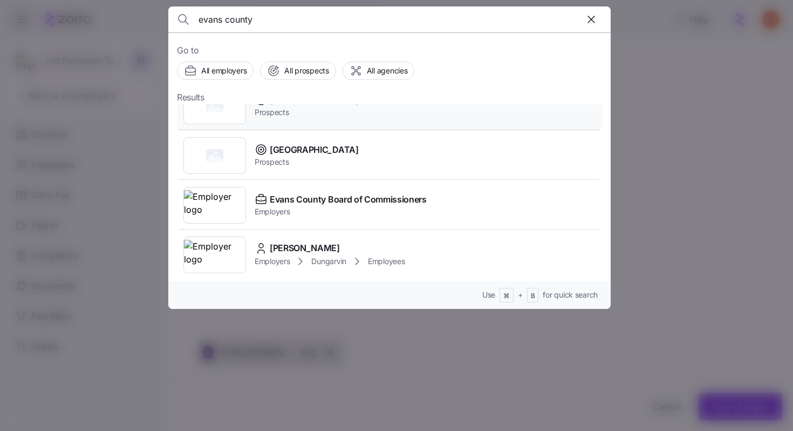
scroll to position [75, 0]
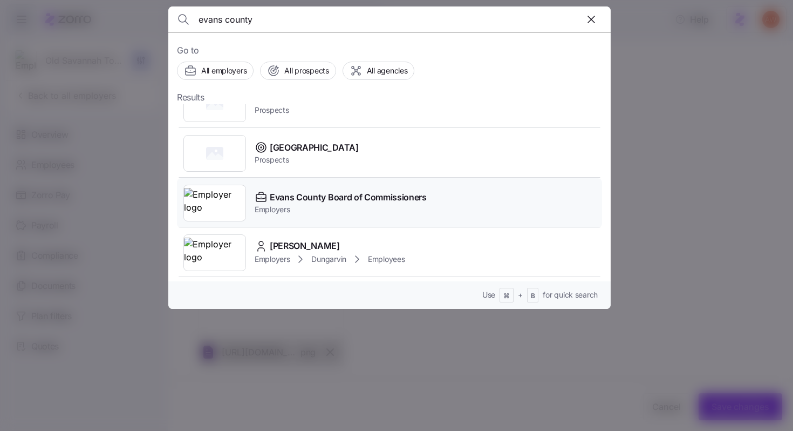
type input "evans county"
click at [291, 194] on span "Evans County Board of Commissioners" at bounding box center [348, 197] width 157 height 13
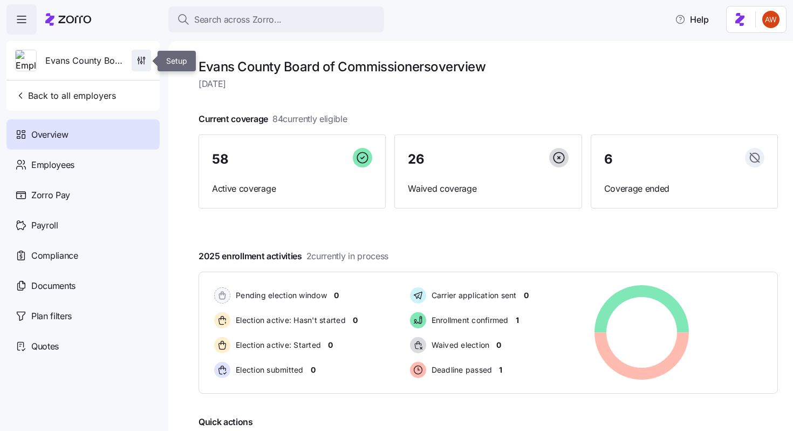
click at [147, 59] on span "button" at bounding box center [141, 60] width 18 height 21
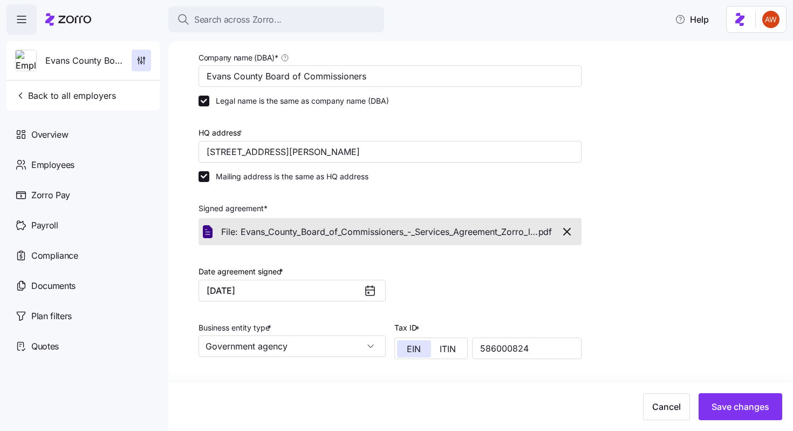
scroll to position [260, 0]
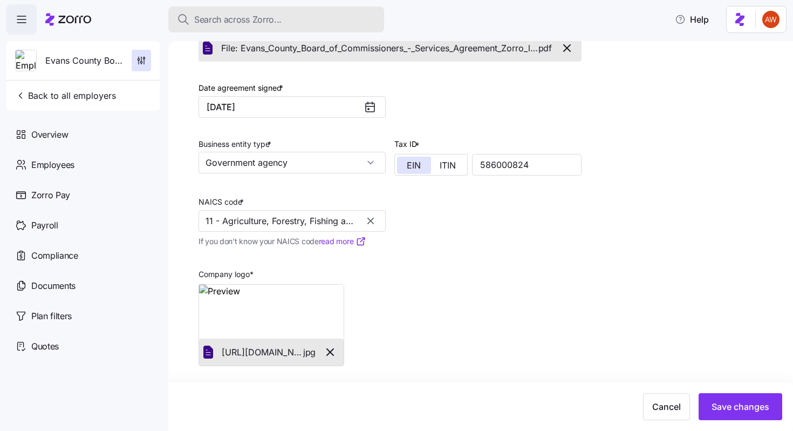
click at [267, 17] on span "Search across Zorro..." at bounding box center [237, 19] width 87 height 13
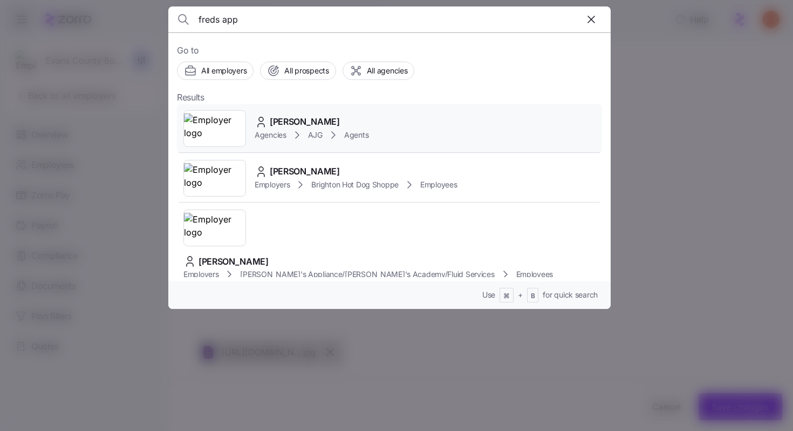
scroll to position [76, 0]
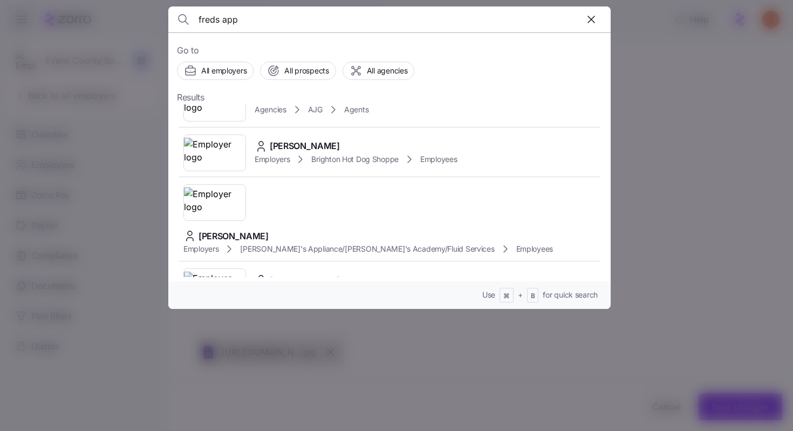
type input "p"
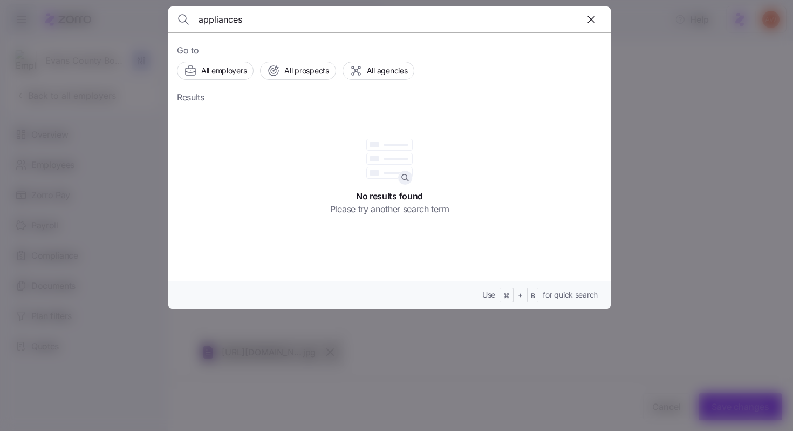
type input "appliances"
click at [136, 74] on div at bounding box center [396, 215] width 793 height 431
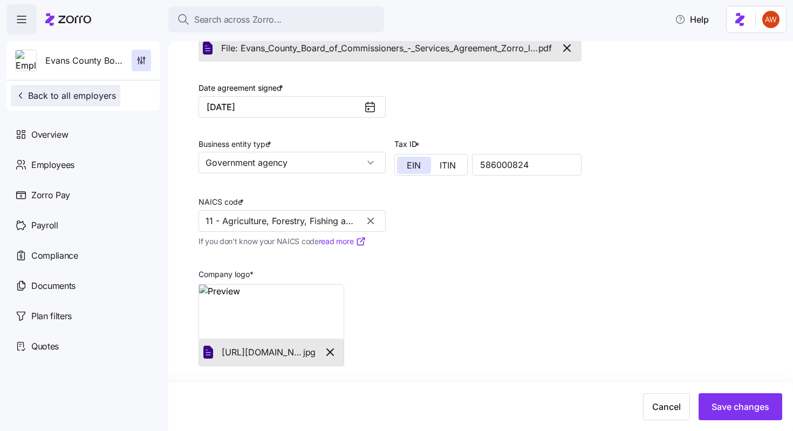
click at [104, 95] on span "Back to all employers" at bounding box center [65, 95] width 101 height 13
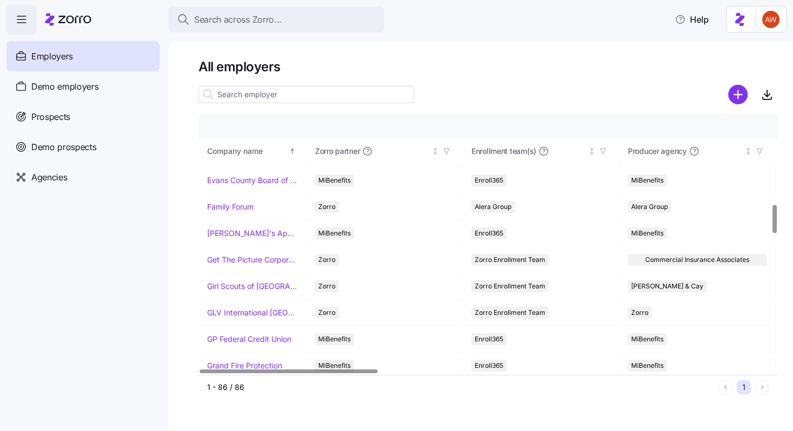
scroll to position [824, 0]
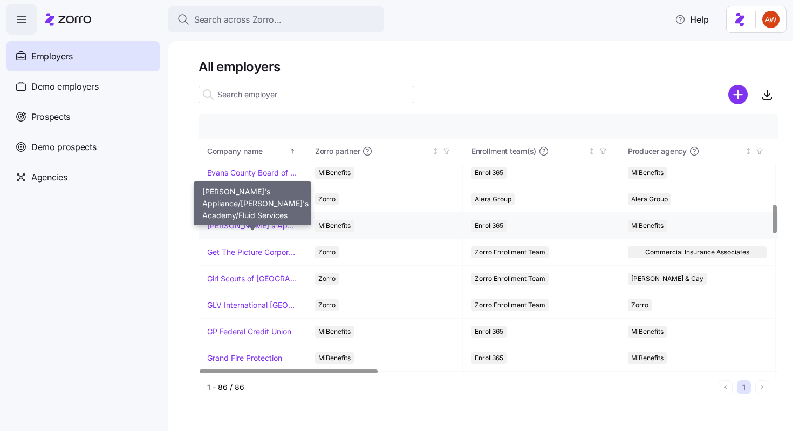
click at [267, 227] on link "[PERSON_NAME]'s Appliance/[PERSON_NAME]'s Academy/Fluid Services" at bounding box center [252, 225] width 90 height 11
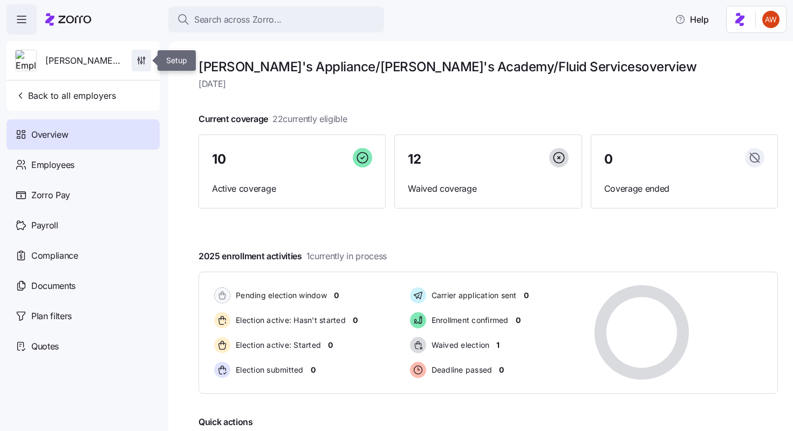
click at [144, 63] on icon "button" at bounding box center [144, 61] width 0 height 5
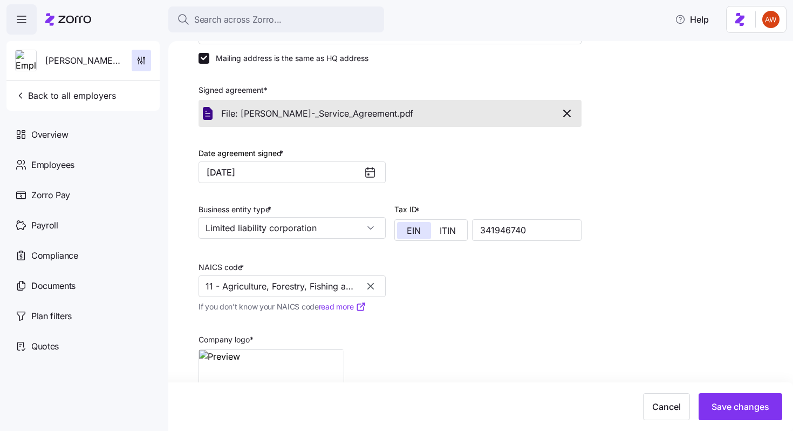
scroll to position [260, 0]
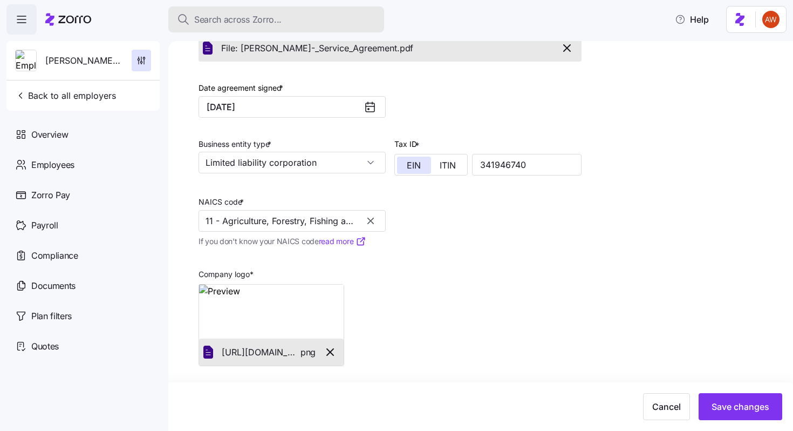
click at [288, 21] on div "Search across Zorro..." at bounding box center [276, 19] width 199 height 13
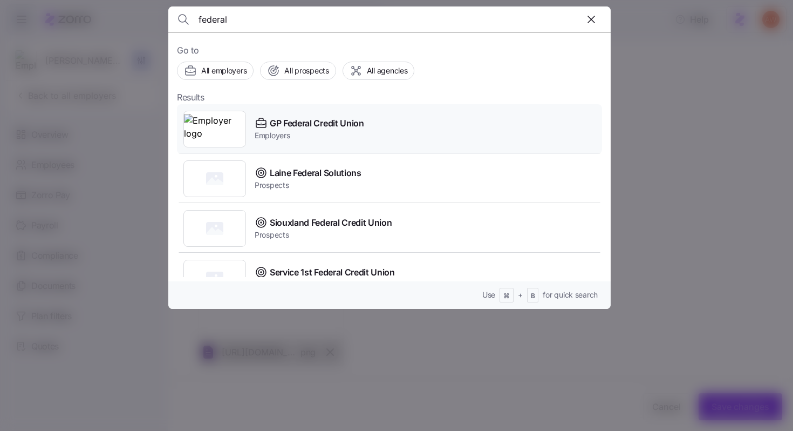
type input "federal"
click at [303, 123] on span "GP Federal Credit Union" at bounding box center [317, 123] width 94 height 13
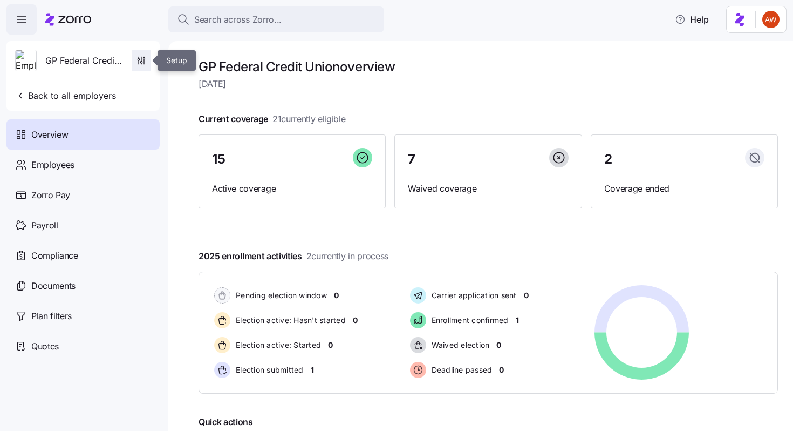
click at [145, 65] on icon "button" at bounding box center [141, 60] width 11 height 11
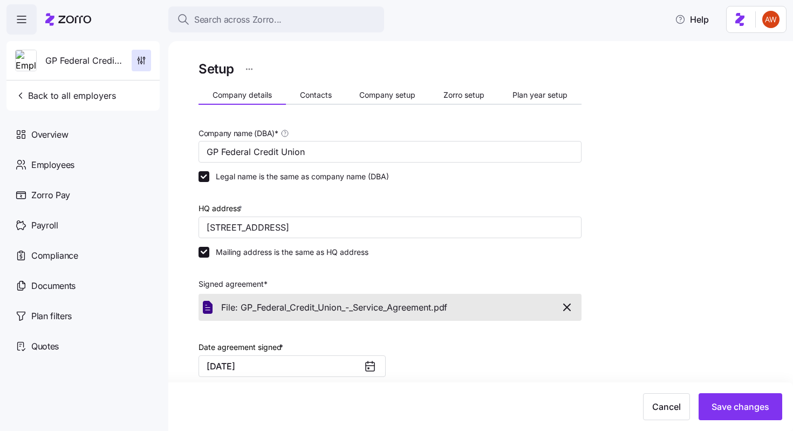
scroll to position [260, 0]
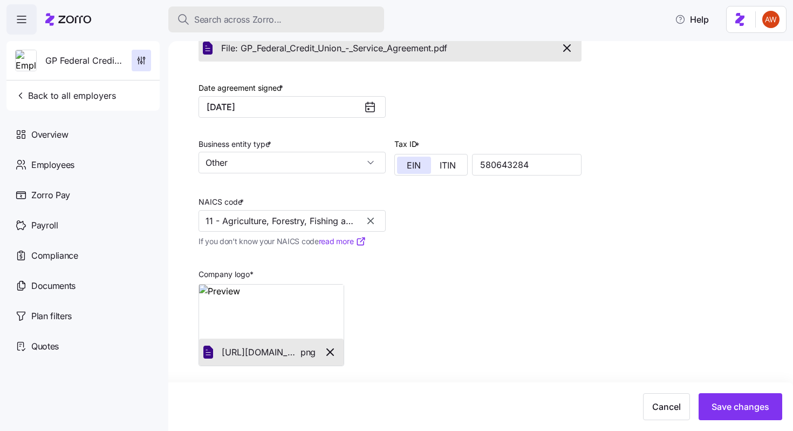
click at [289, 13] on div "Search across Zorro..." at bounding box center [276, 19] width 199 height 13
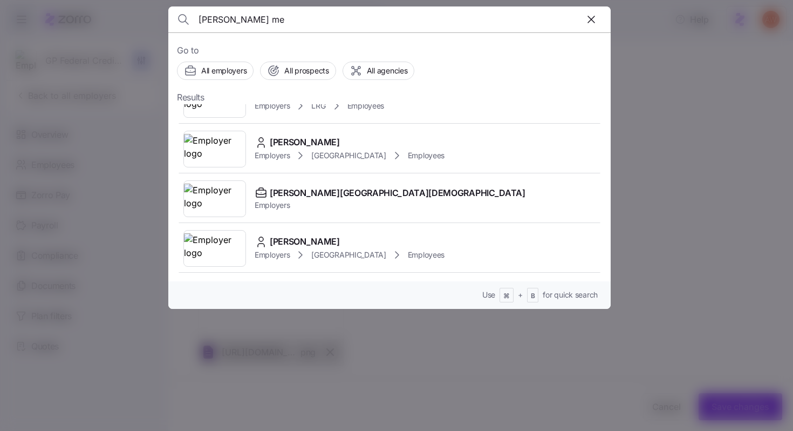
scroll to position [428, 0]
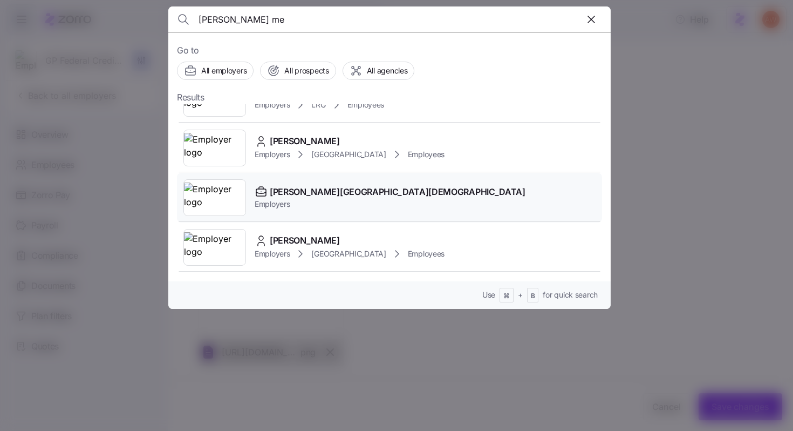
type input "[PERSON_NAME] me"
click at [297, 198] on span "[PERSON_NAME][GEOGRAPHIC_DATA][DEMOGRAPHIC_DATA]" at bounding box center [398, 191] width 256 height 13
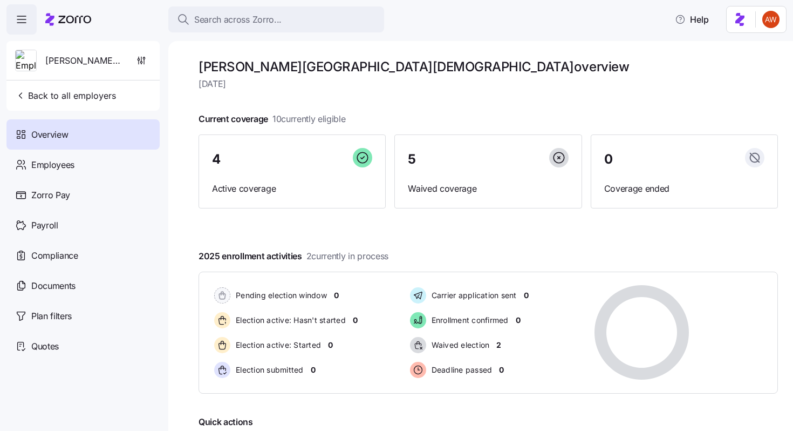
click at [144, 72] on div "[PERSON_NAME][GEOGRAPHIC_DATA][DEMOGRAPHIC_DATA]" at bounding box center [83, 60] width 145 height 39
click at [143, 65] on icon "button" at bounding box center [141, 60] width 11 height 11
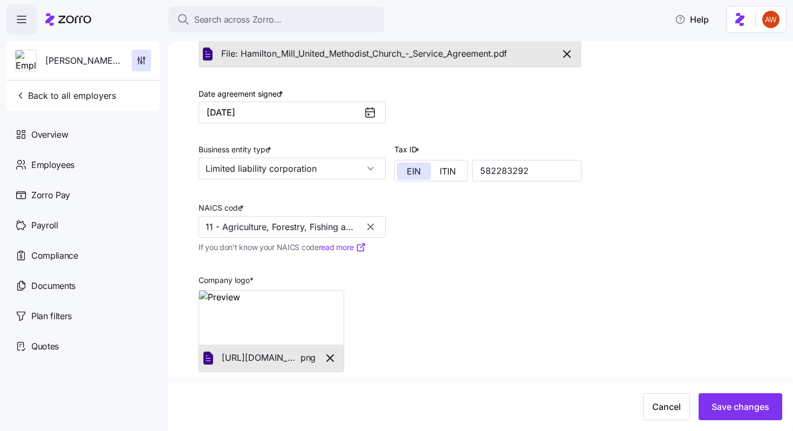
scroll to position [306, 0]
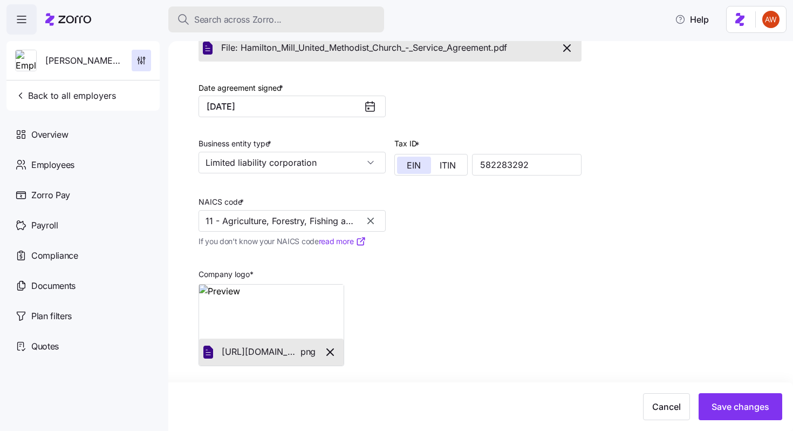
click at [313, 22] on div "Search across Zorro..." at bounding box center [276, 19] width 199 height 13
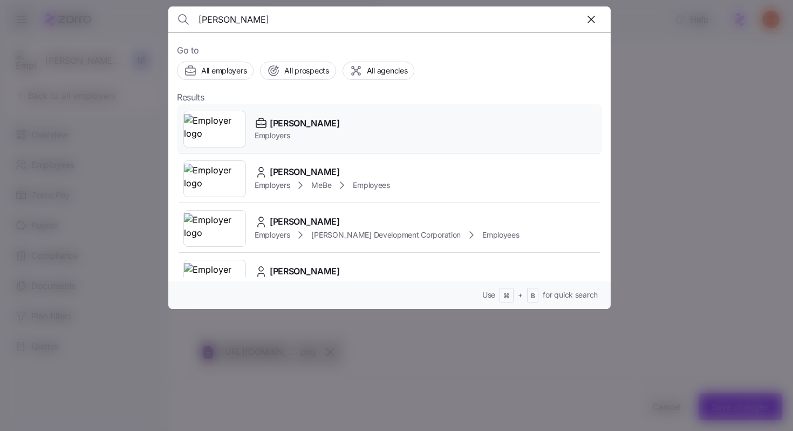
type input "[PERSON_NAME]"
click at [325, 134] on span "Employers" at bounding box center [297, 135] width 85 height 11
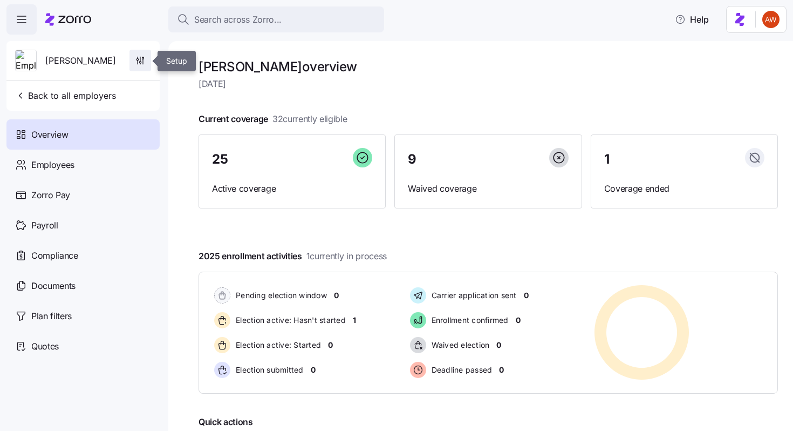
click at [144, 67] on span "button" at bounding box center [140, 60] width 21 height 21
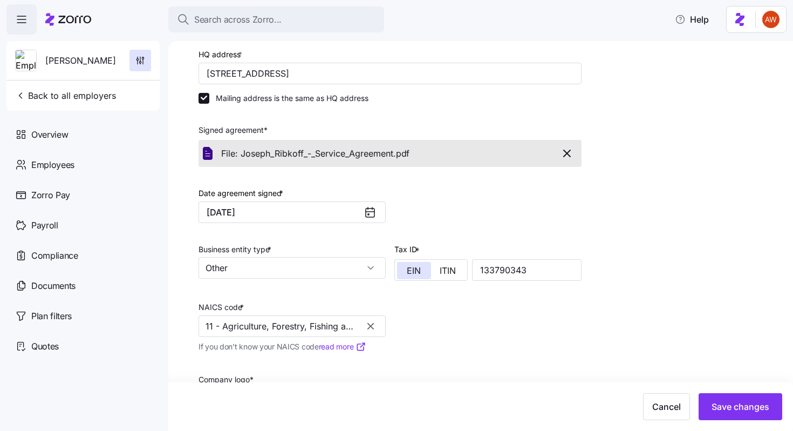
scroll to position [260, 0]
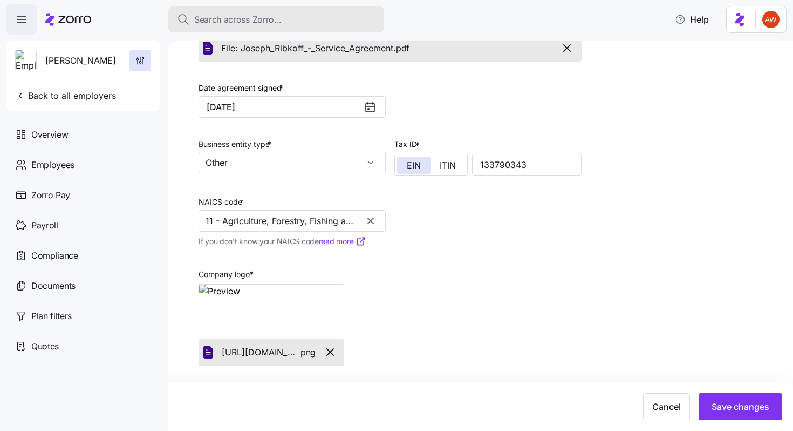
click at [292, 19] on div "Search across Zorro..." at bounding box center [276, 19] width 199 height 13
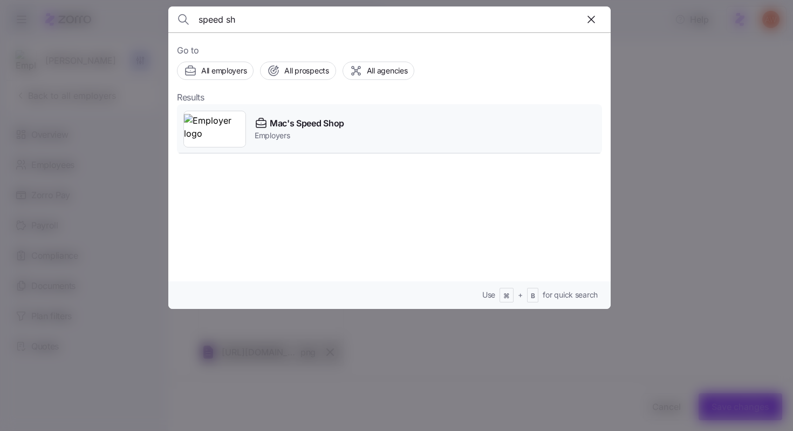
type input "speed sh"
click at [297, 130] on span "Employers" at bounding box center [300, 135] width 90 height 11
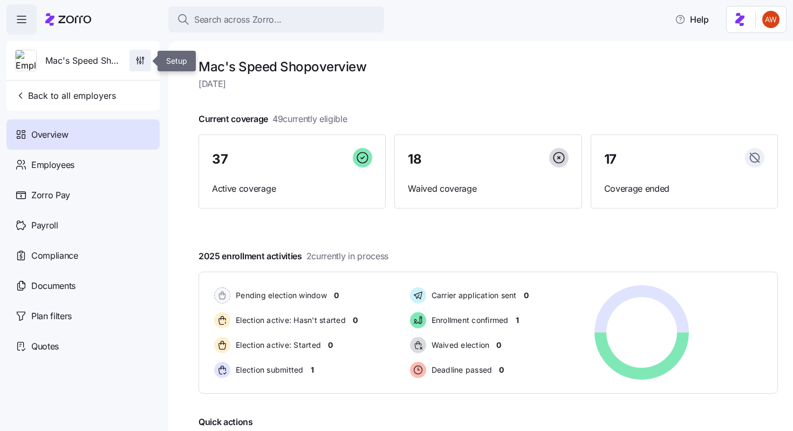
click at [143, 60] on icon "button" at bounding box center [140, 60] width 11 height 11
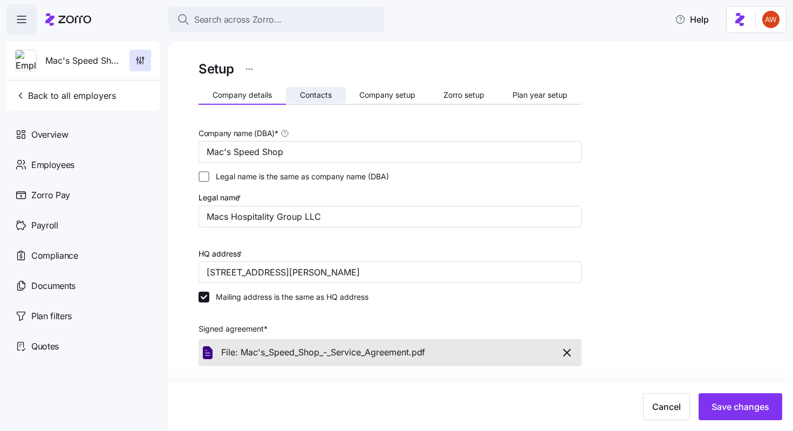
click at [314, 87] on button "Contacts" at bounding box center [316, 95] width 60 height 16
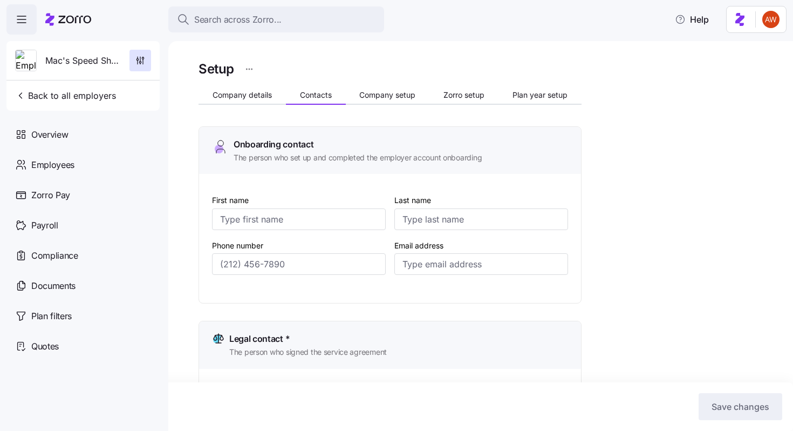
type input "[PERSON_NAME]"
type input "[PERSON_NAME][EMAIL_ADDRESS][DOMAIN_NAME]"
type input "[PERSON_NAME]"
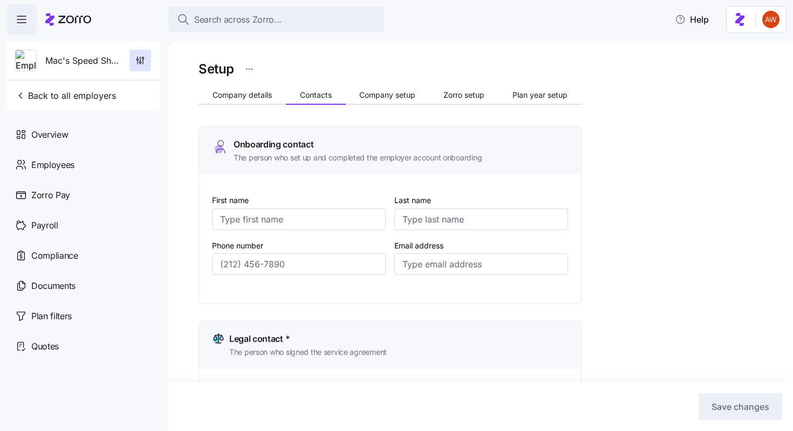
type input "[EMAIL_ADDRESS][DOMAIN_NAME]"
type input "[PERSON_NAME]"
type input "[PERSON_NAME][EMAIL_ADDRESS][DOMAIN_NAME]"
type input "[PERSON_NAME]"
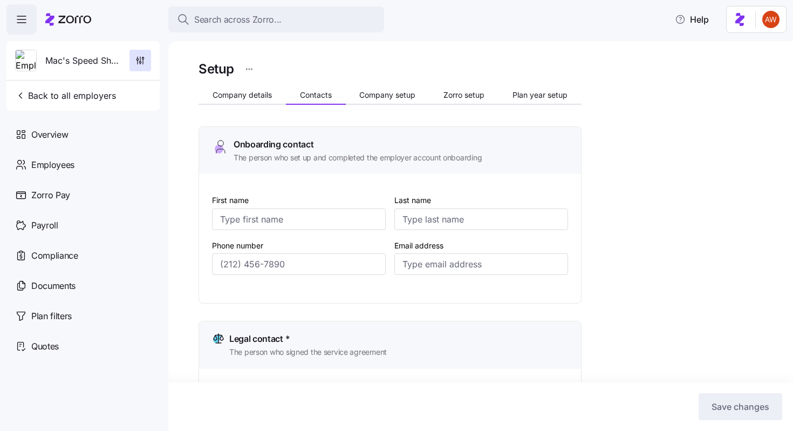
type input "[PERSON_NAME]"
type input "[EMAIL_ADDRESS][DOMAIN_NAME]"
type input "[PHONE_NUMBER]"
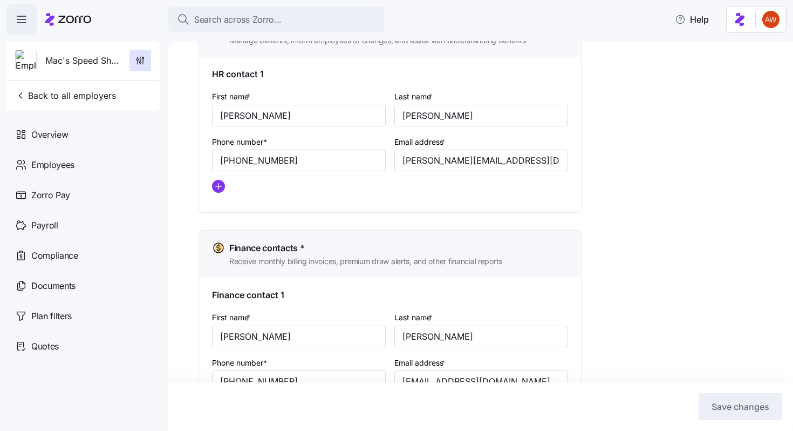
scroll to position [576, 0]
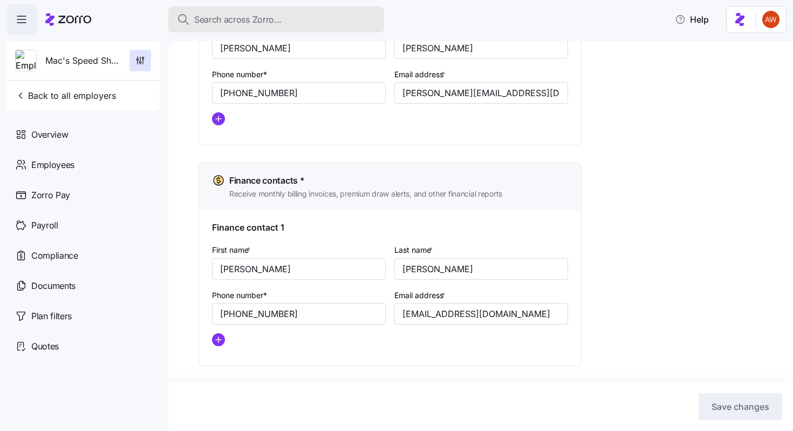
click at [296, 18] on div "Search across Zorro..." at bounding box center [276, 19] width 199 height 13
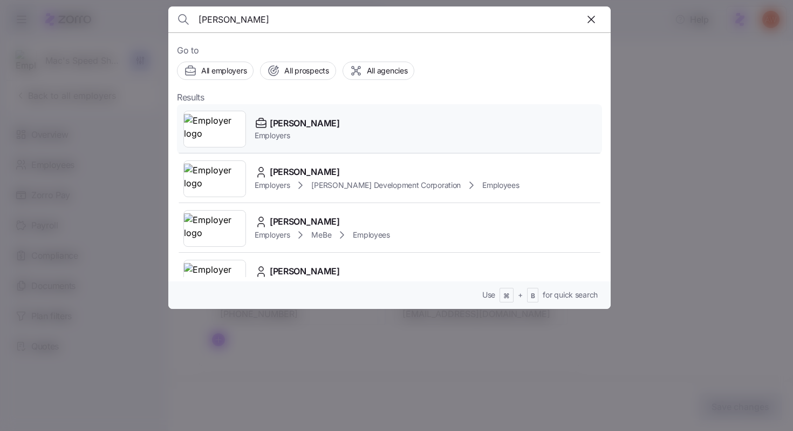
type input "[PERSON_NAME]"
click at [294, 133] on span "Employers" at bounding box center [297, 135] width 85 height 11
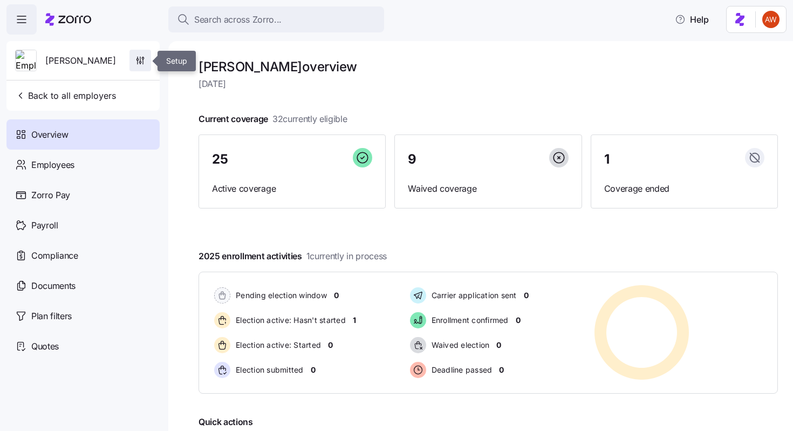
click at [143, 58] on icon "button" at bounding box center [140, 60] width 11 height 11
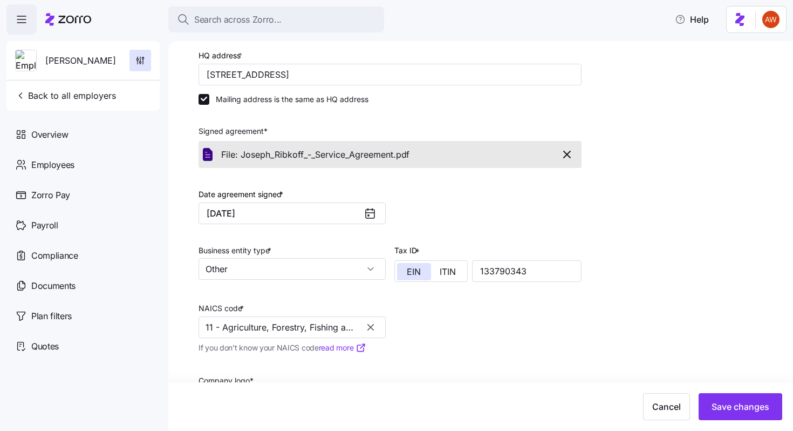
scroll to position [260, 0]
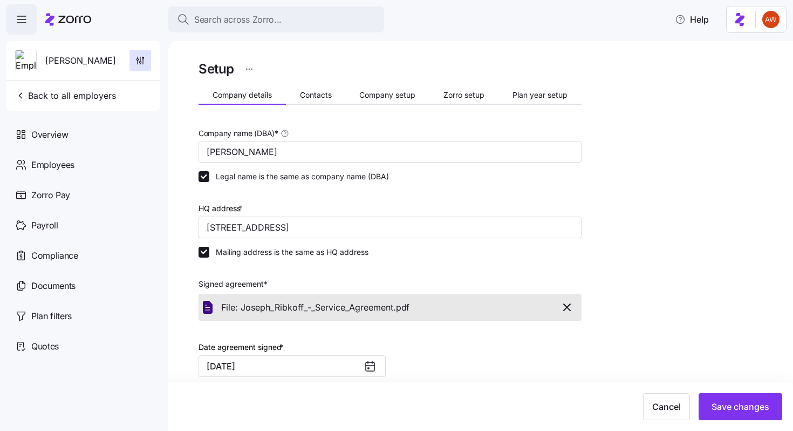
scroll to position [260, 0]
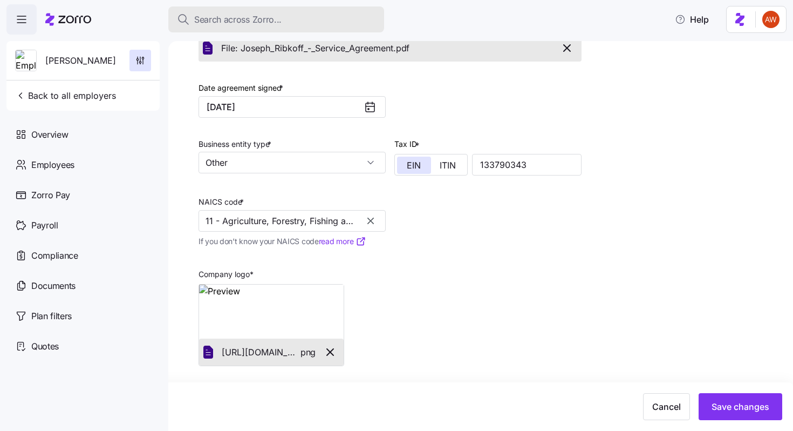
click at [309, 17] on div "Search across Zorro..." at bounding box center [276, 19] width 199 height 13
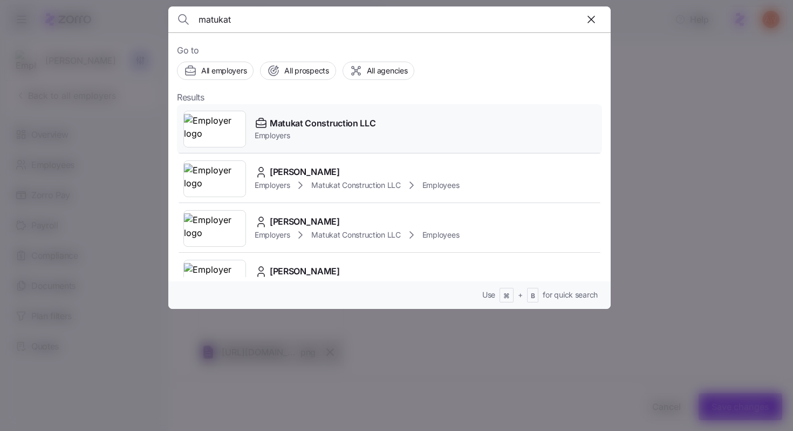
type input "matukat"
click at [318, 146] on div "Matukat Construction LLC Employers" at bounding box center [389, 129] width 425 height 50
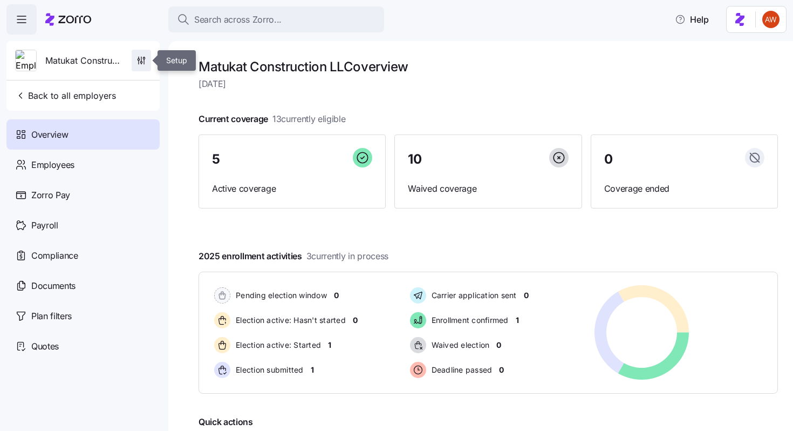
click at [143, 63] on icon "button" at bounding box center [141, 60] width 11 height 11
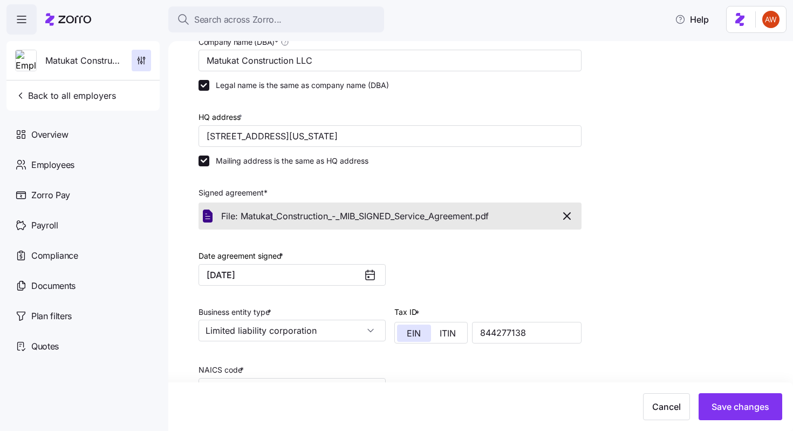
scroll to position [260, 0]
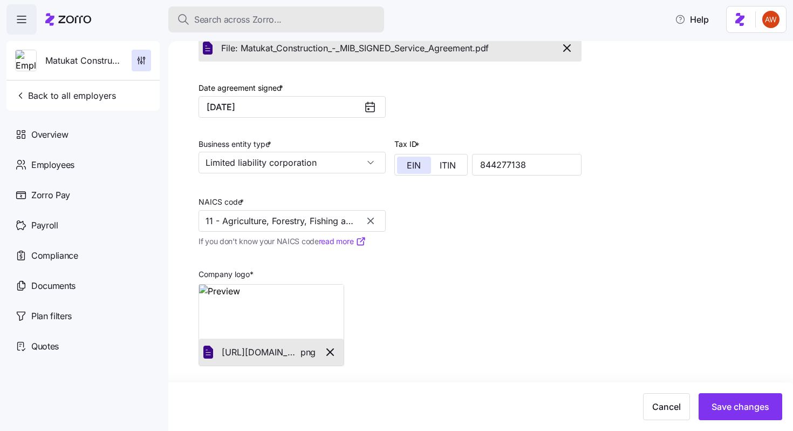
click at [310, 19] on div "Search across Zorro..." at bounding box center [276, 19] width 199 height 13
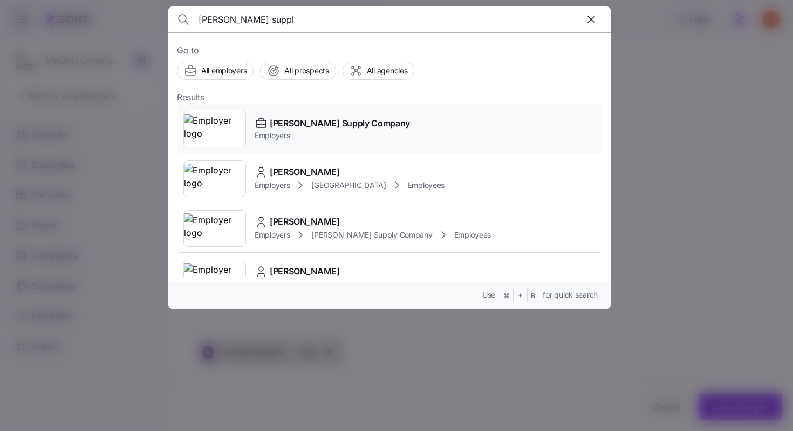
type input "mcdaniel suppl"
click at [355, 125] on span "[PERSON_NAME] Supply Company" at bounding box center [340, 123] width 140 height 13
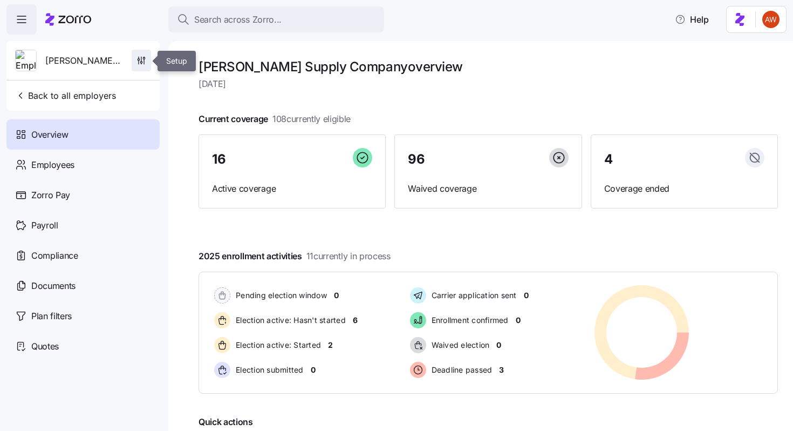
click at [146, 63] on icon "button" at bounding box center [141, 60] width 11 height 11
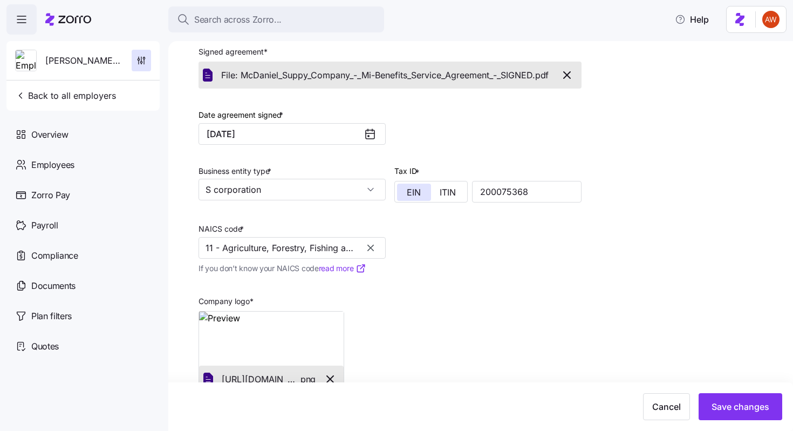
scroll to position [260, 0]
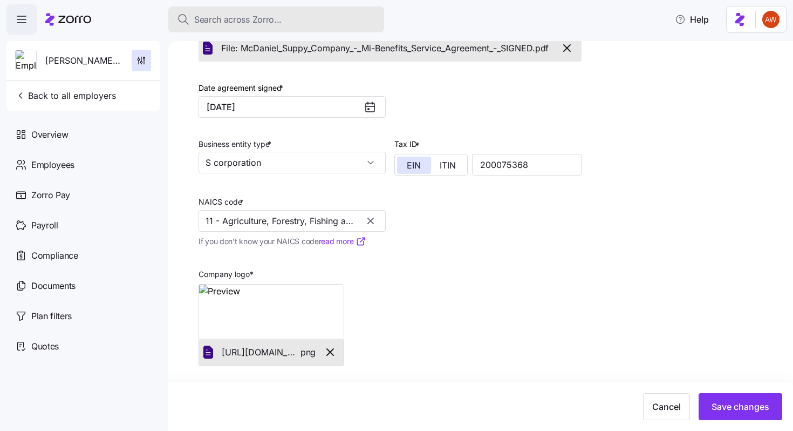
click at [293, 24] on div "Search across Zorro..." at bounding box center [276, 19] width 199 height 13
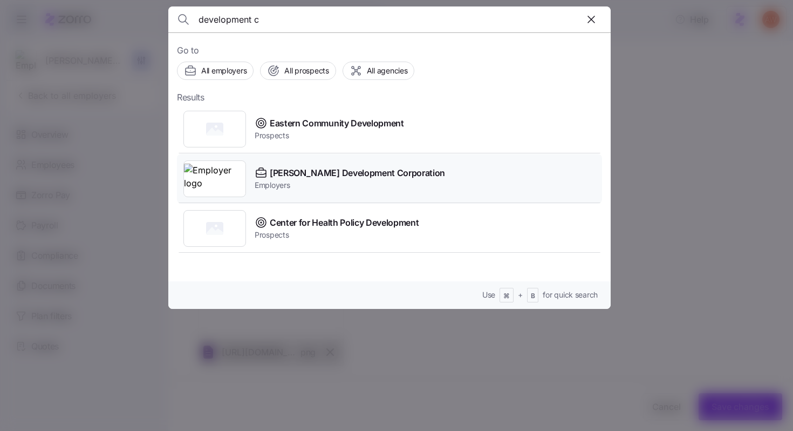
type input "development c"
click at [304, 169] on span "[PERSON_NAME] Development Corporation" at bounding box center [357, 172] width 175 height 13
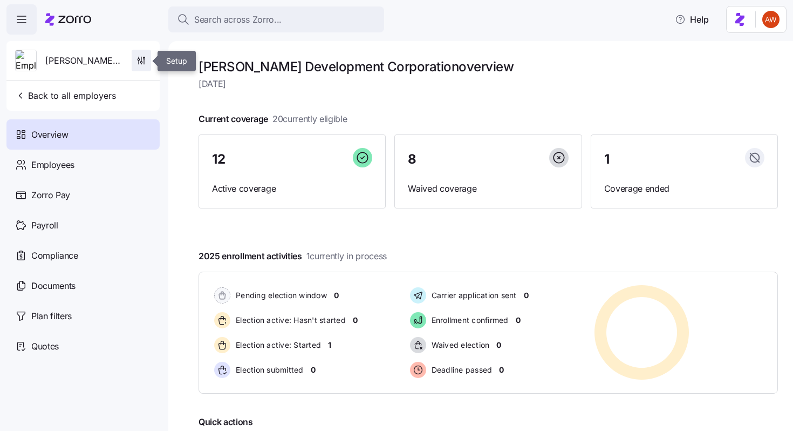
click at [139, 60] on icon "button" at bounding box center [141, 60] width 11 height 11
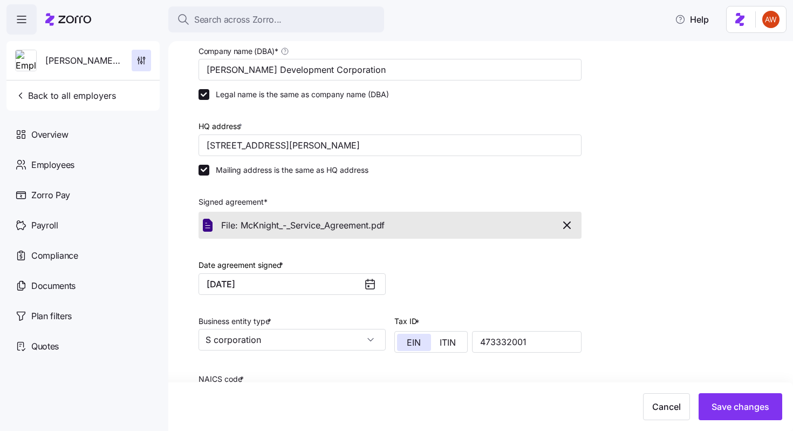
scroll to position [260, 0]
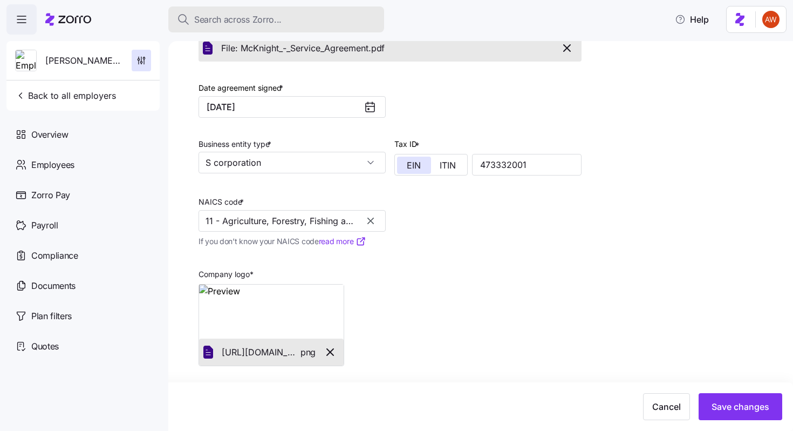
click at [300, 18] on div "Search across Zorro..." at bounding box center [276, 19] width 199 height 13
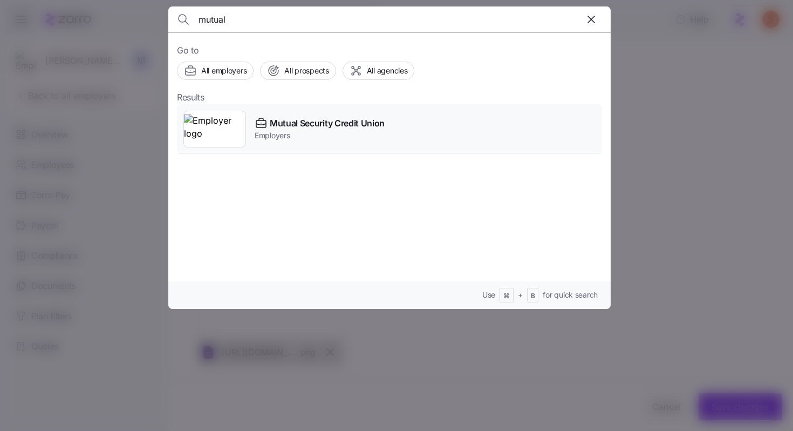
type input "mutual"
click at [322, 125] on span "Mutual Security Credit Union" at bounding box center [327, 123] width 115 height 13
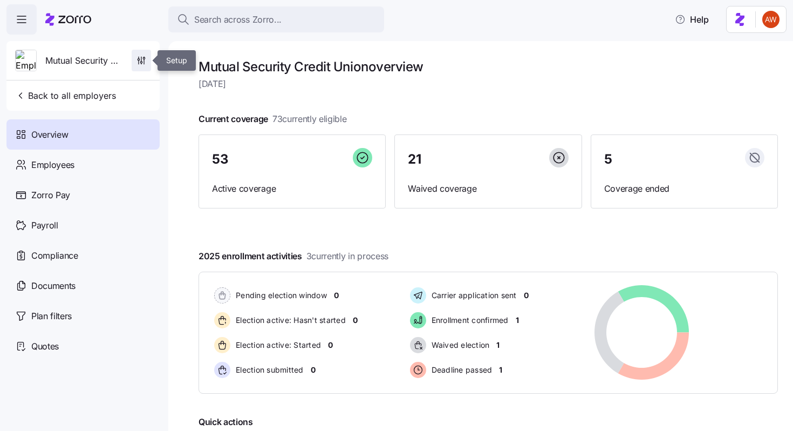
click at [143, 64] on icon "button" at bounding box center [141, 60] width 11 height 11
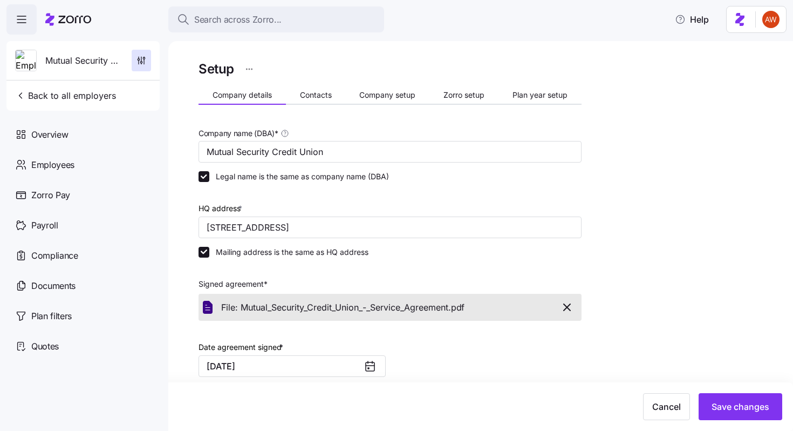
scroll to position [260, 0]
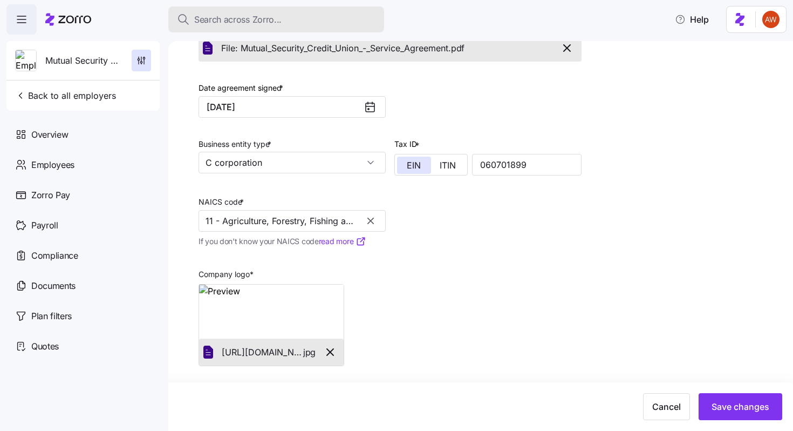
click at [243, 16] on span "Search across Zorro..." at bounding box center [237, 19] width 87 height 13
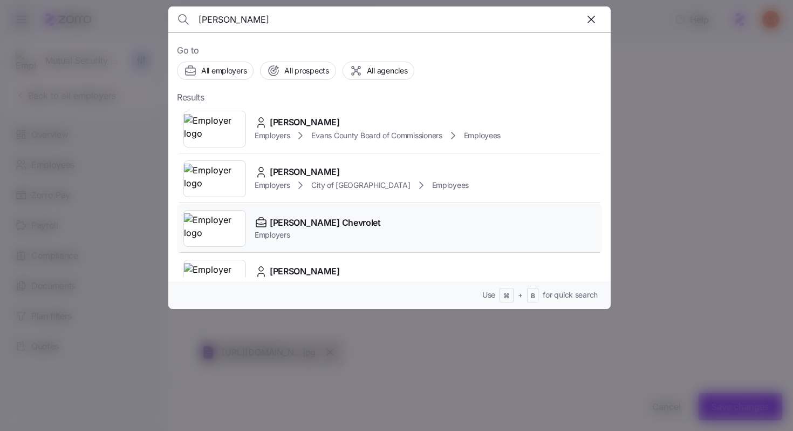
type input "nesmith"
click at [290, 229] on span "[PERSON_NAME] Chevrolet" at bounding box center [325, 222] width 111 height 13
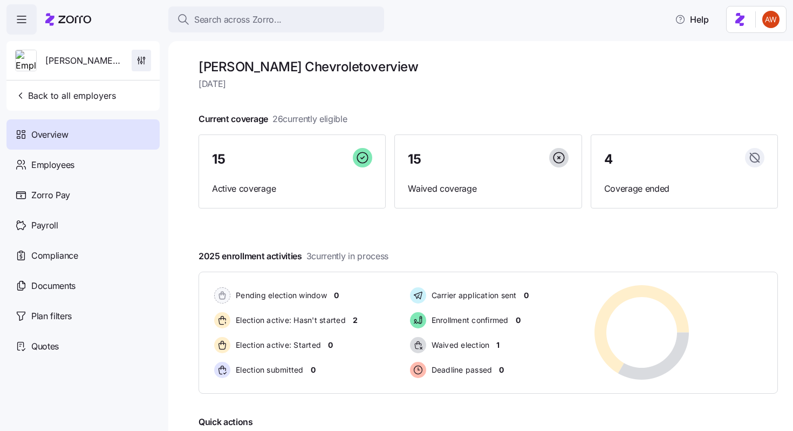
click at [145, 63] on icon "button" at bounding box center [141, 60] width 11 height 11
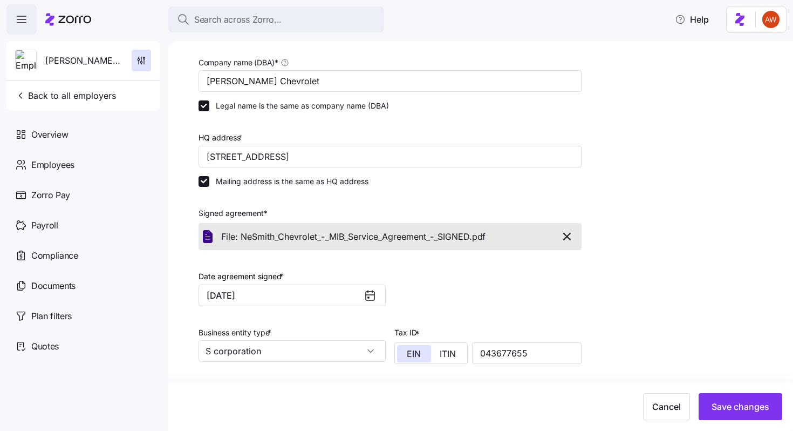
scroll to position [260, 0]
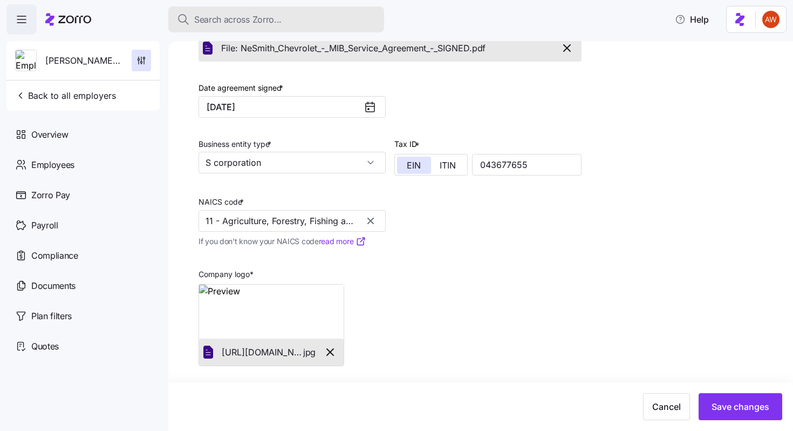
click at [318, 18] on div "Search across Zorro..." at bounding box center [276, 19] width 199 height 13
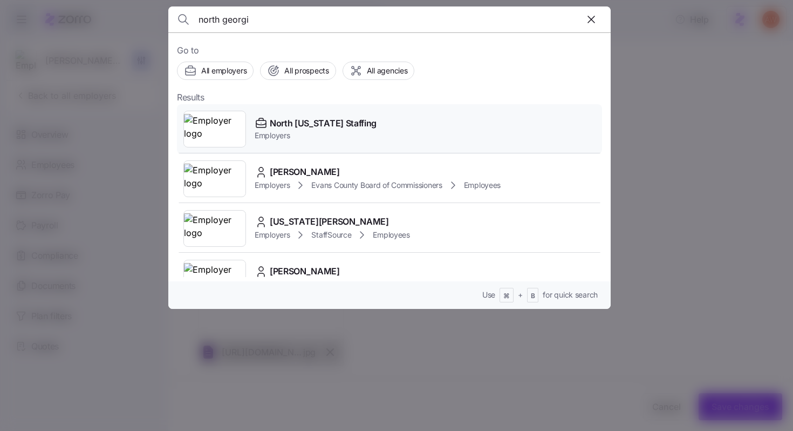
type input "north georgi"
click at [323, 137] on span "Employers" at bounding box center [316, 135] width 122 height 11
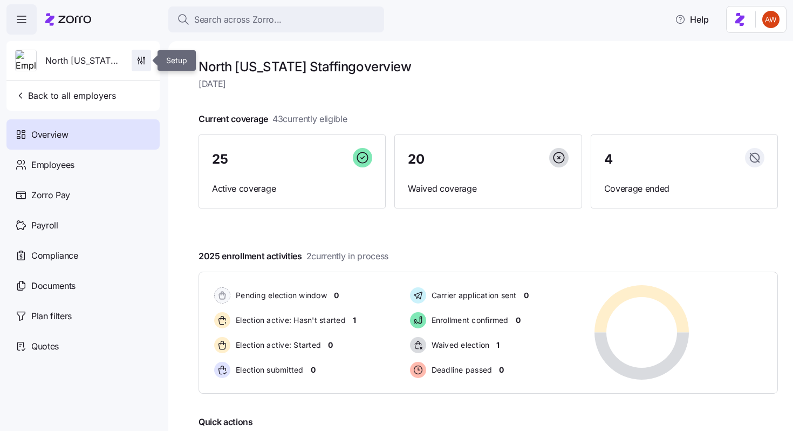
click at [140, 56] on icon "button" at bounding box center [141, 60] width 11 height 11
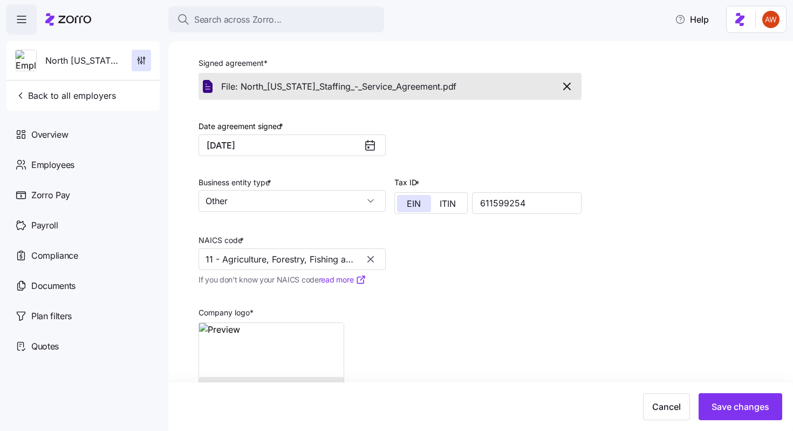
scroll to position [260, 0]
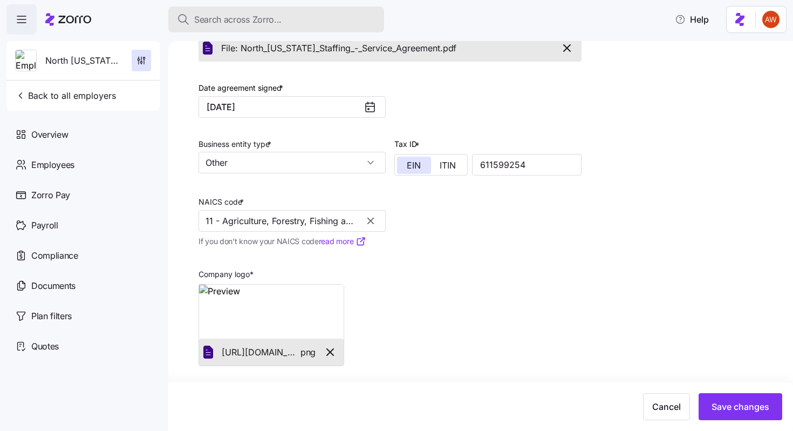
click at [302, 19] on div "Search across Zorro..." at bounding box center [276, 19] width 199 height 13
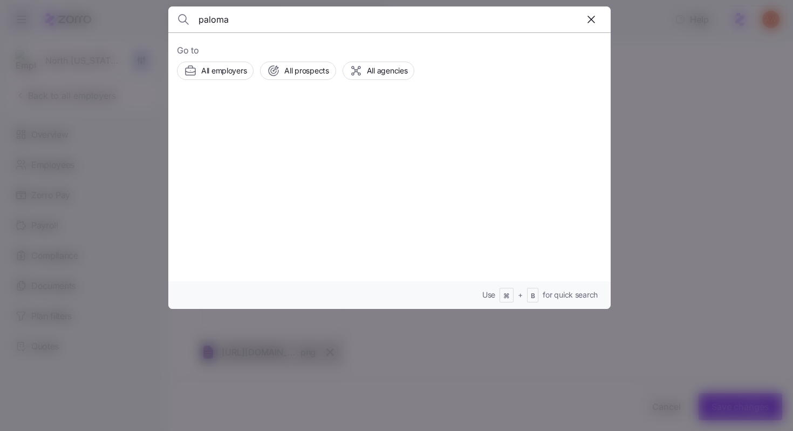
type input "paloma"
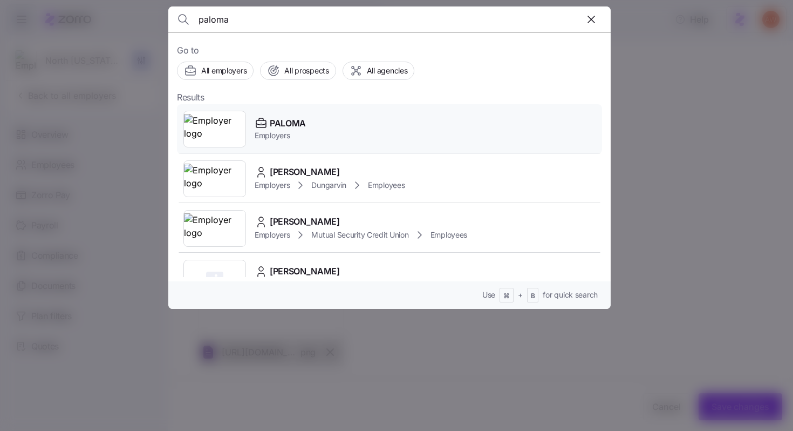
click at [269, 129] on div "PALOMA" at bounding box center [280, 123] width 51 height 13
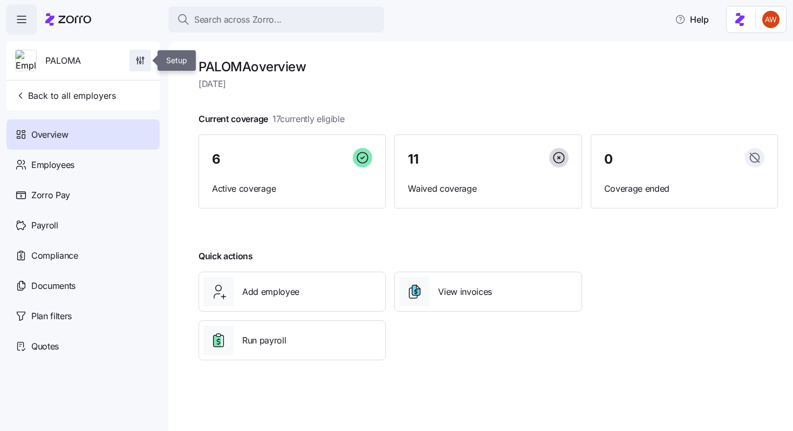
click at [142, 56] on icon "button" at bounding box center [140, 60] width 11 height 11
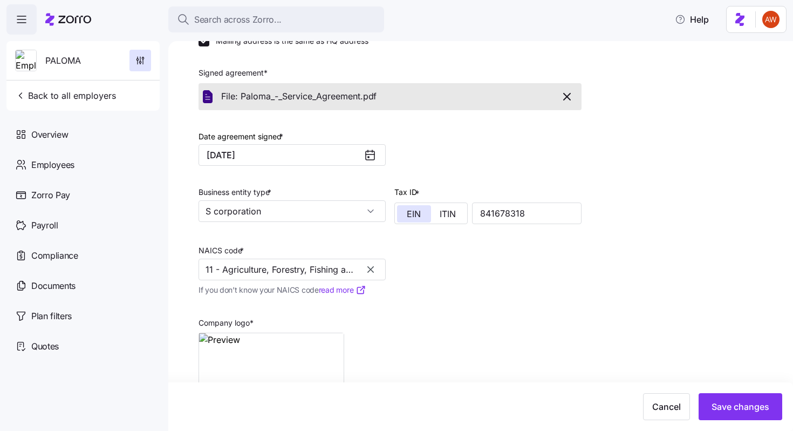
scroll to position [306, 0]
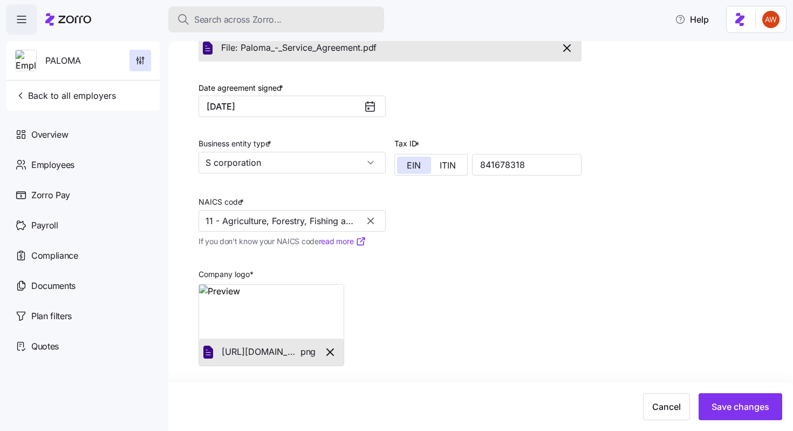
click at [293, 15] on div "Search across Zorro..." at bounding box center [276, 19] width 199 height 13
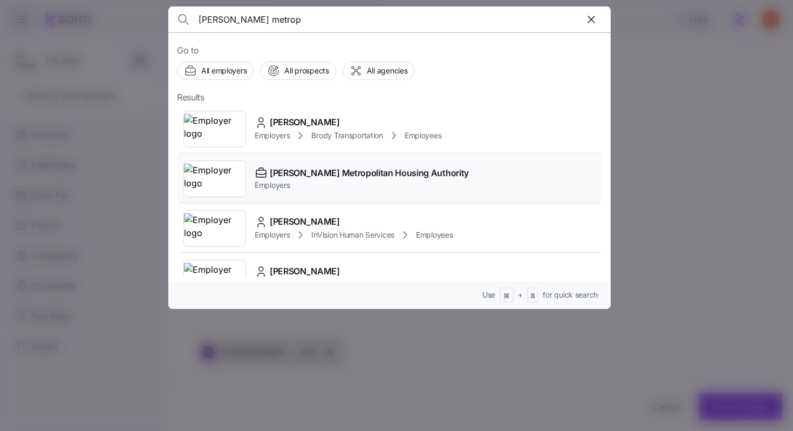
type input "warren metrop"
click at [290, 182] on span "Employers" at bounding box center [362, 185] width 214 height 11
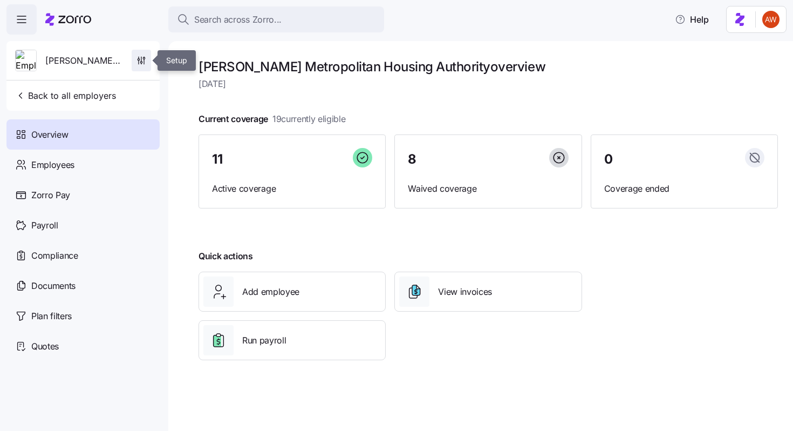
click at [147, 68] on span "button" at bounding box center [141, 60] width 18 height 21
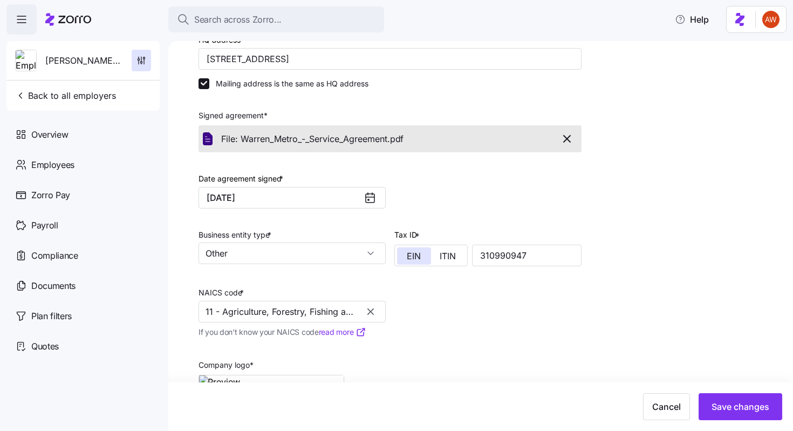
scroll to position [260, 0]
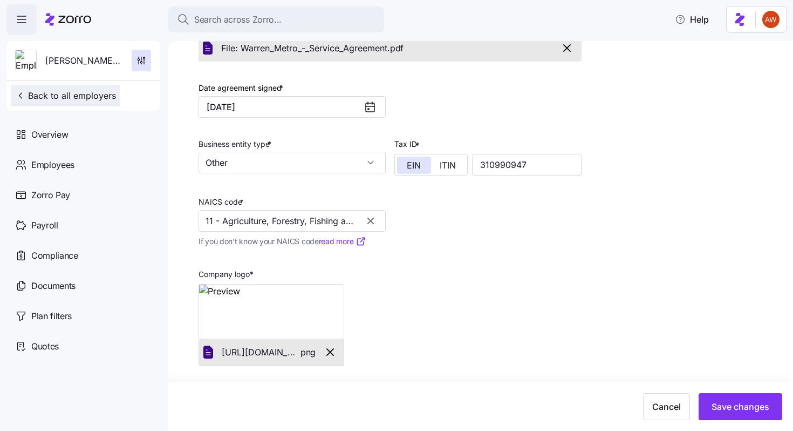
click at [105, 104] on button "Back to all employers" at bounding box center [66, 96] width 110 height 22
